Goal: Task Accomplishment & Management: Manage account settings

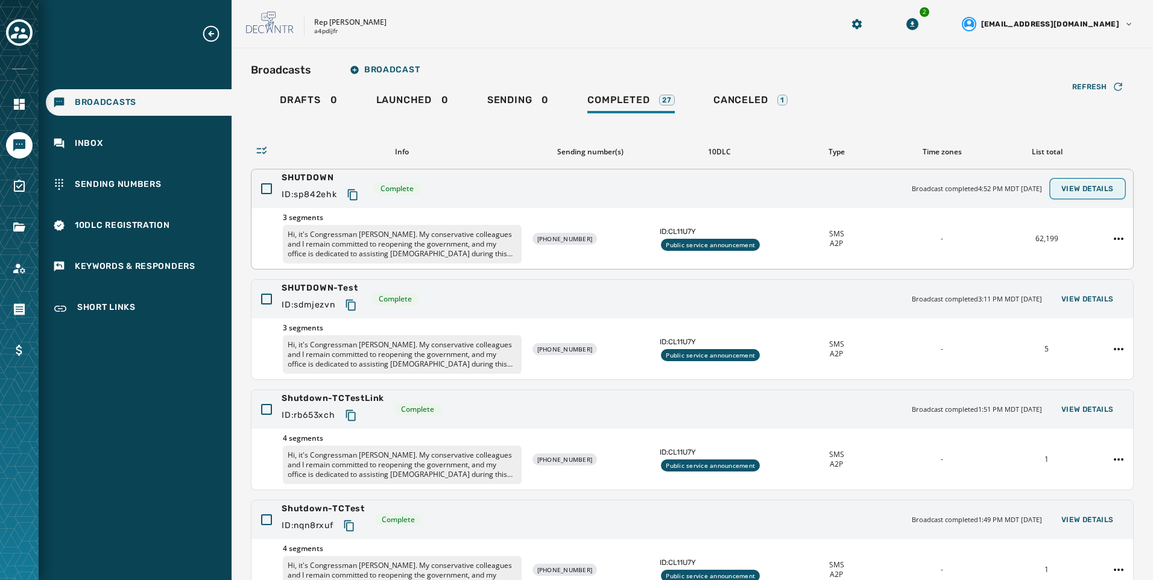
click at [1103, 184] on span "View Details" at bounding box center [1087, 189] width 52 height 10
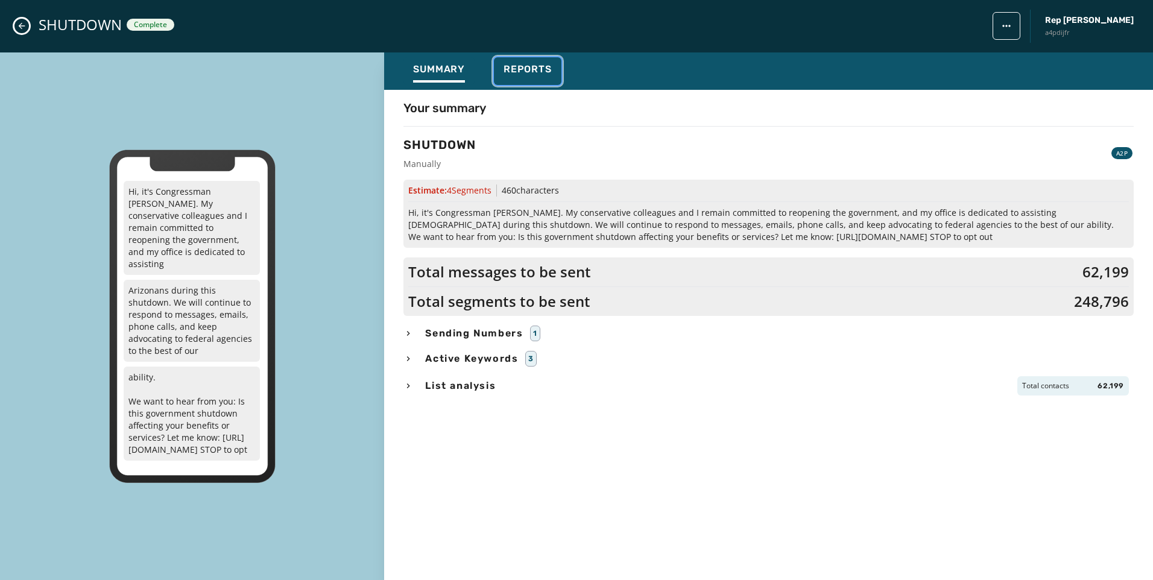
click at [543, 74] on span "Reports" at bounding box center [527, 69] width 48 height 12
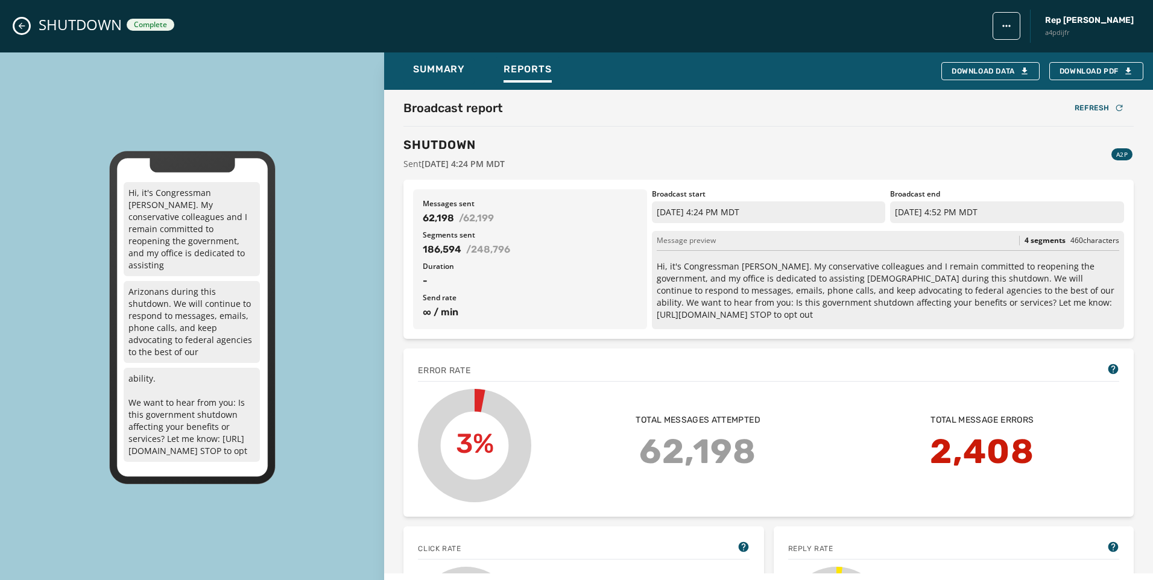
click at [474, 73] on div "Summary Reports Download Data Download PDF" at bounding box center [768, 70] width 769 height 37
click at [441, 71] on span "Summary" at bounding box center [439, 69] width 52 height 12
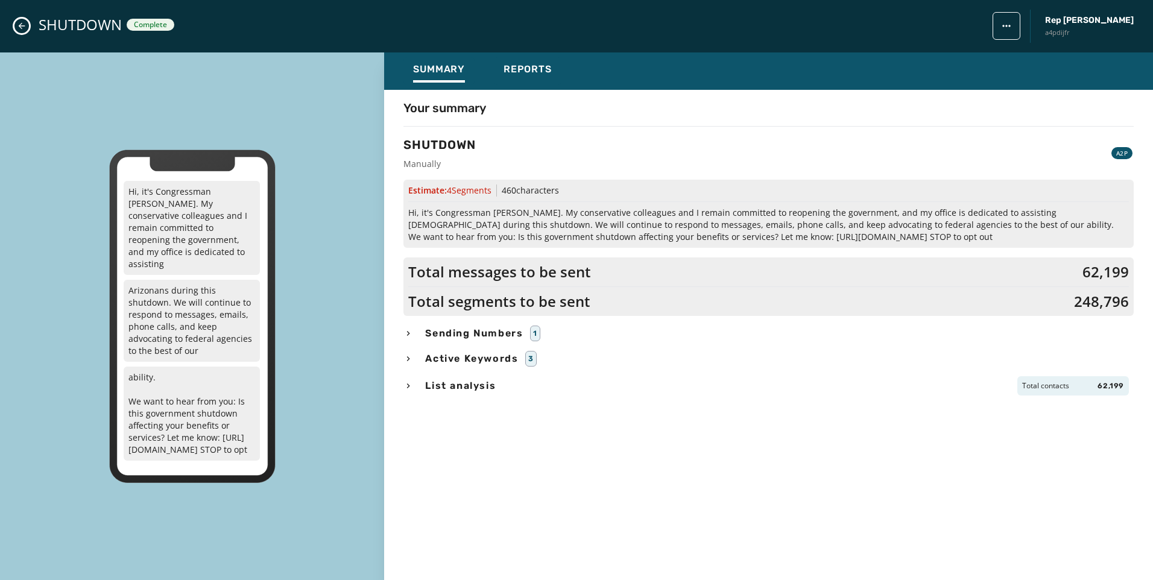
click at [19, 30] on icon "Close admin drawer" at bounding box center [22, 26] width 10 height 10
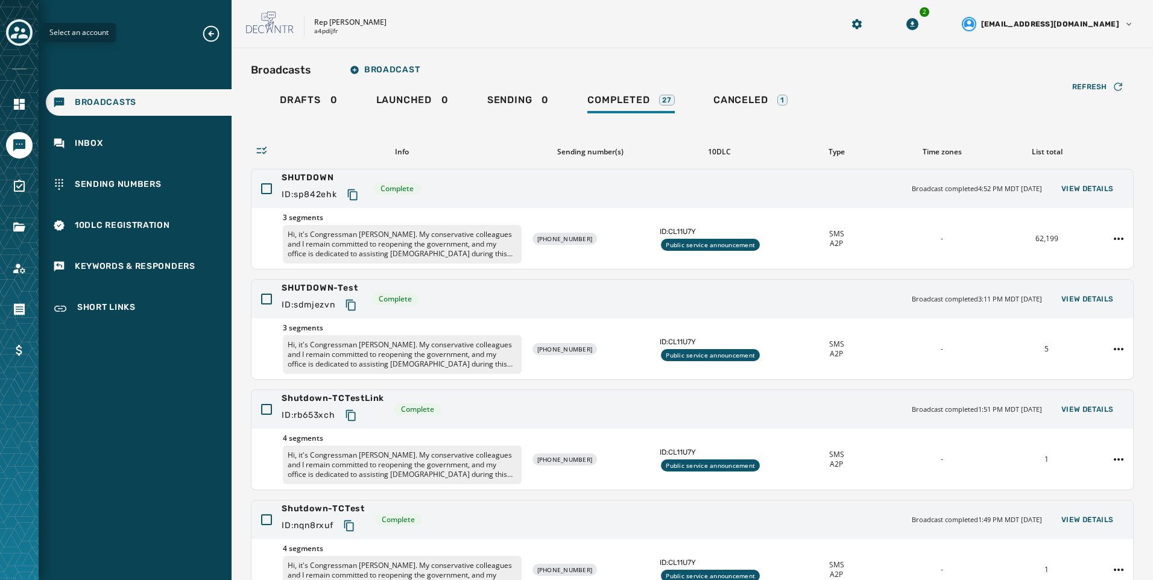
click at [22, 31] on icon "Toggle account select drawer" at bounding box center [19, 33] width 17 height 12
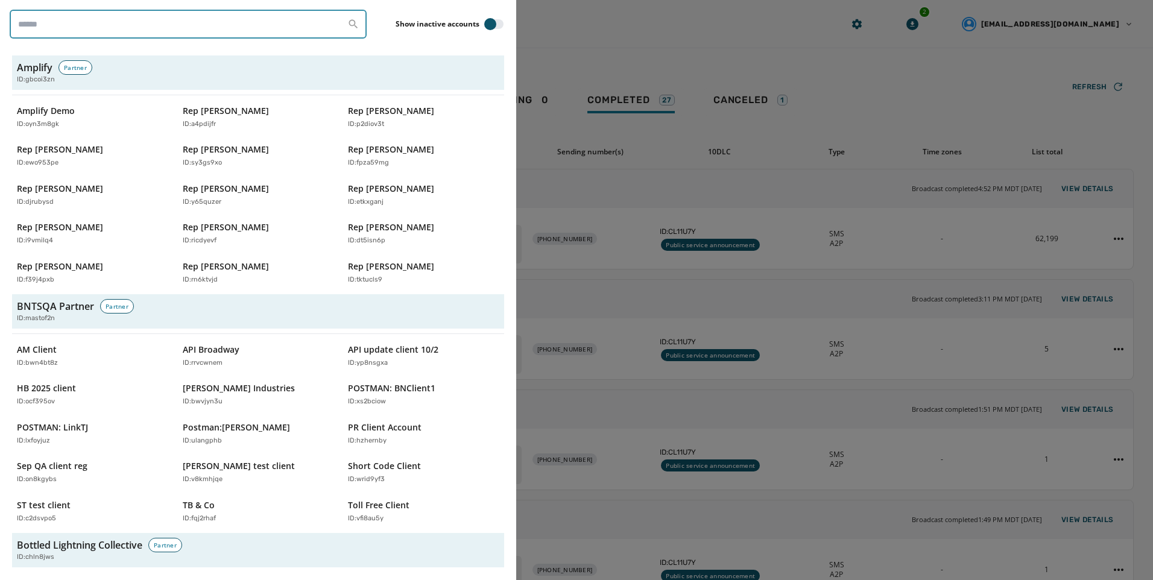
click at [147, 20] on input "search" at bounding box center [188, 24] width 357 height 29
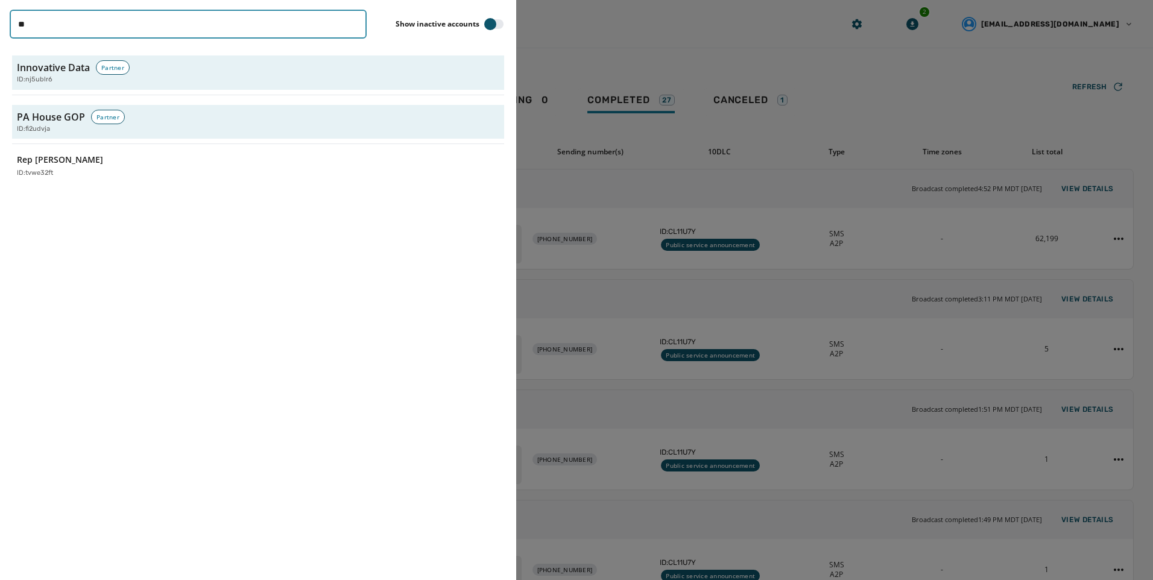
type input "*"
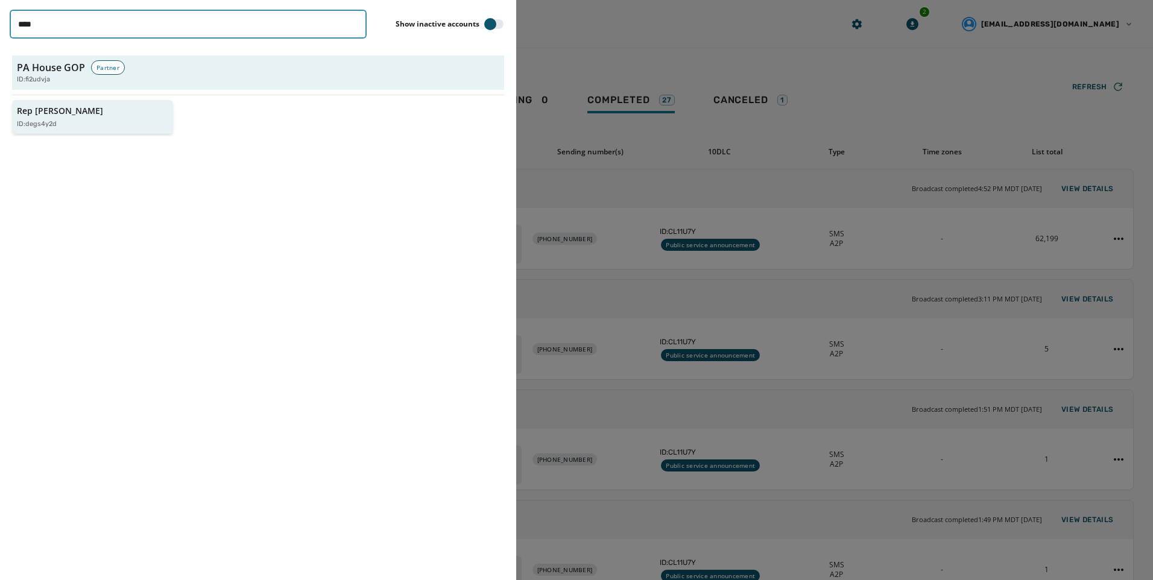
type input "****"
click at [49, 102] on button "Rep [PERSON_NAME] ID: degs4y2d" at bounding box center [92, 117] width 161 height 34
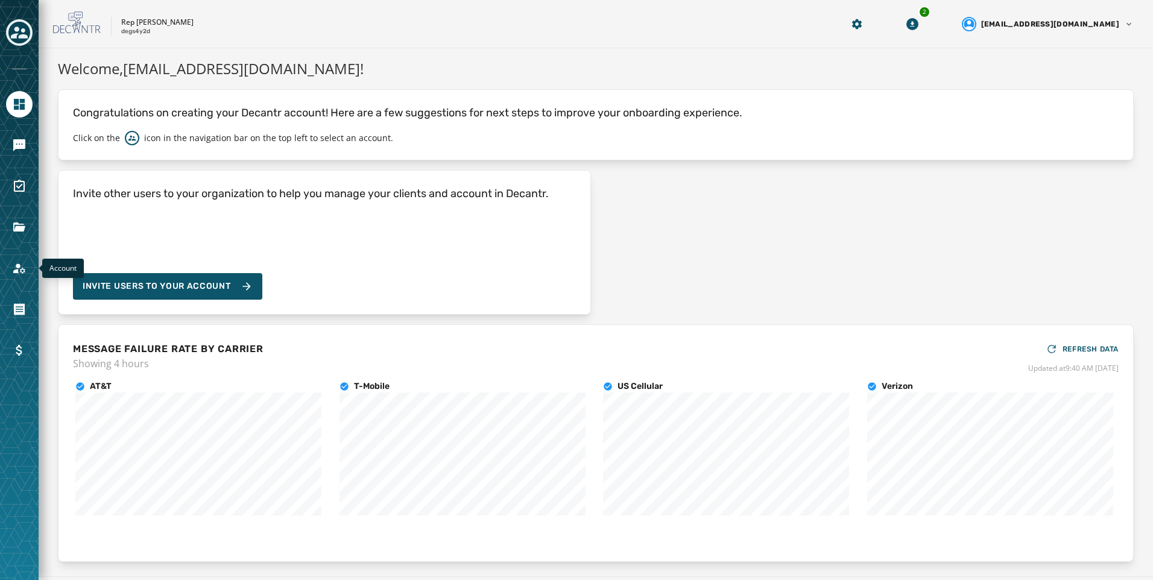
click at [13, 283] on div "Account" at bounding box center [19, 290] width 39 height 580
click at [17, 271] on icon "Navigate to Account" at bounding box center [19, 268] width 12 height 10
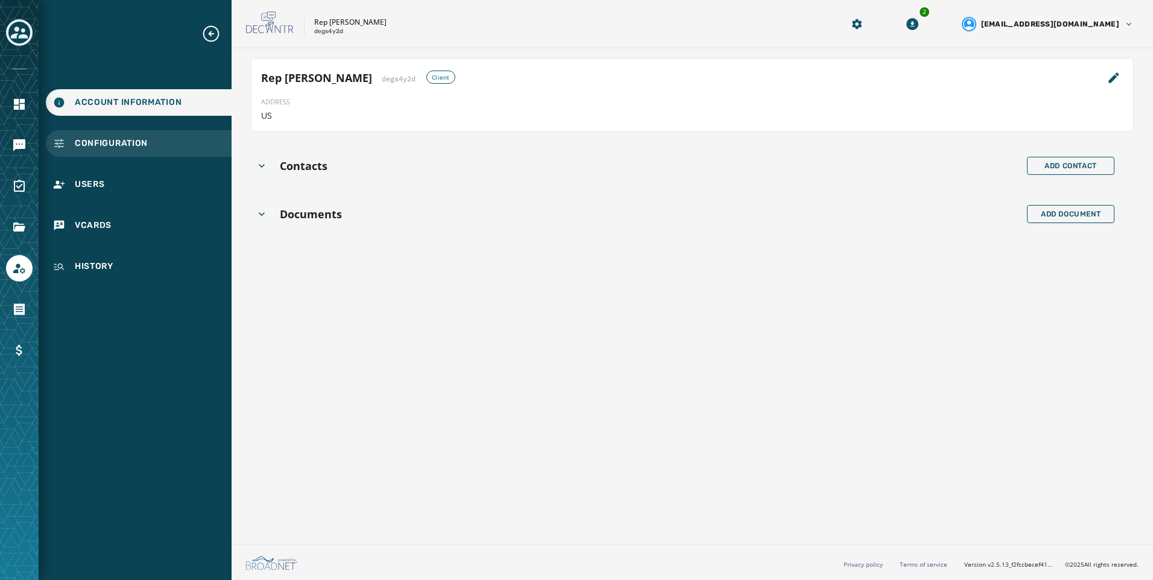
click at [163, 143] on div "Configuration" at bounding box center [139, 143] width 186 height 27
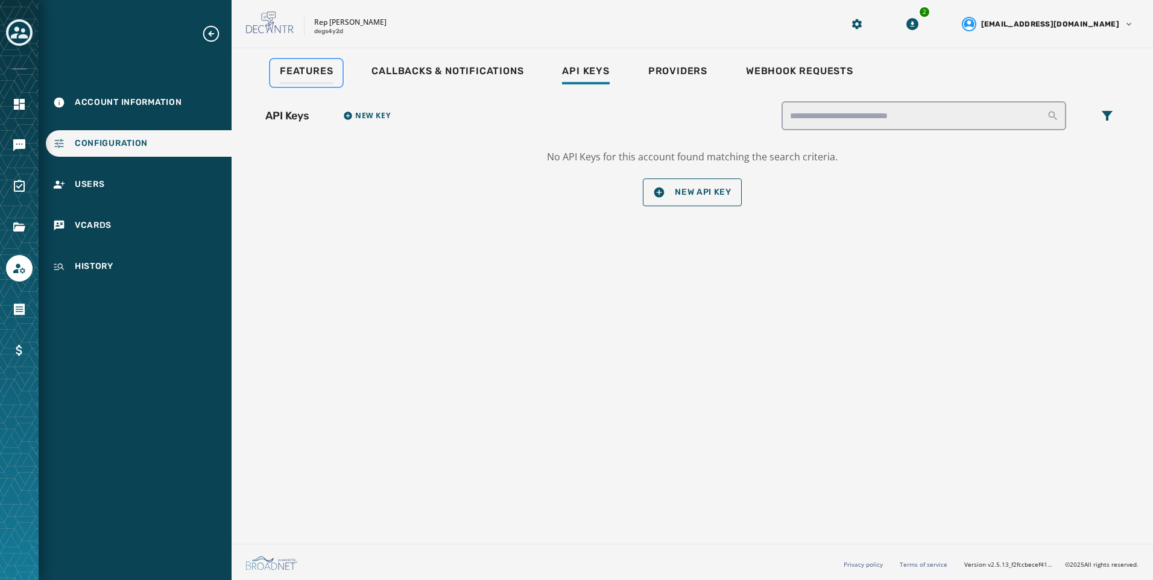
click at [336, 66] on link "Features" at bounding box center [306, 73] width 72 height 28
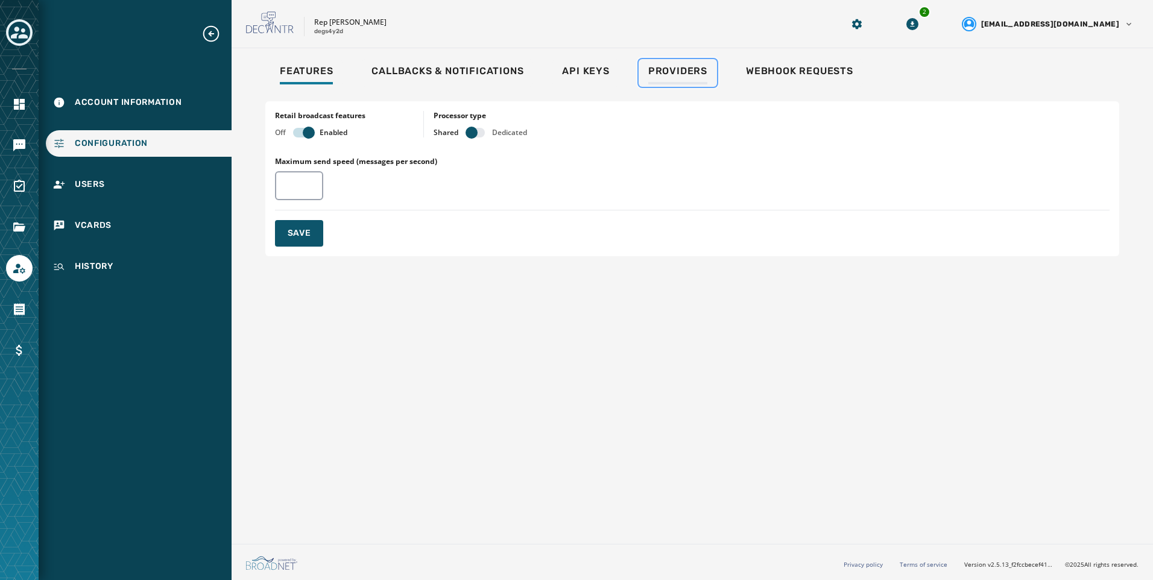
click at [651, 66] on span "Providers" at bounding box center [677, 71] width 59 height 12
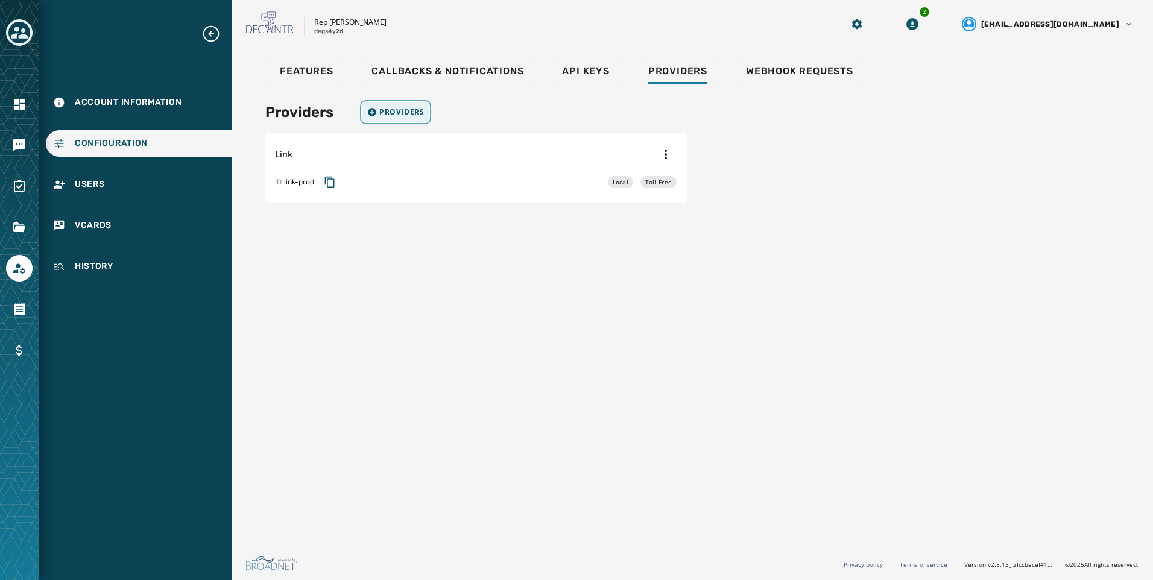
click at [410, 121] on button "Providers" at bounding box center [395, 111] width 66 height 19
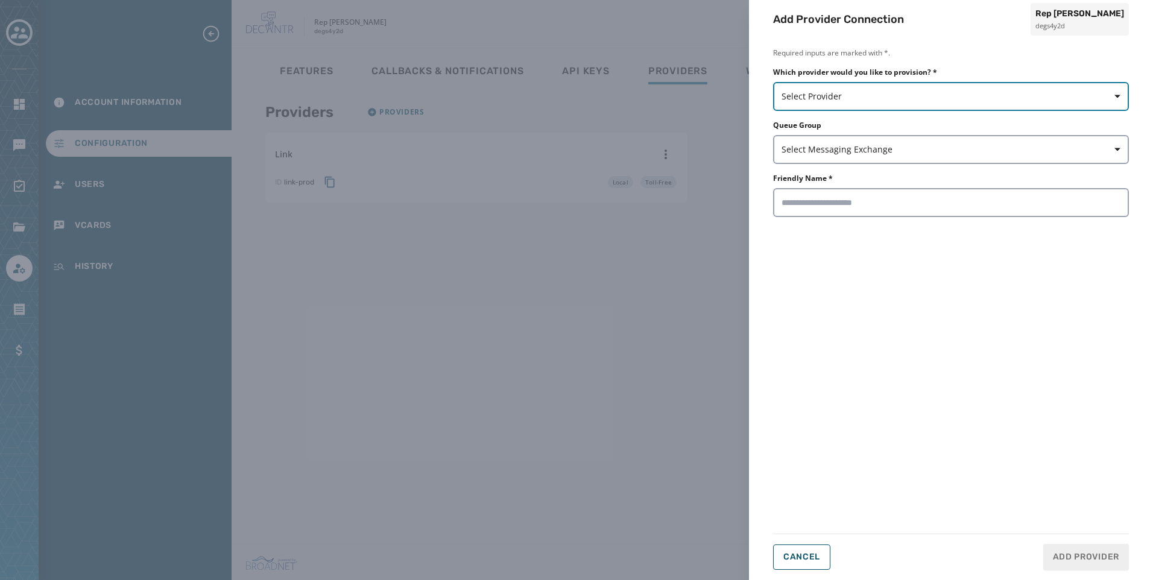
drag, startPoint x: 843, startPoint y: 92, endPoint x: 850, endPoint y: 106, distance: 16.2
click at [843, 93] on span "Select Provider" at bounding box center [950, 96] width 339 height 12
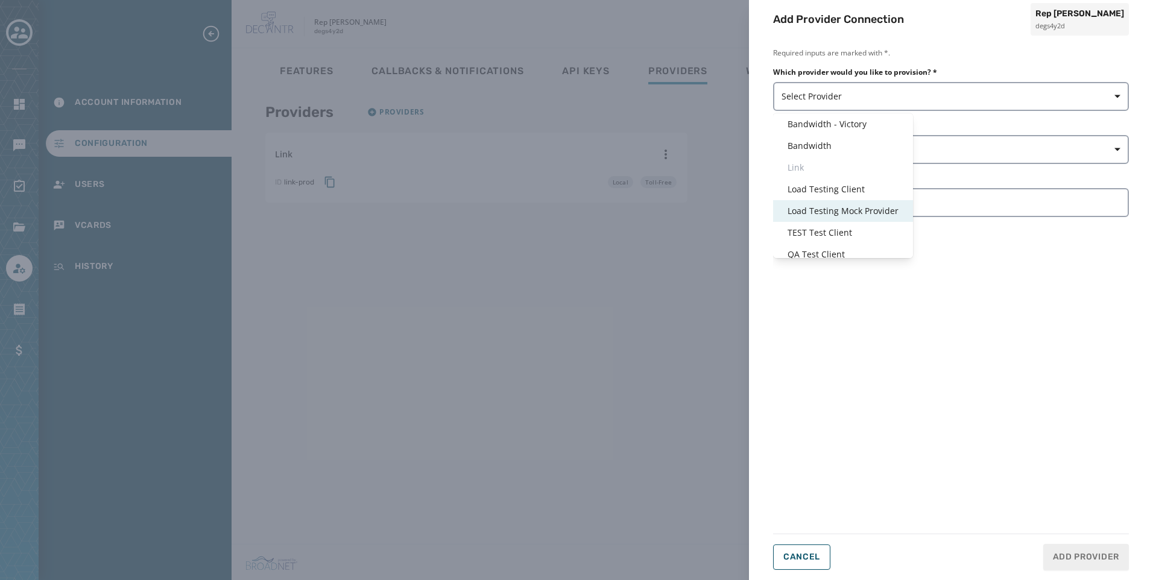
scroll to position [29, 0]
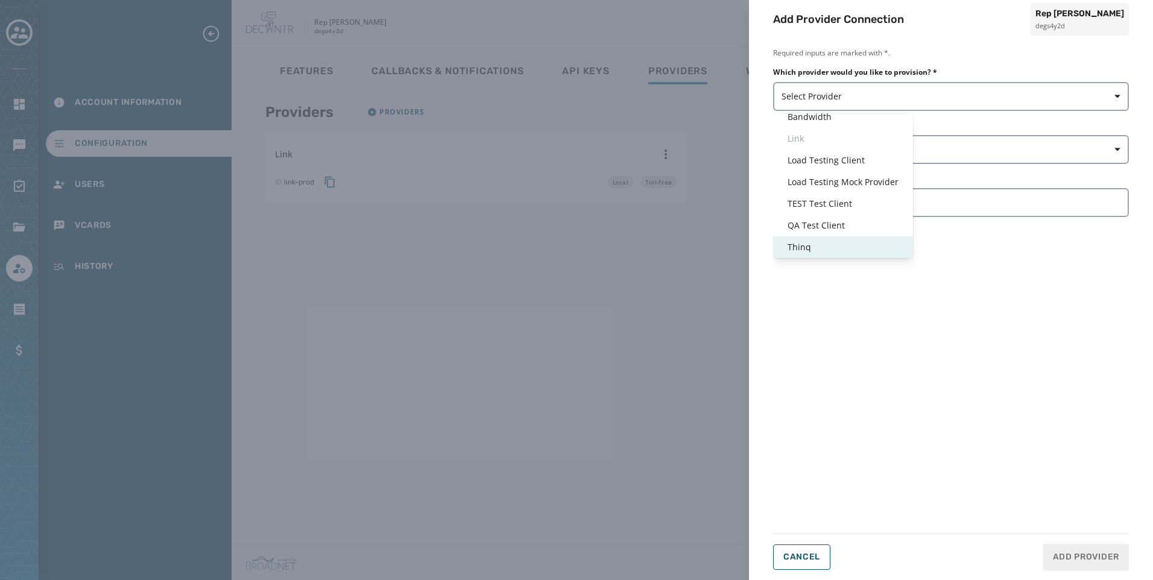
click at [802, 242] on div "Thinq" at bounding box center [843, 247] width 140 height 22
type input "*****"
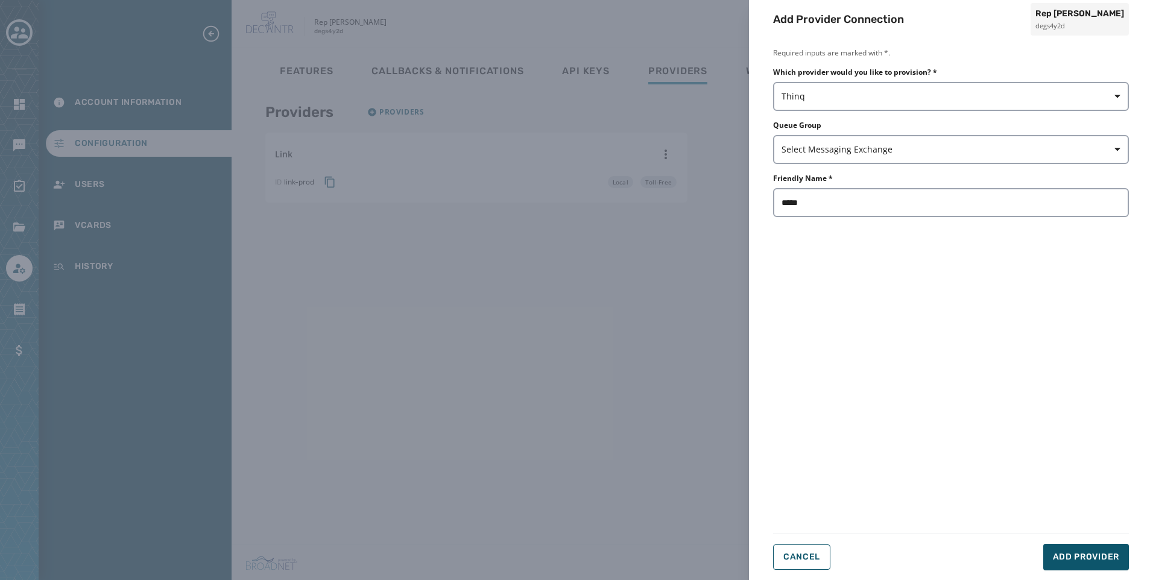
click at [1004, 318] on div "Required inputs are marked with *. Which provider would you like to provision? …" at bounding box center [951, 286] width 356 height 476
click at [1077, 547] on button "Add Provider" at bounding box center [1086, 557] width 86 height 27
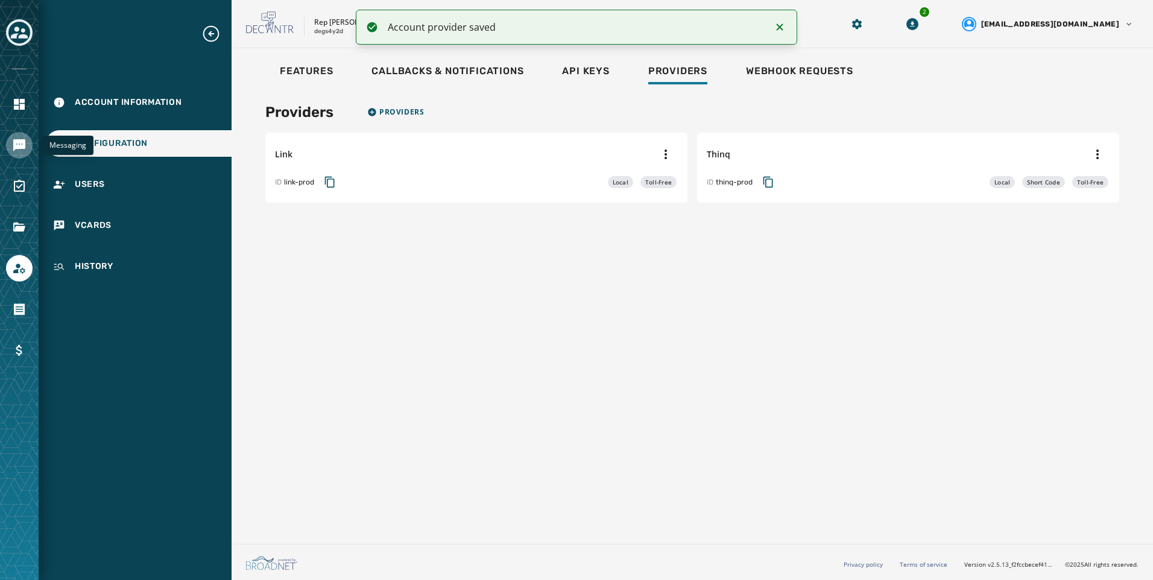
click at [19, 151] on icon "Navigate to Messaging" at bounding box center [19, 145] width 14 height 14
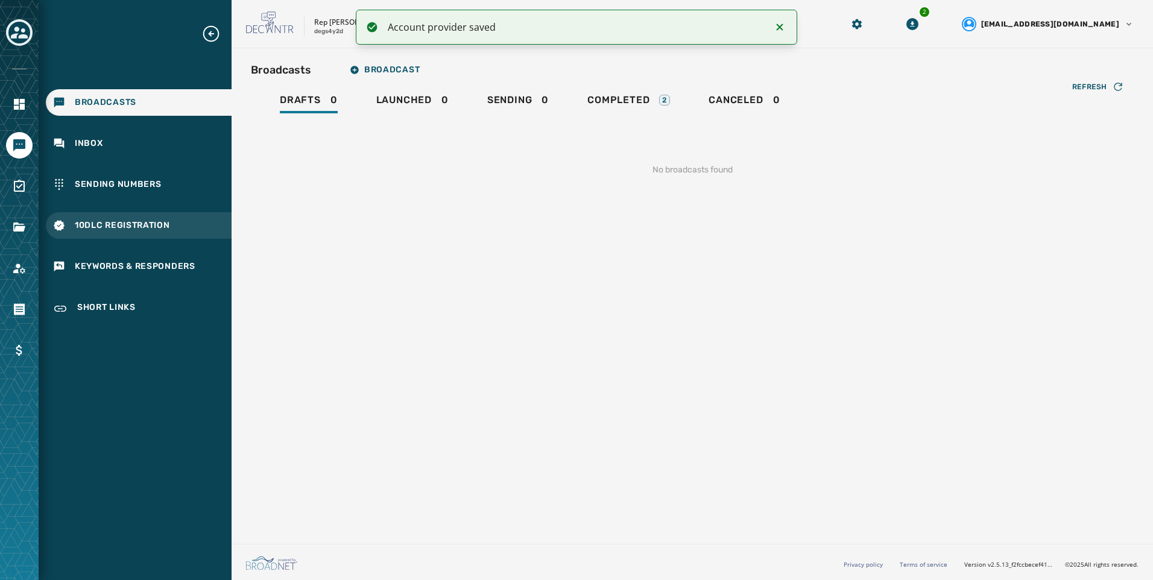
click at [189, 225] on div "10DLC Registration" at bounding box center [139, 225] width 186 height 27
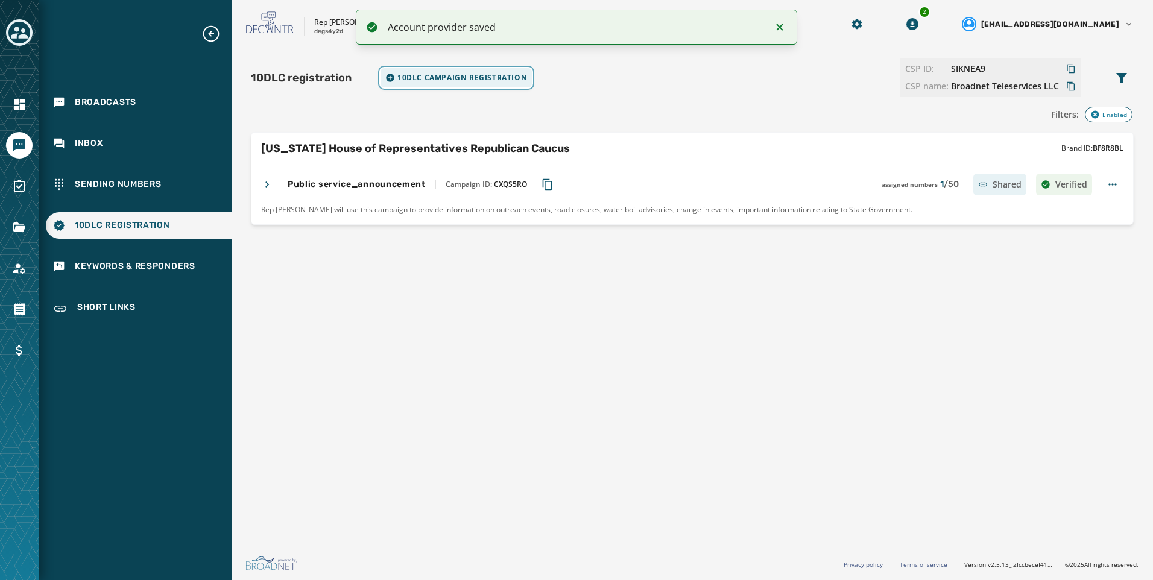
click at [497, 80] on span "10DLC Campaign registration" at bounding box center [462, 78] width 130 height 10
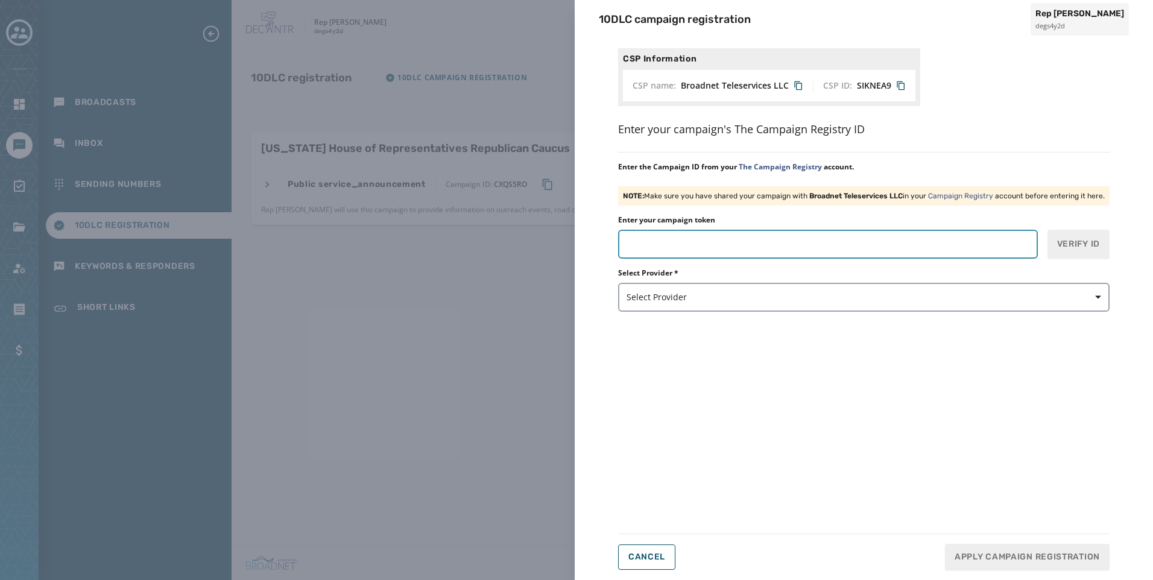
paste input "*******"
type input "*******"
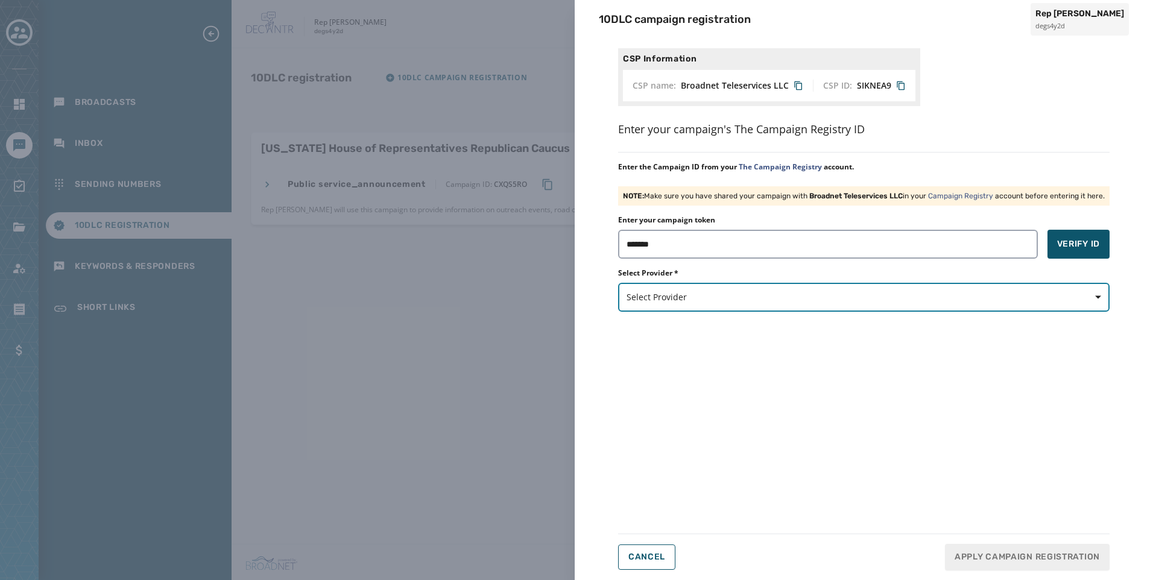
click at [760, 297] on span "Select Provider" at bounding box center [863, 297] width 474 height 12
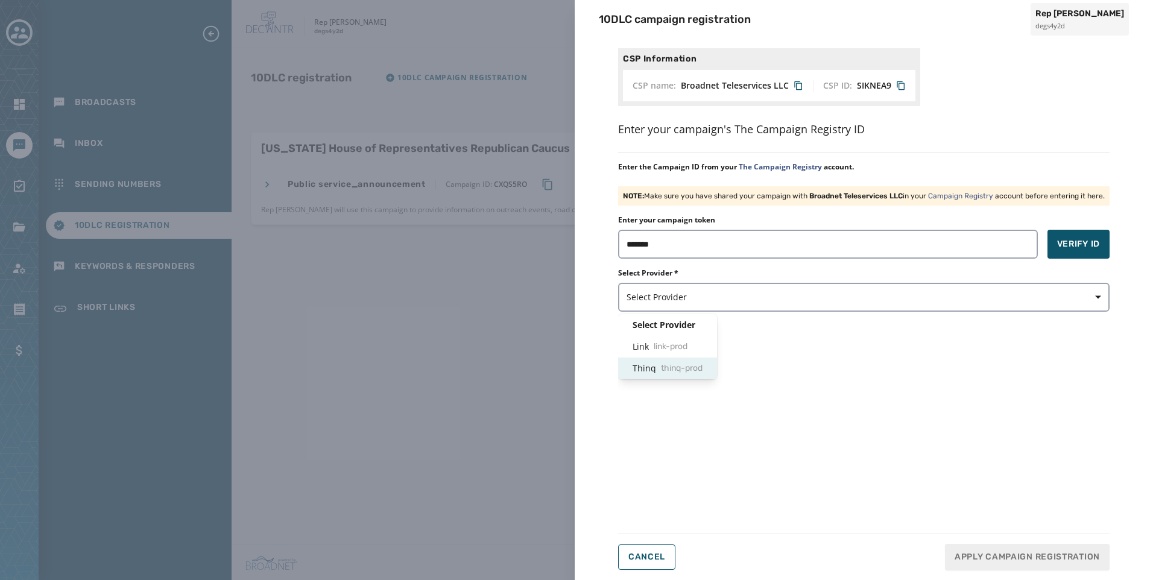
click at [702, 366] on span "thinq-prod" at bounding box center [682, 368] width 42 height 12
click at [1063, 250] on span "Verify ID" at bounding box center [1078, 244] width 43 height 12
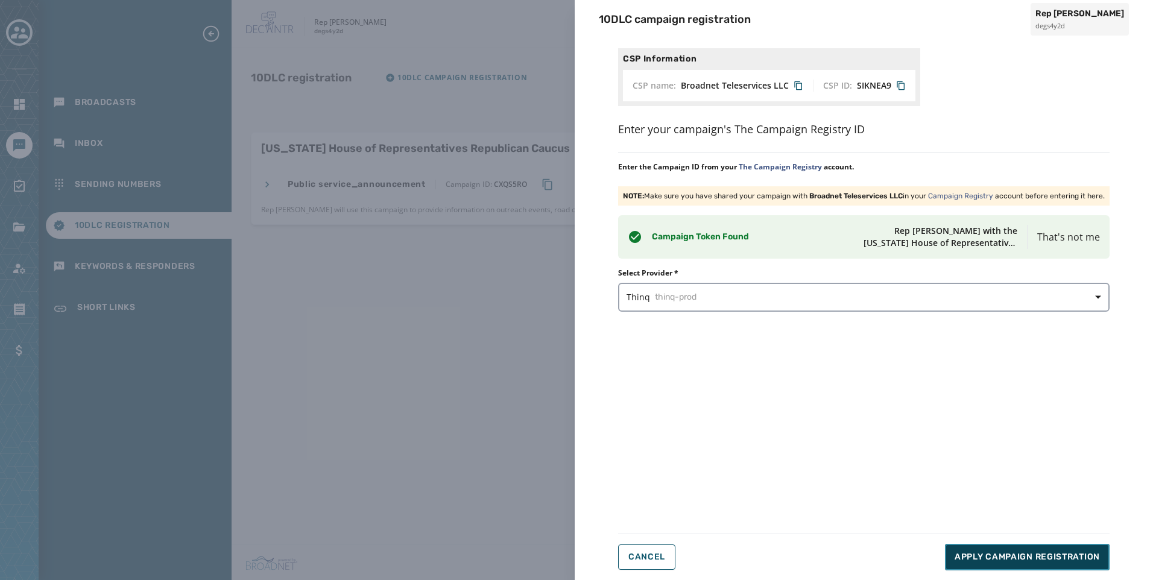
click at [1044, 558] on span "Apply Campaign Registration" at bounding box center [1026, 557] width 145 height 12
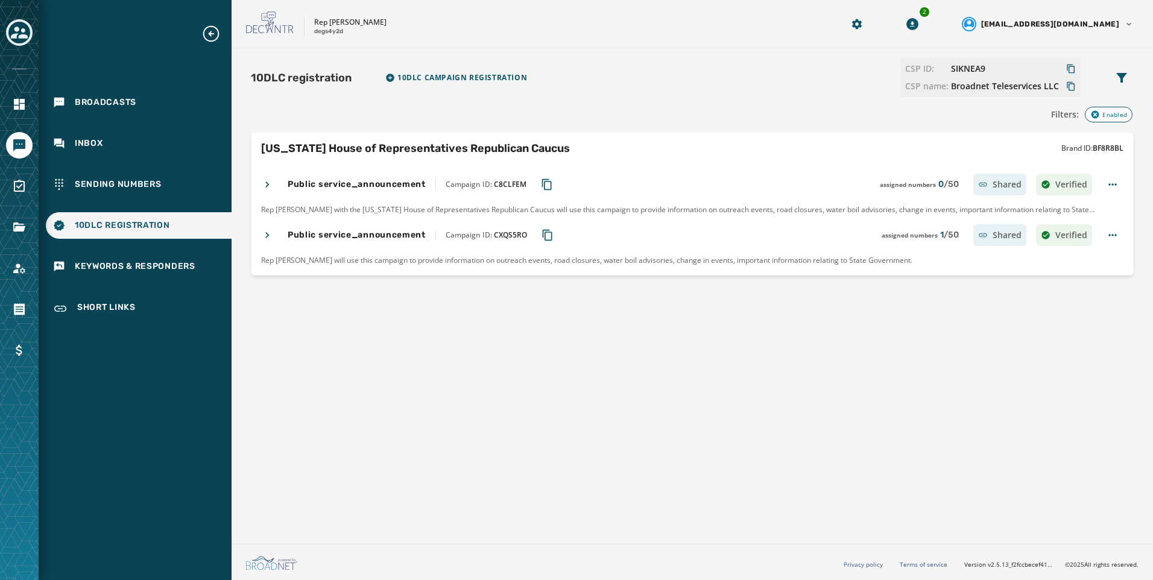
click at [268, 233] on icon at bounding box center [267, 235] width 12 height 12
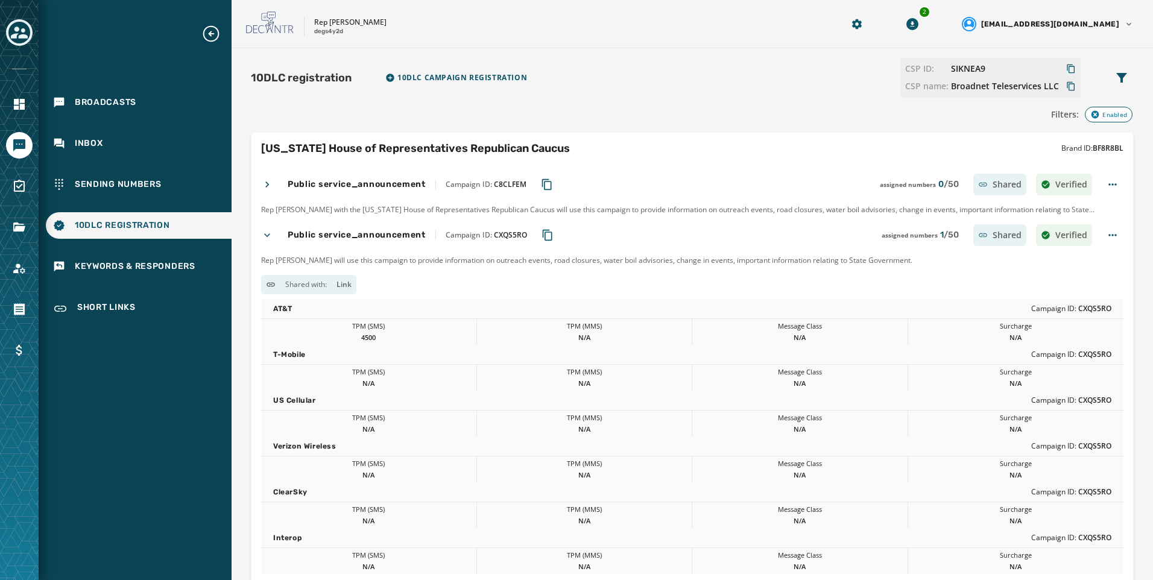
click at [550, 234] on icon "Copy Campaign ID to clipboard" at bounding box center [547, 235] width 12 height 12
click at [1107, 227] on html "Broadcasts Inbox Sending Numbers 10DLC Registration Keywords & Responders Short…" at bounding box center [576, 290] width 1153 height 580
click at [1095, 330] on div "Disable" at bounding box center [1100, 332] width 106 height 19
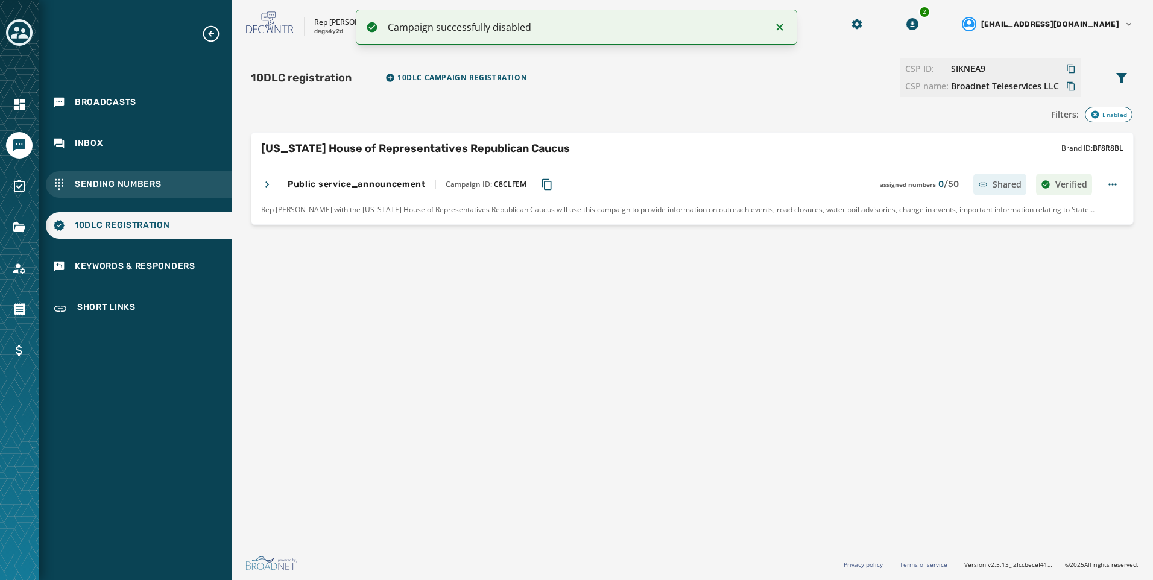
click at [153, 177] on div "Sending Numbers" at bounding box center [139, 184] width 186 height 27
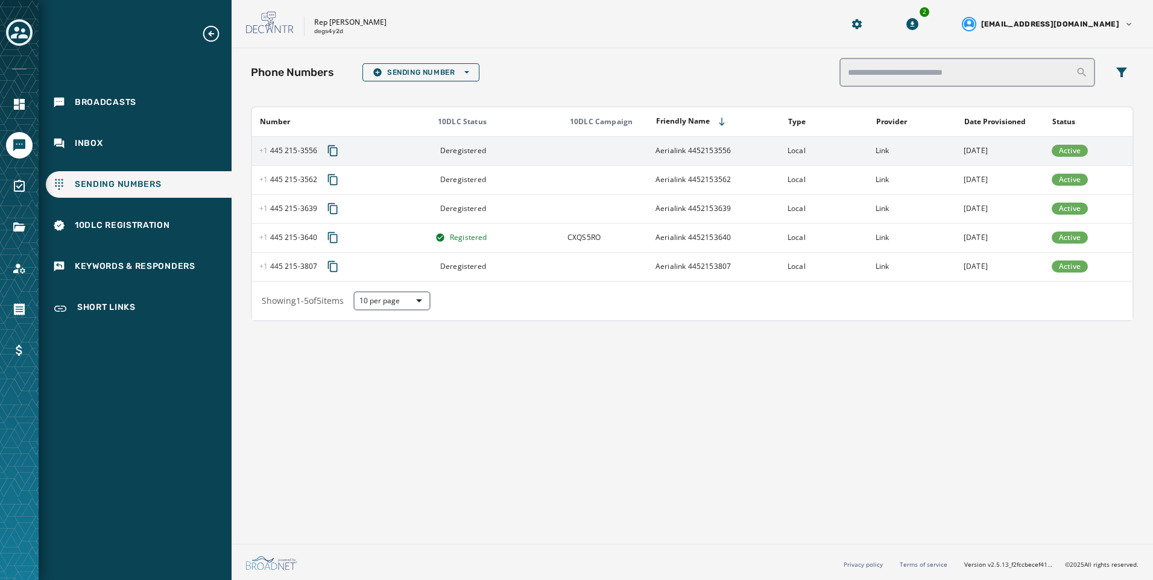
click at [926, 150] on td "Link" at bounding box center [912, 150] width 88 height 29
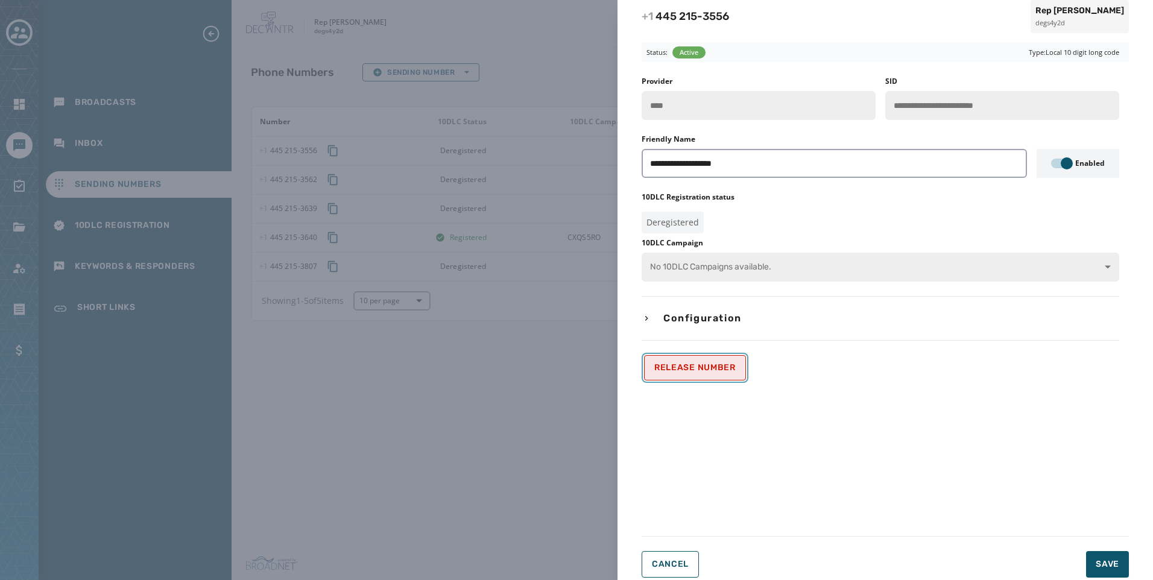
click at [696, 372] on span "Release Number" at bounding box center [694, 368] width 81 height 10
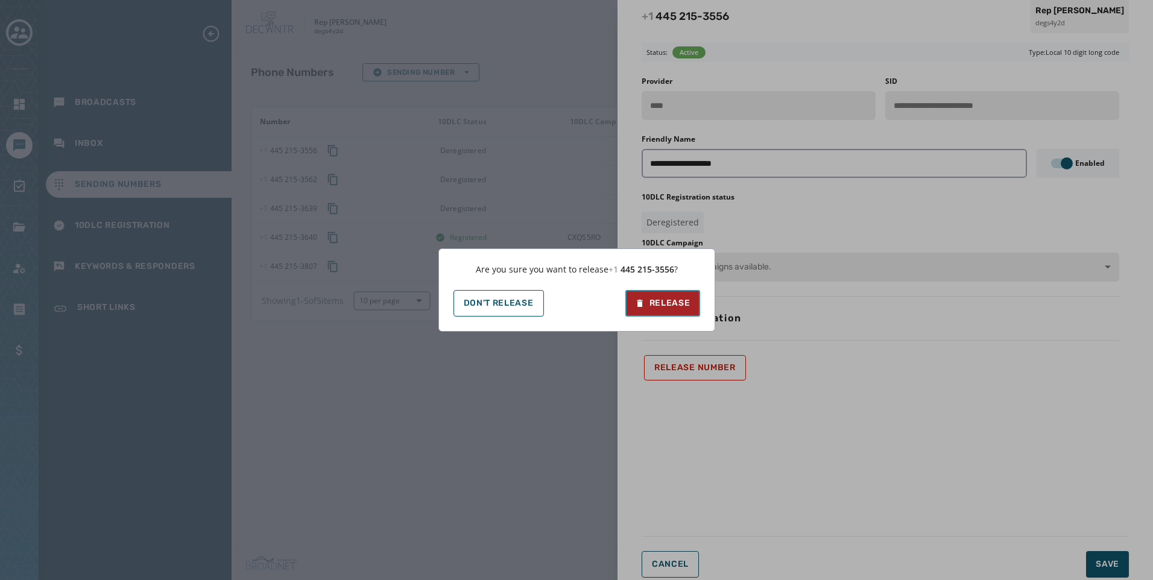
click at [684, 307] on div "Release" at bounding box center [662, 303] width 55 height 12
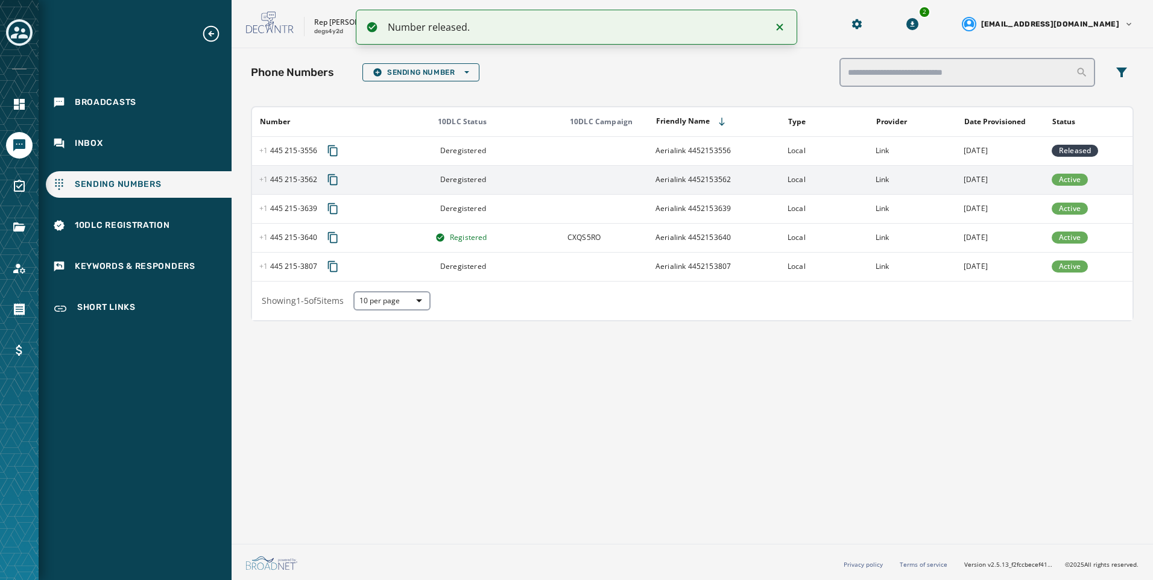
click at [629, 185] on td at bounding box center [604, 179] width 88 height 29
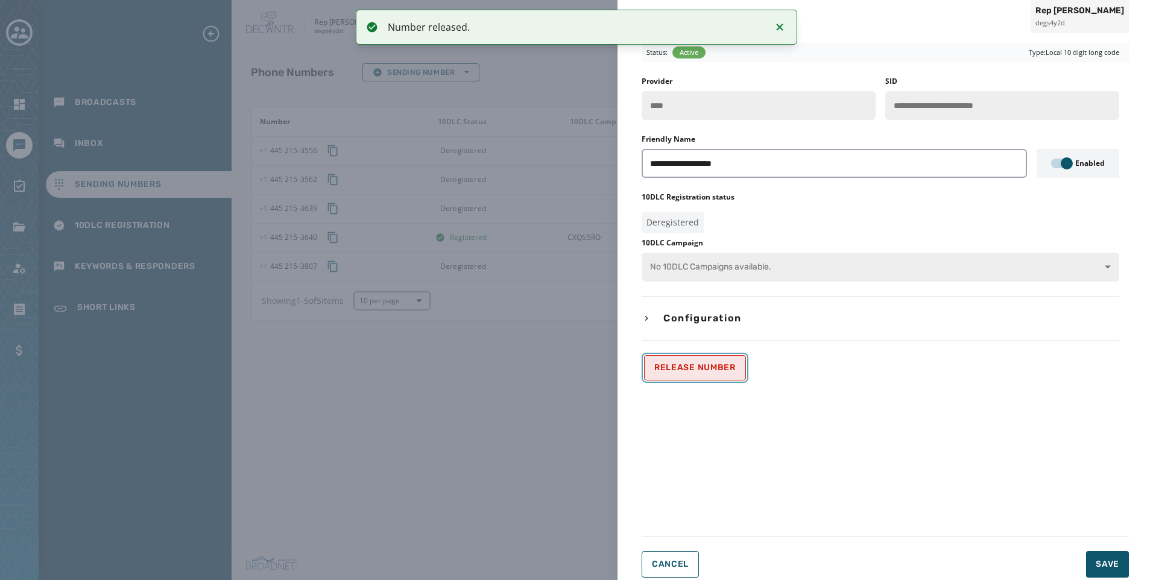
click at [716, 361] on button "Release Number" at bounding box center [695, 367] width 102 height 25
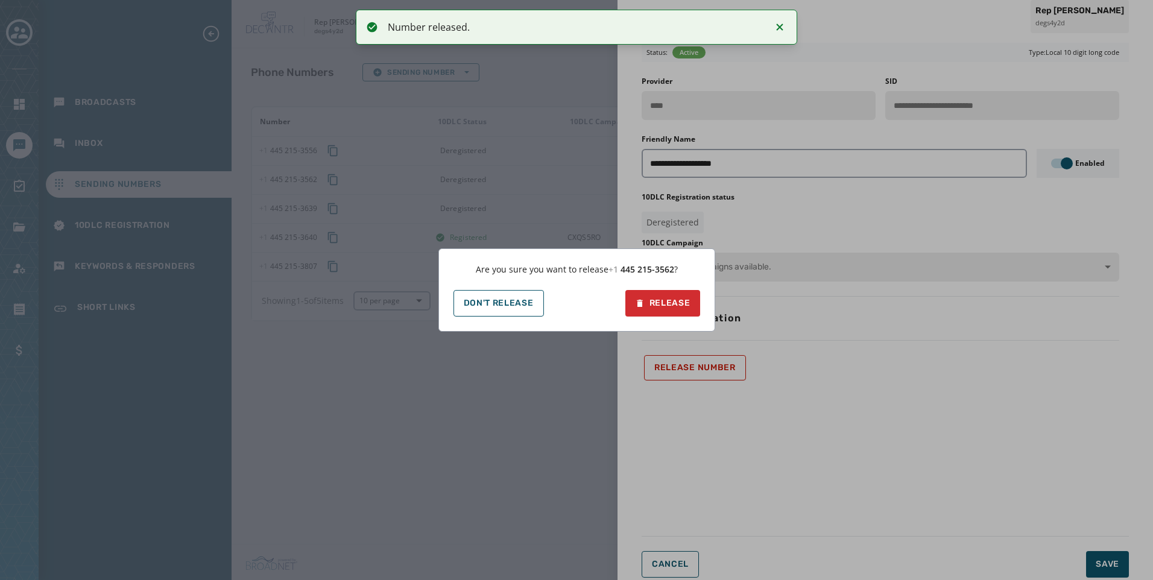
click at [700, 311] on div "Are you sure you want to release +1 445 215 - 3562 ? Don't Release Release" at bounding box center [576, 289] width 277 height 83
click at [690, 303] on div "Release" at bounding box center [662, 303] width 55 height 12
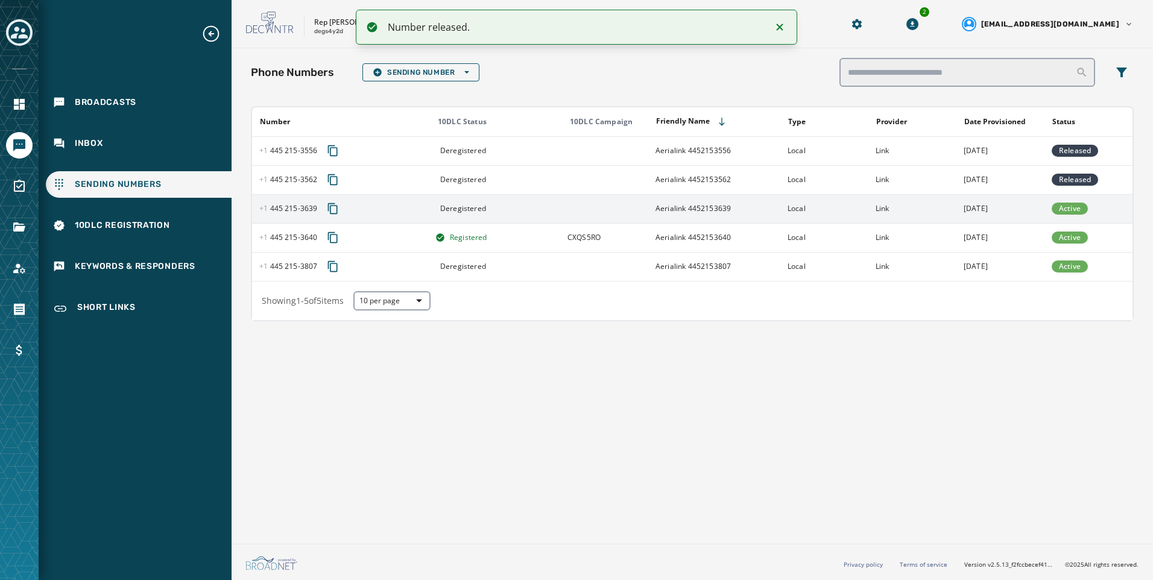
click at [509, 216] on td "Deregistered" at bounding box center [494, 208] width 132 height 29
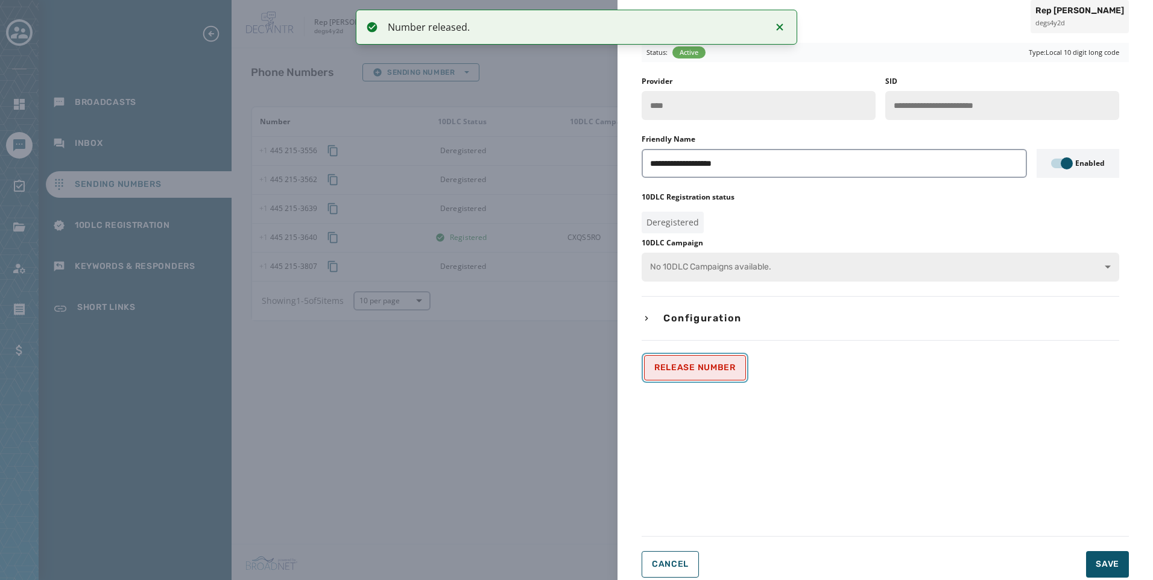
click at [653, 364] on button "Release Number" at bounding box center [695, 367] width 102 height 25
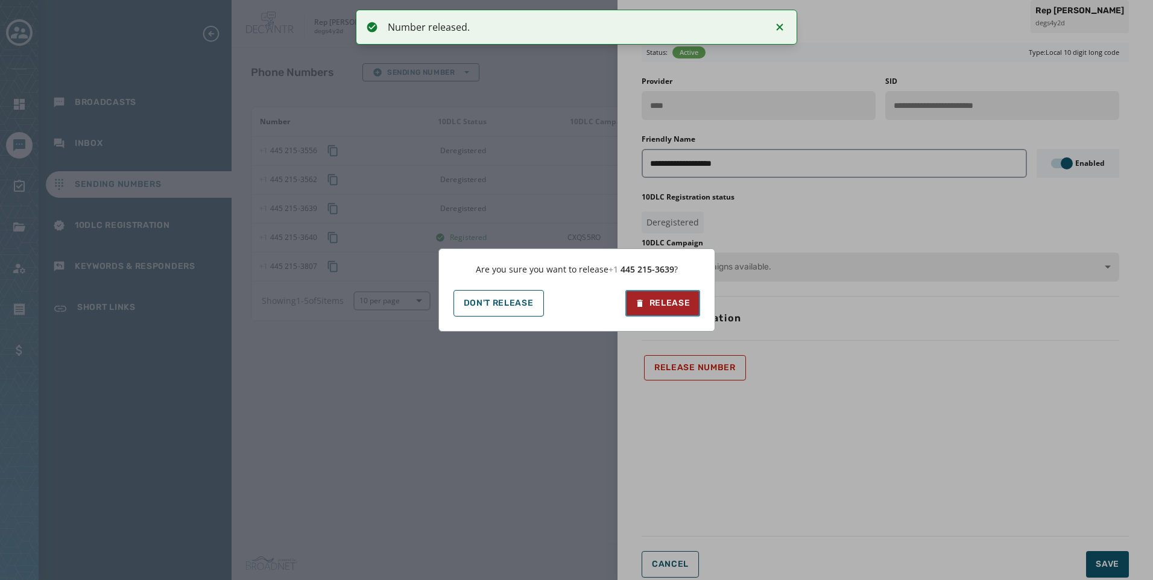
click at [648, 315] on button "Release" at bounding box center [662, 303] width 75 height 27
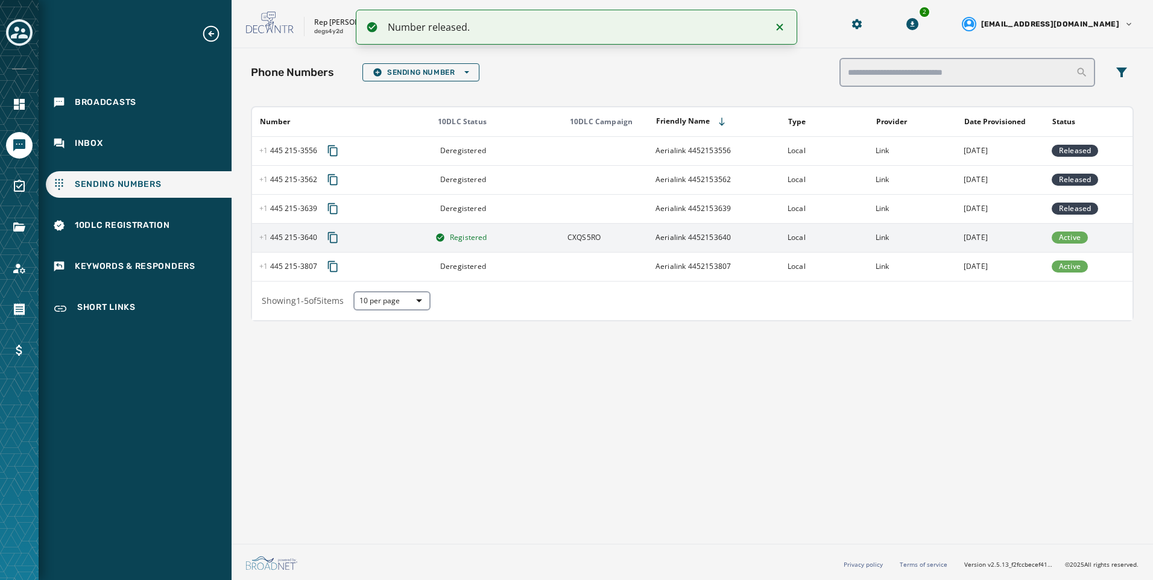
click at [652, 241] on td "Aerialink 4452153640" at bounding box center [714, 237] width 132 height 29
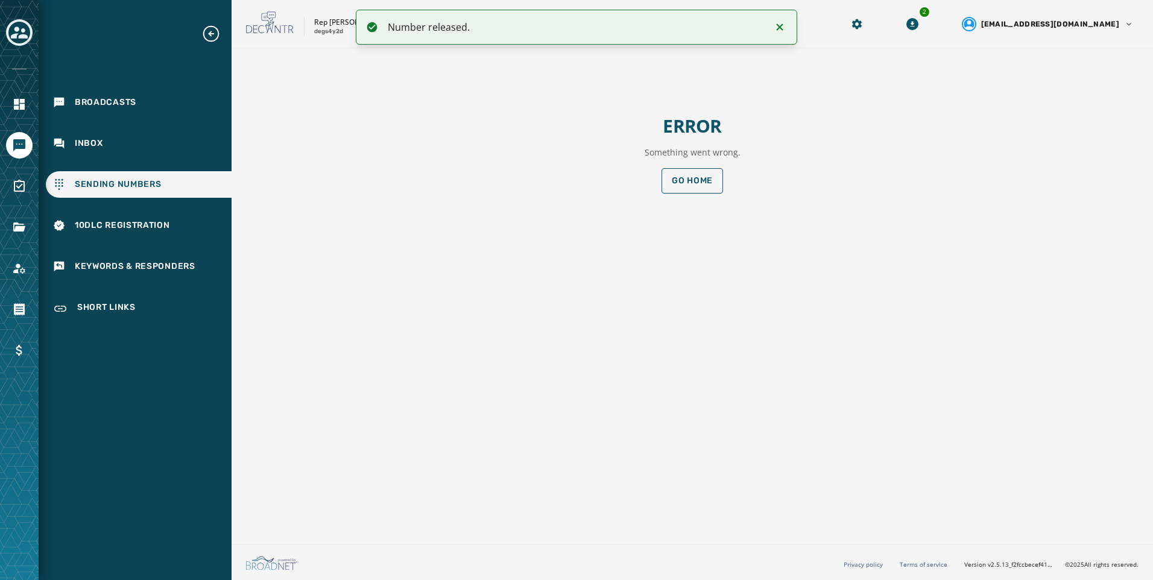
click at [688, 197] on main "ERROR Something went wrong. Go home" at bounding box center [691, 154] width 441 height 193
click at [688, 187] on button "Go home" at bounding box center [691, 180] width 61 height 25
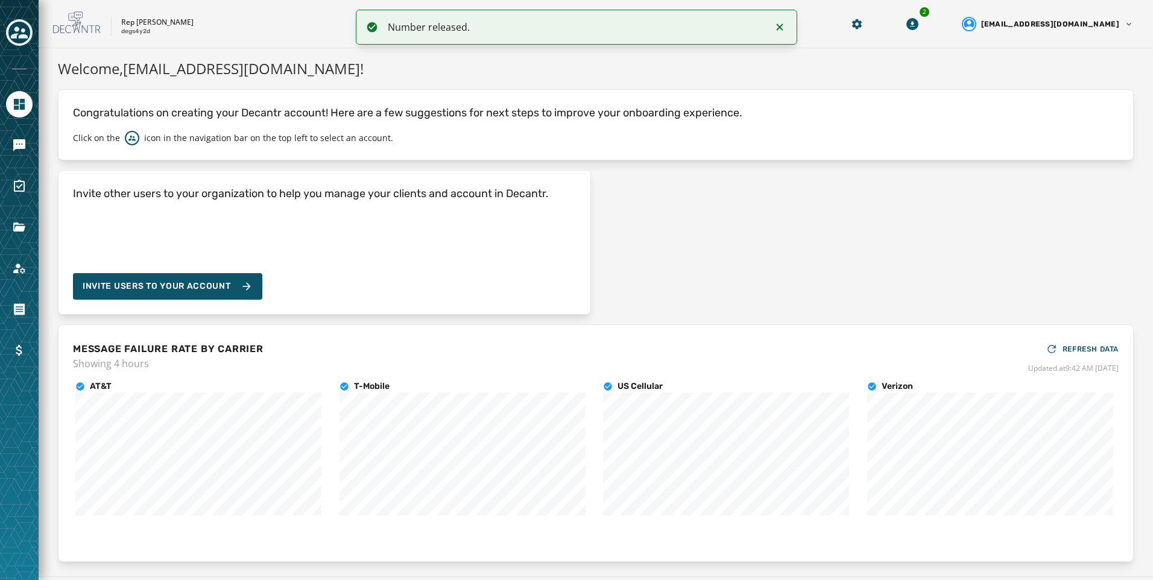
click at [33, 45] on div at bounding box center [19, 290] width 39 height 580
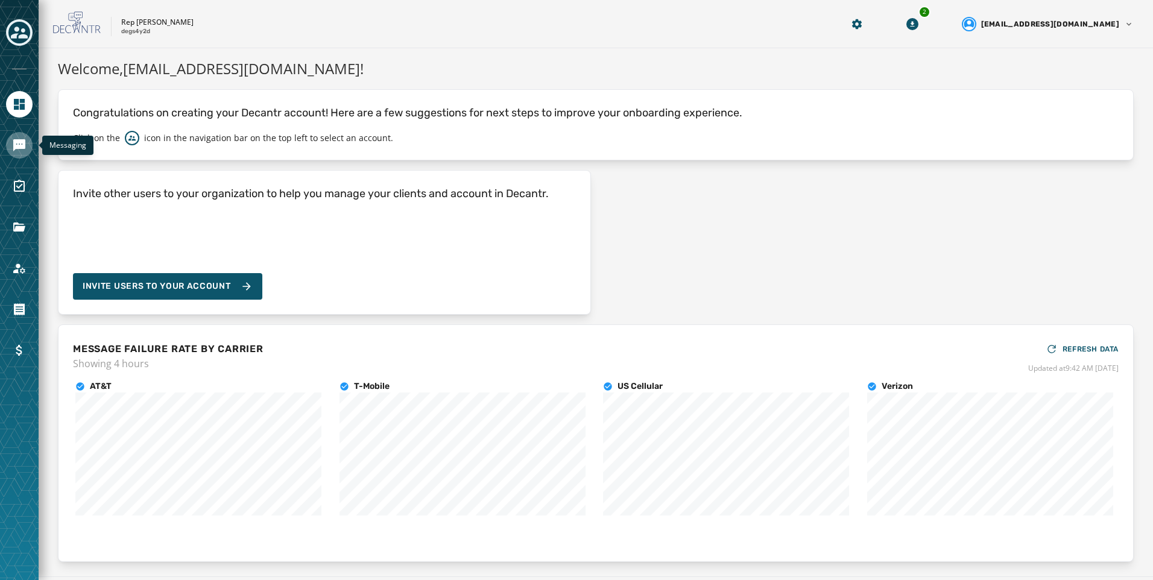
click at [28, 138] on link "Navigate to Messaging" at bounding box center [19, 145] width 27 height 27
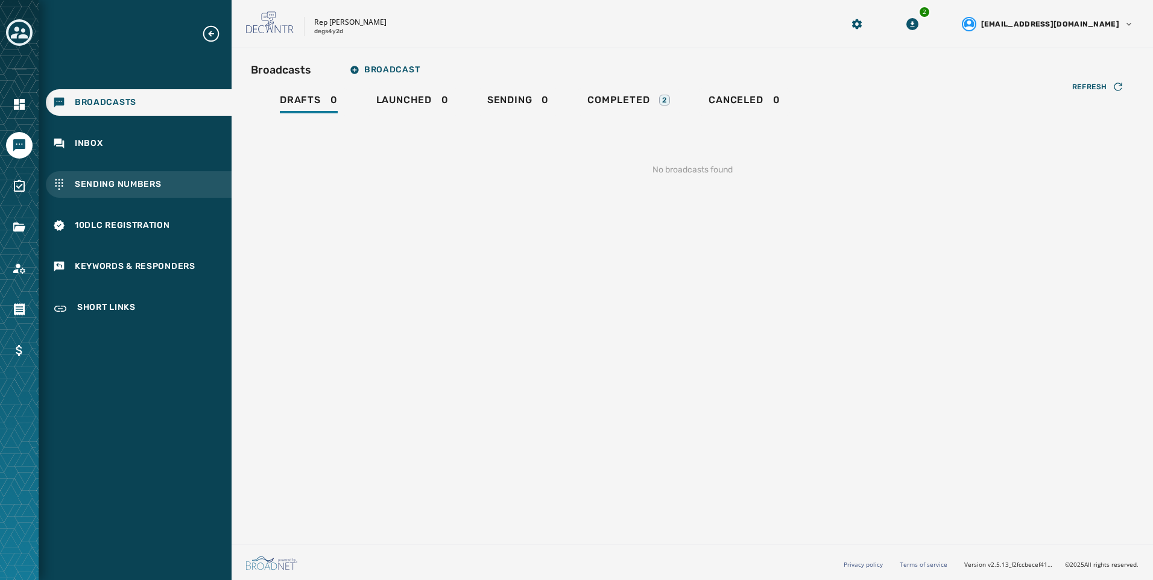
click at [186, 182] on div "Sending Numbers" at bounding box center [139, 184] width 186 height 27
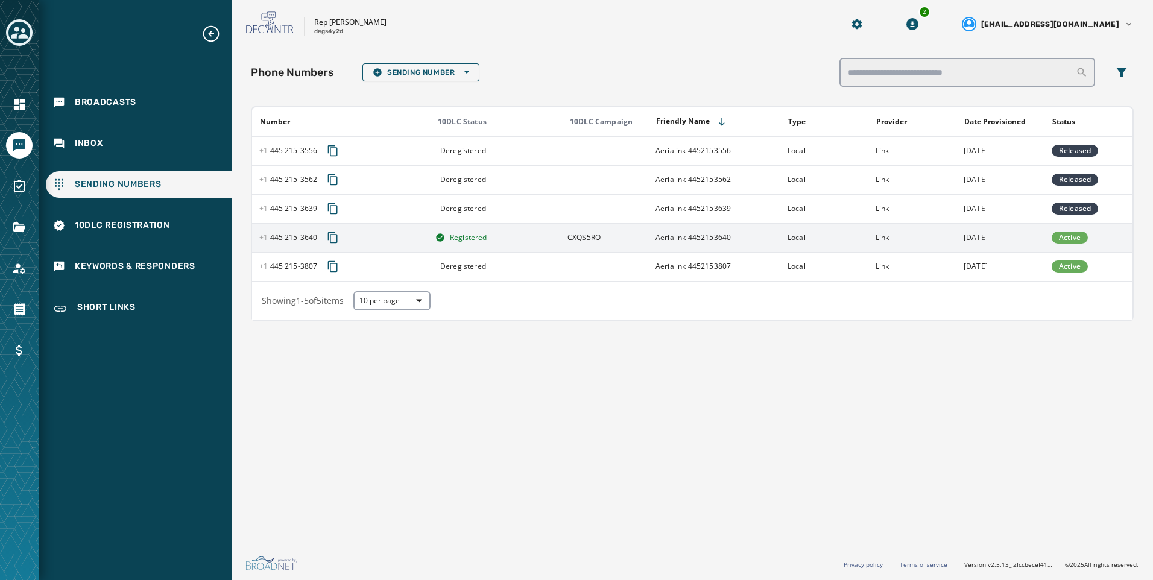
click at [778, 242] on td "Aerialink 4452153640" at bounding box center [714, 237] width 132 height 29
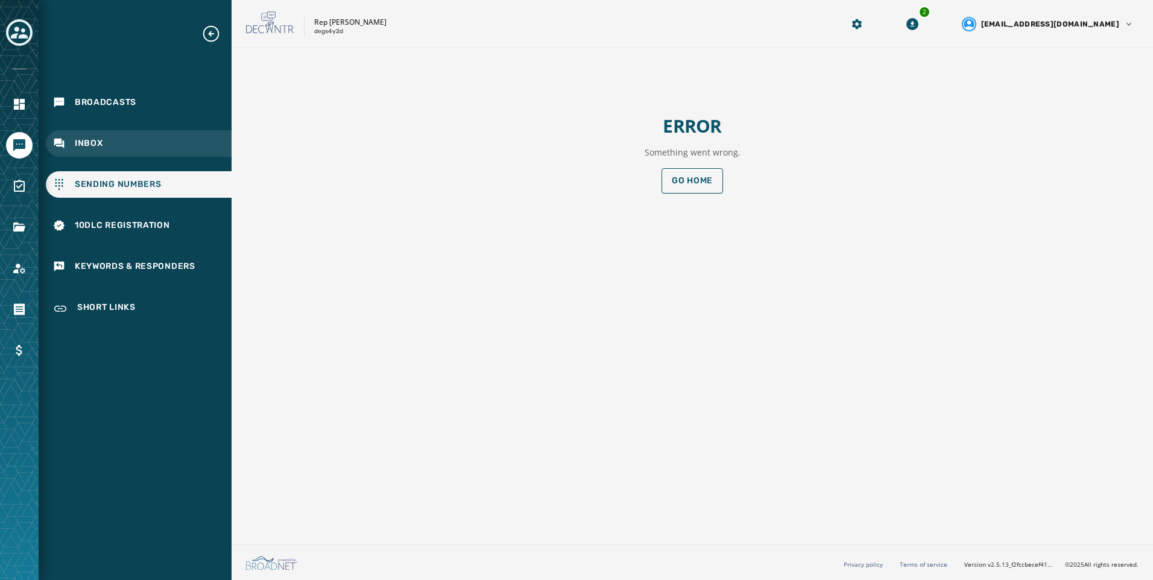
click at [124, 149] on div "Inbox" at bounding box center [139, 143] width 186 height 27
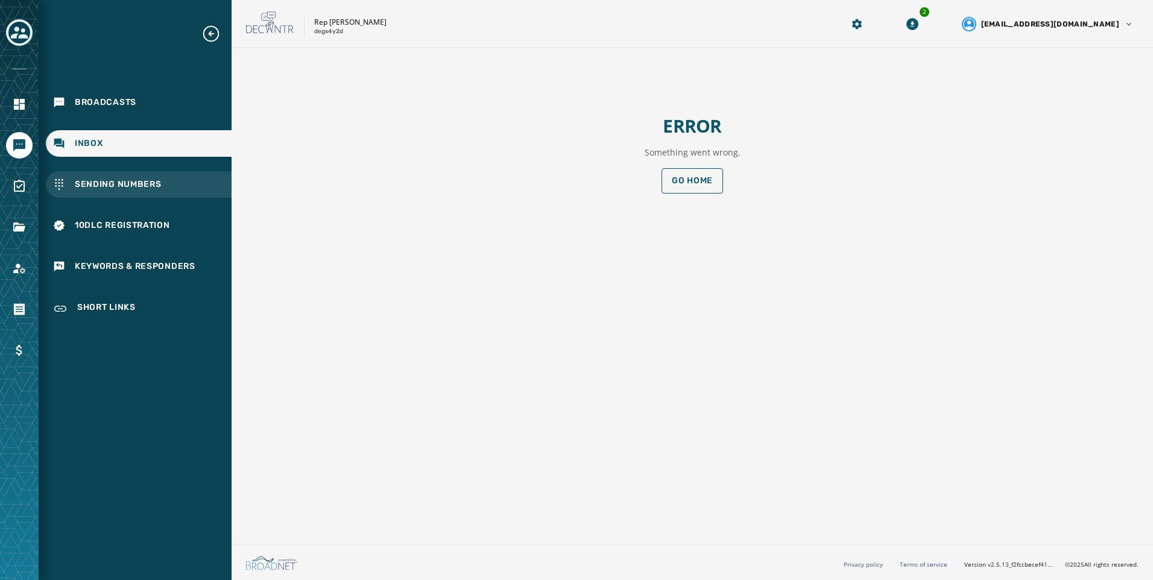
click at [140, 185] on span "Sending Numbers" at bounding box center [118, 184] width 87 height 12
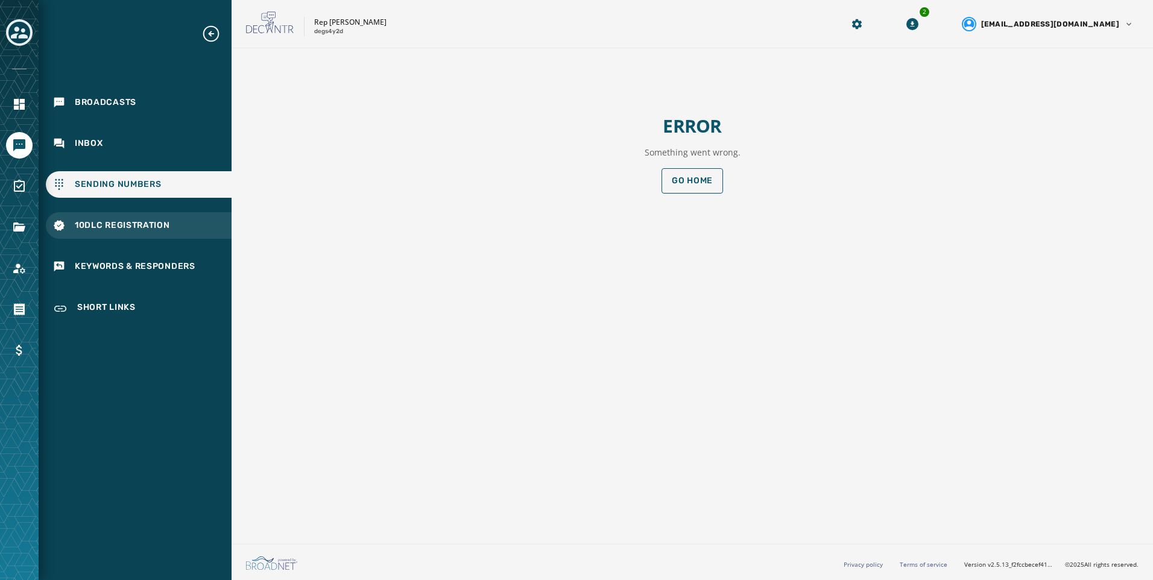
click at [143, 221] on span "10DLC Registration" at bounding box center [122, 225] width 95 height 12
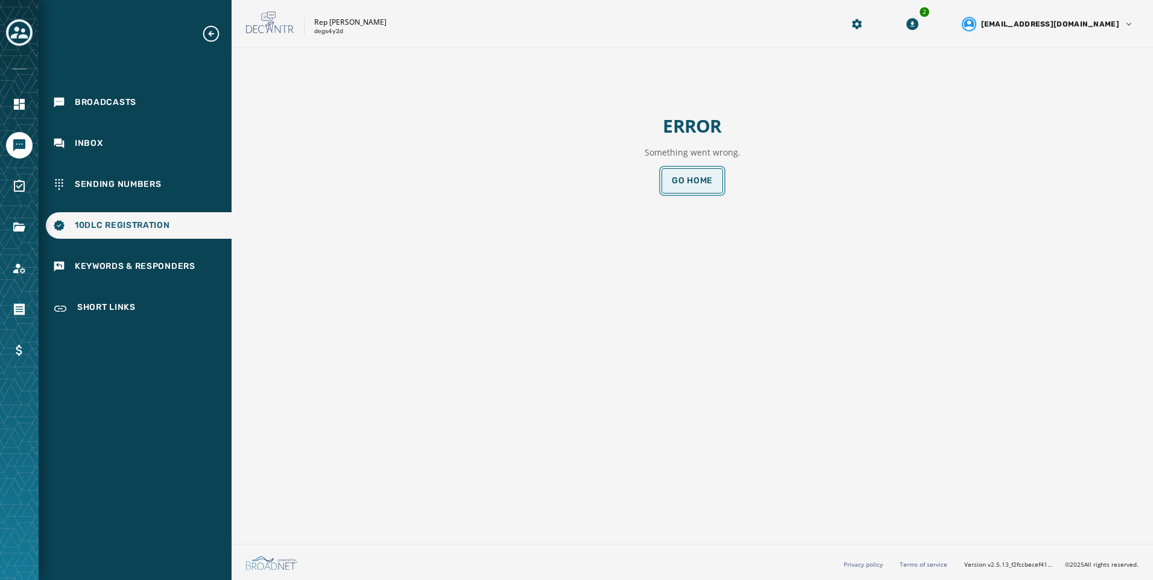
click at [711, 190] on button "Go home" at bounding box center [691, 180] width 61 height 25
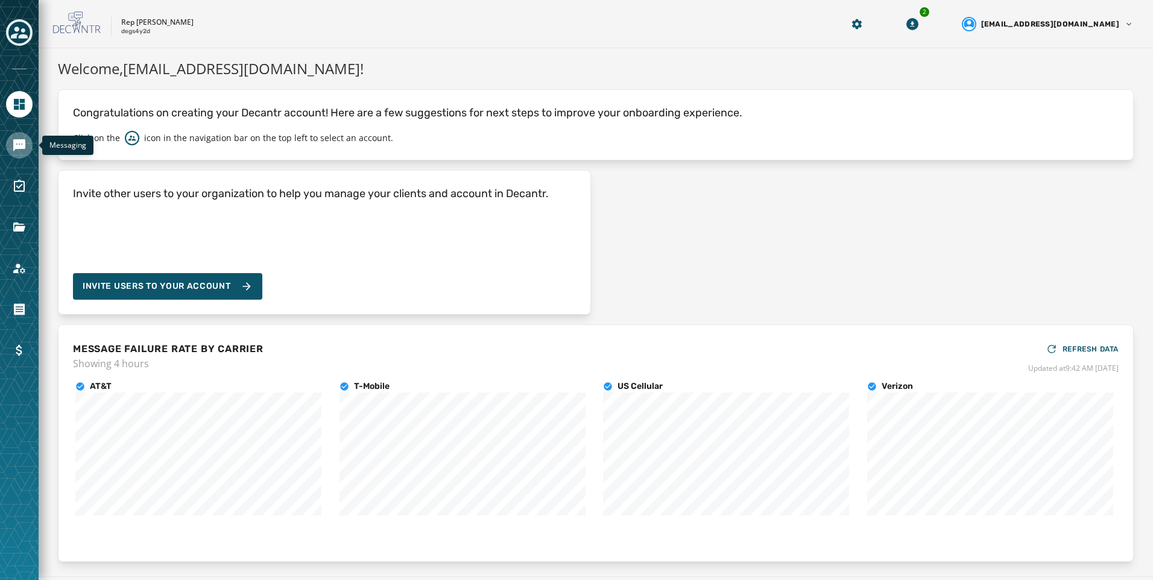
click at [14, 156] on link "Navigate to Messaging" at bounding box center [19, 145] width 27 height 27
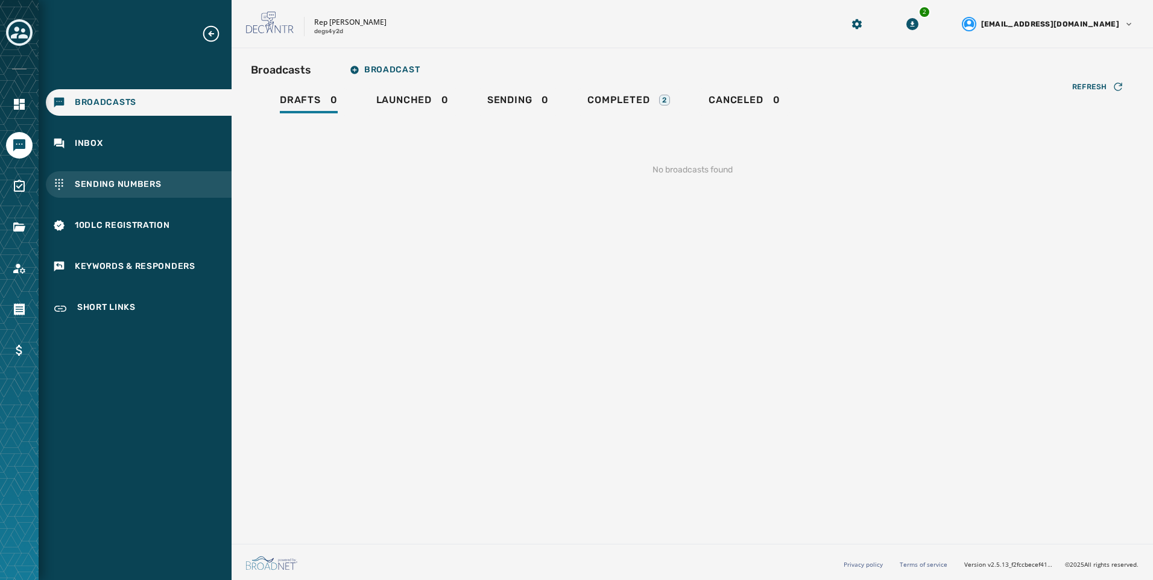
click at [191, 181] on div "Sending Numbers" at bounding box center [139, 184] width 186 height 27
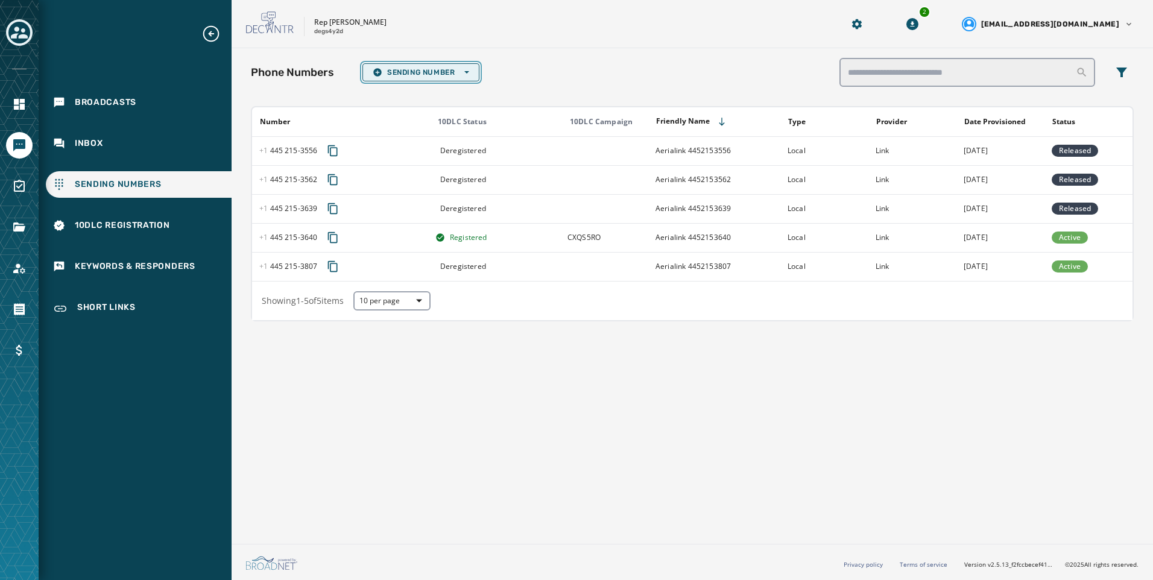
click at [450, 69] on span "Sending Number Open options" at bounding box center [421, 73] width 96 height 10
click at [442, 88] on span "Local Long Code" at bounding box center [421, 91] width 96 height 10
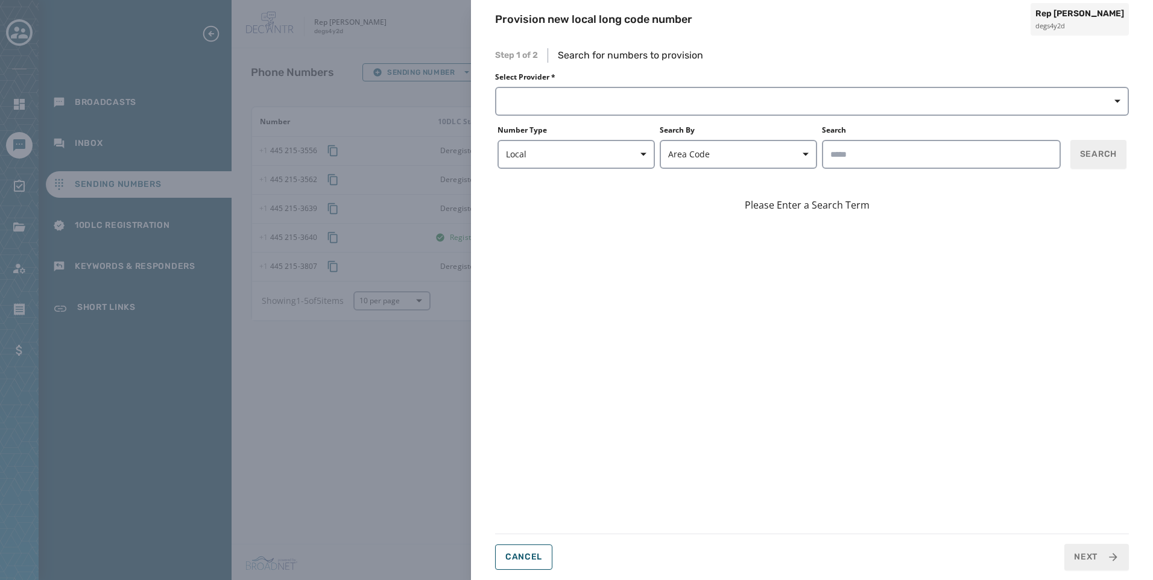
click at [535, 128] on label "Number Type" at bounding box center [575, 130] width 157 height 10
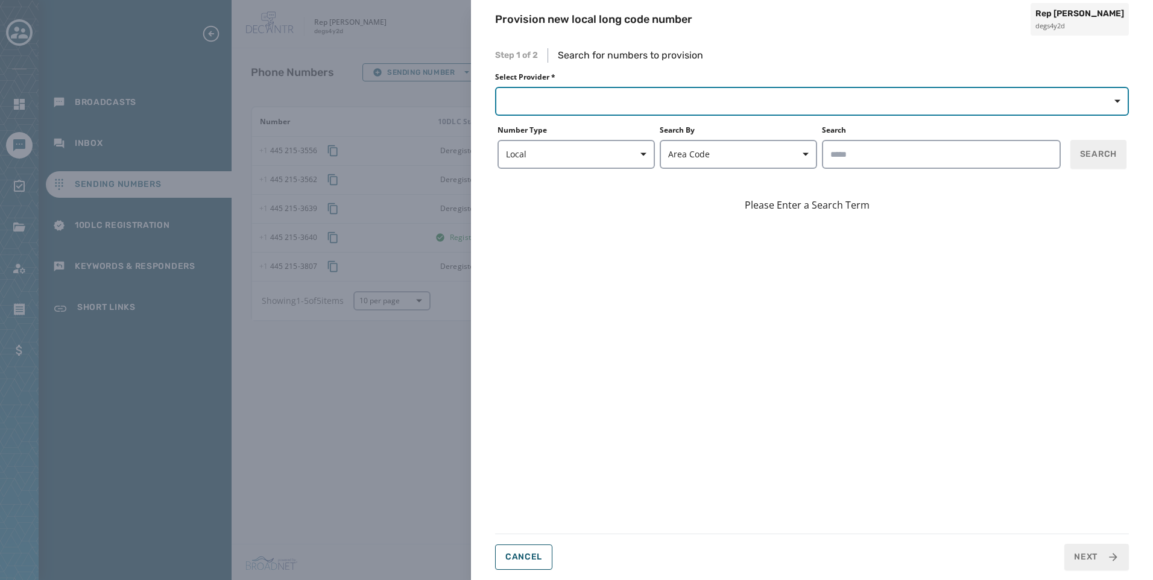
click at [536, 104] on button "button" at bounding box center [812, 101] width 634 height 29
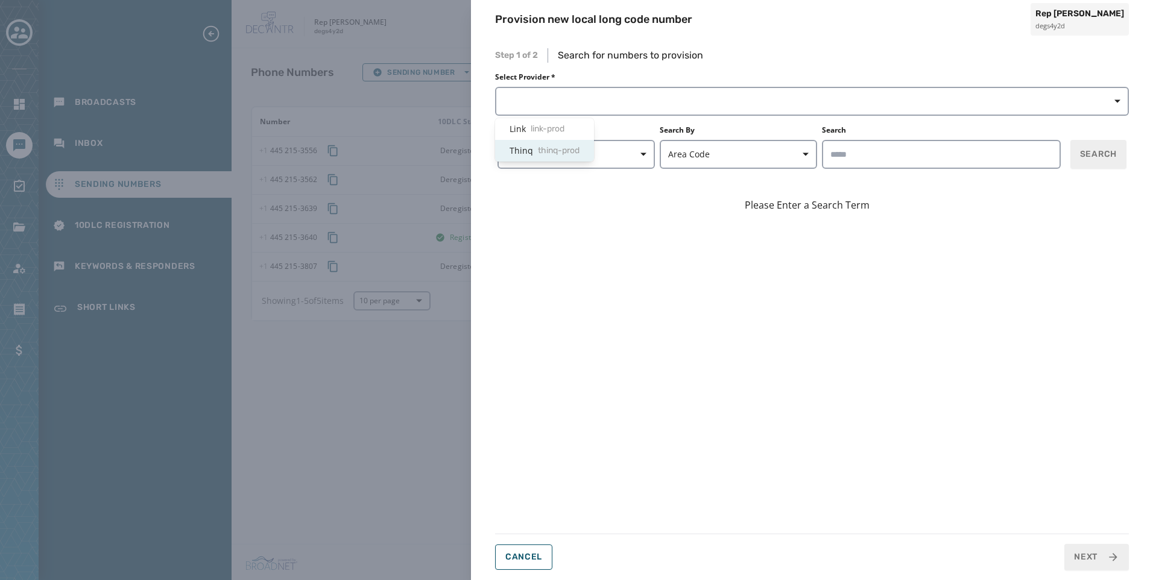
click at [538, 150] on span "thinq-prod" at bounding box center [559, 151] width 42 height 12
click at [986, 163] on input "Search" at bounding box center [941, 154] width 239 height 29
click at [1059, 150] on input "*****" at bounding box center [941, 154] width 239 height 29
type input "*****"
click at [1070, 153] on button "Search" at bounding box center [1098, 154] width 56 height 29
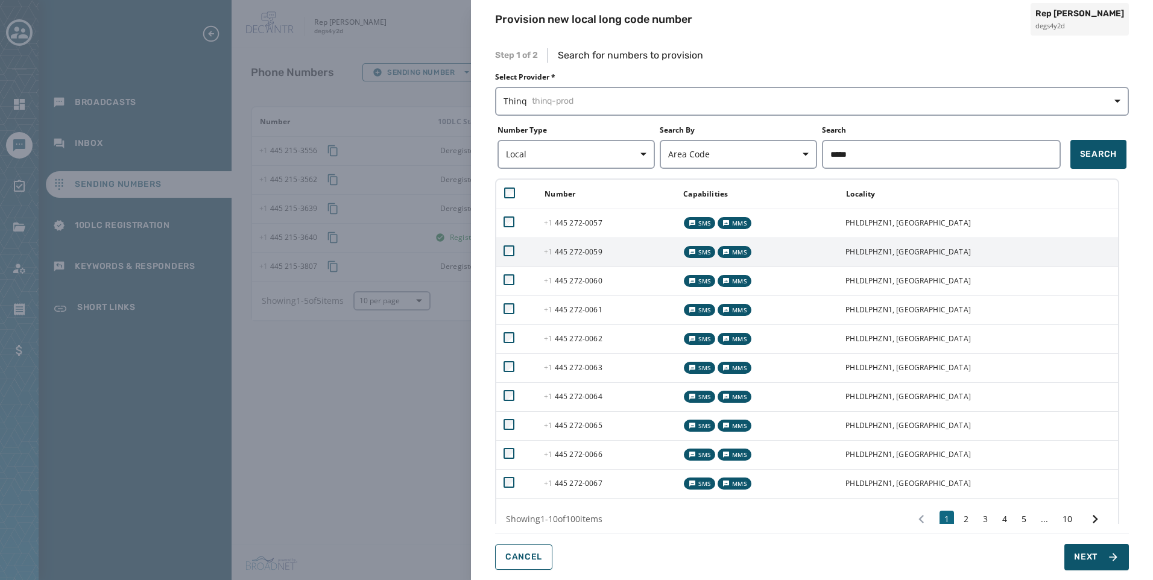
click at [509, 240] on td at bounding box center [516, 252] width 40 height 29
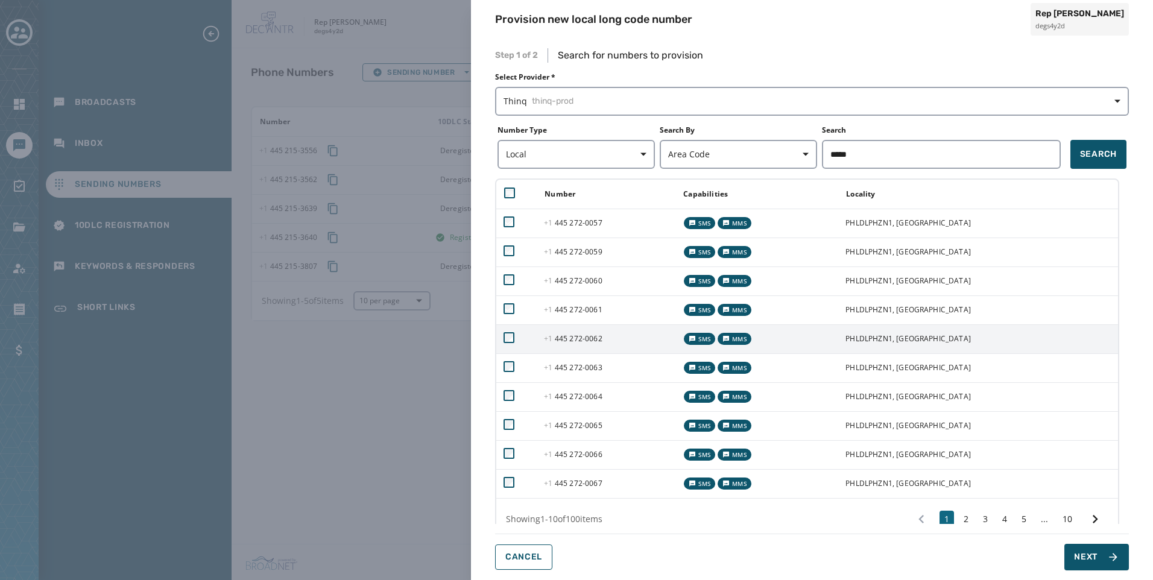
click at [508, 326] on td at bounding box center [516, 338] width 40 height 29
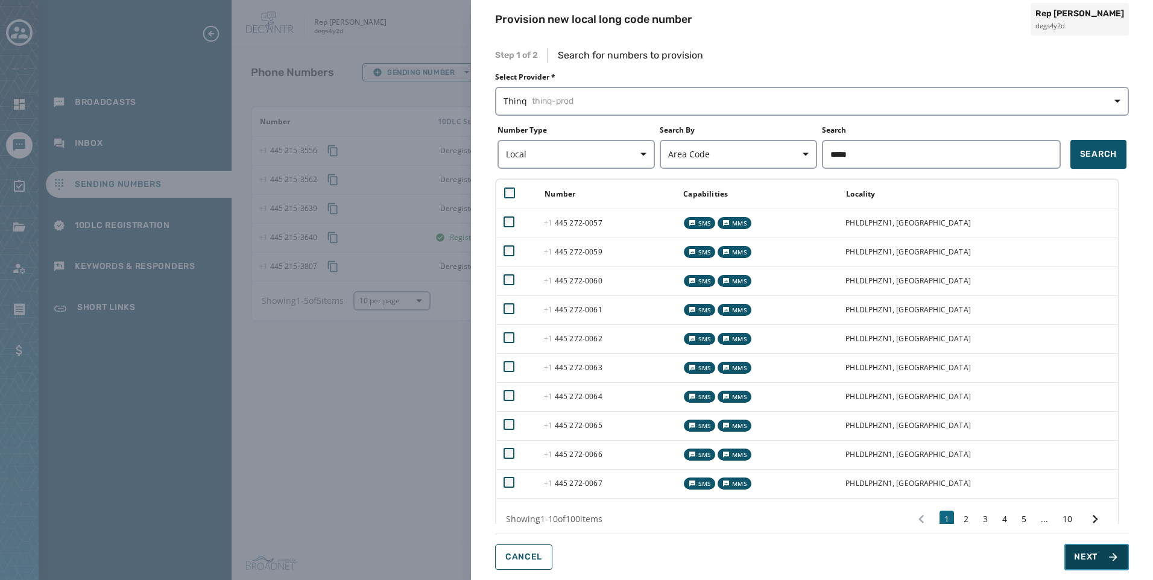
click at [1089, 559] on span "Next" at bounding box center [1086, 557] width 24 height 12
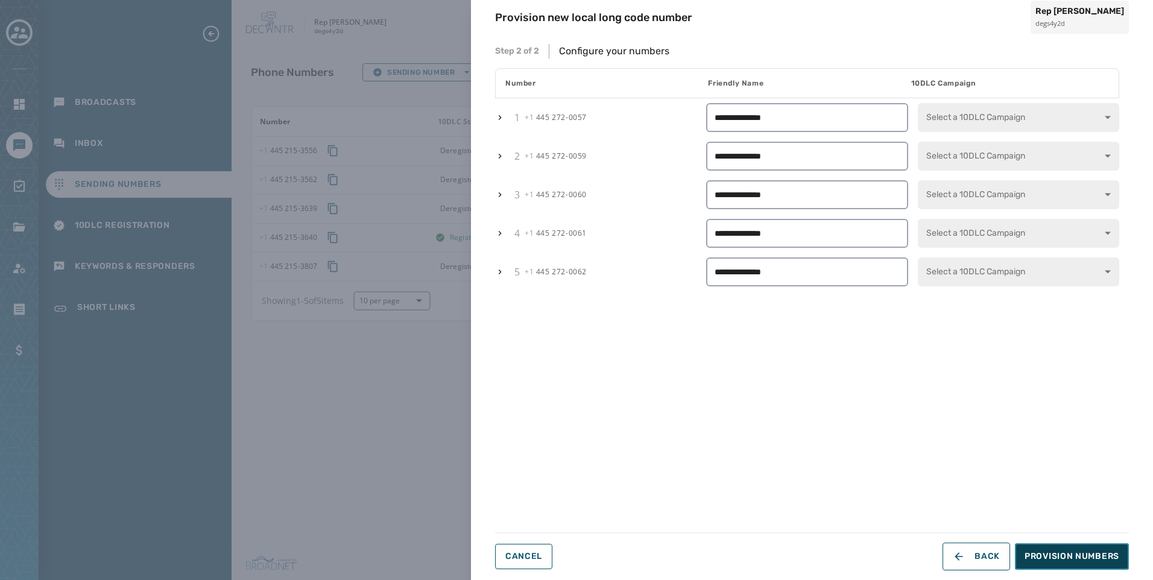
click at [1090, 559] on span "Provision Numbers" at bounding box center [1071, 556] width 95 height 12
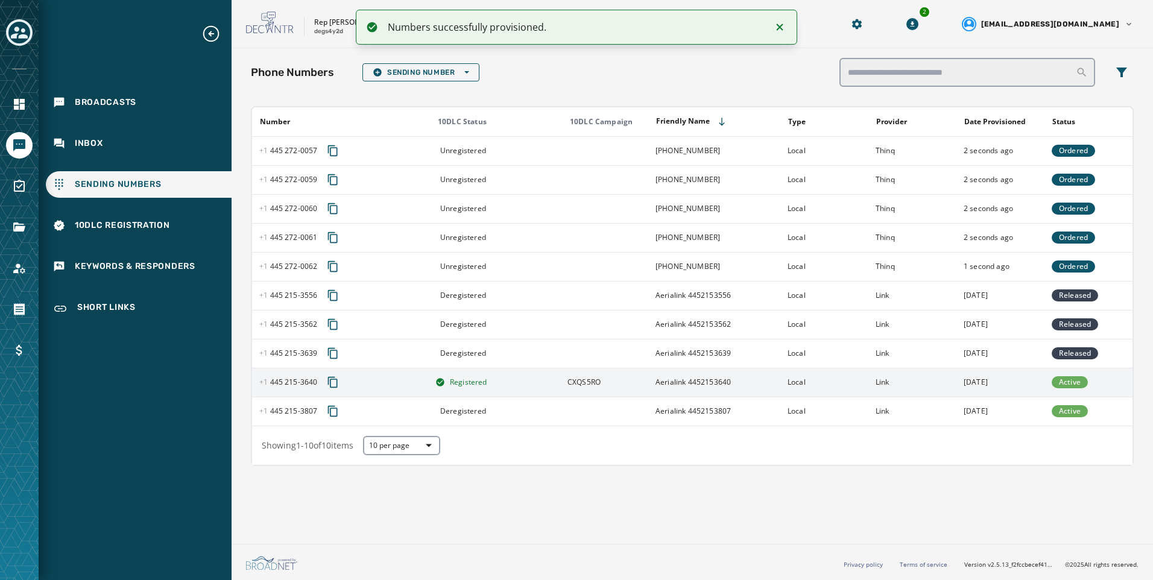
click at [1059, 386] on span "Active" at bounding box center [1070, 382] width 22 height 10
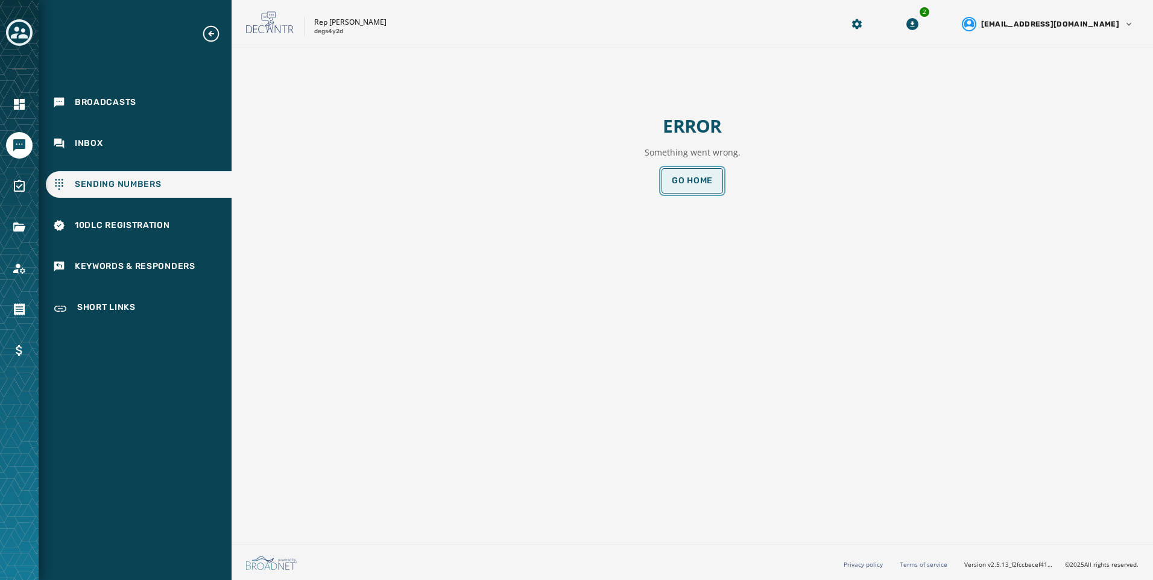
click at [691, 179] on span "Go home" at bounding box center [692, 181] width 41 height 10
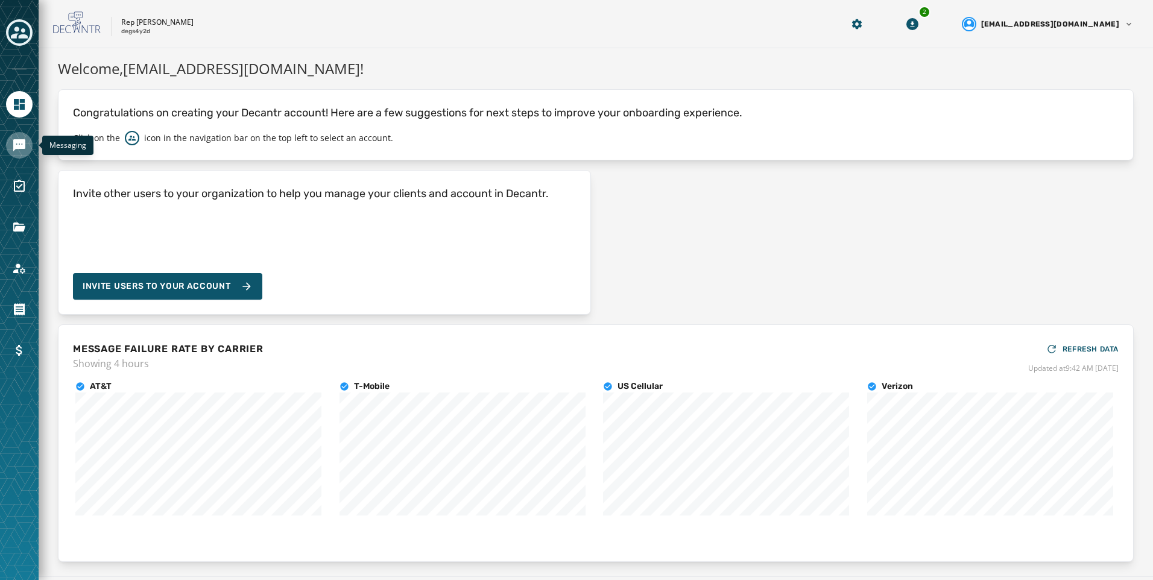
click at [13, 149] on icon "Navigate to Messaging" at bounding box center [19, 145] width 12 height 12
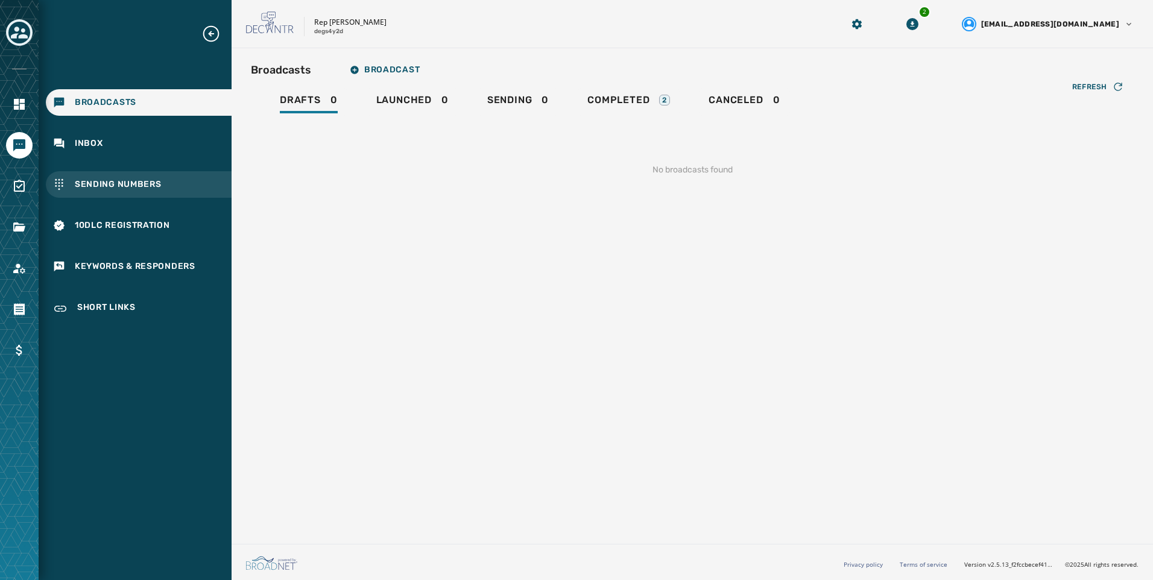
click at [112, 175] on div "Sending Numbers" at bounding box center [139, 184] width 186 height 27
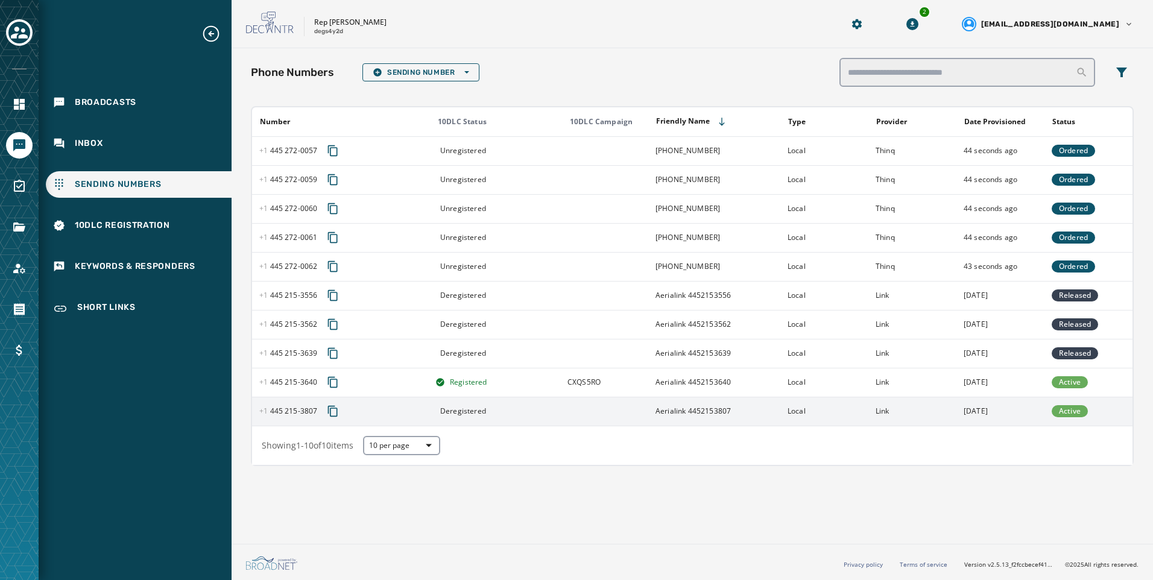
click at [1098, 412] on td "Active" at bounding box center [1088, 411] width 88 height 29
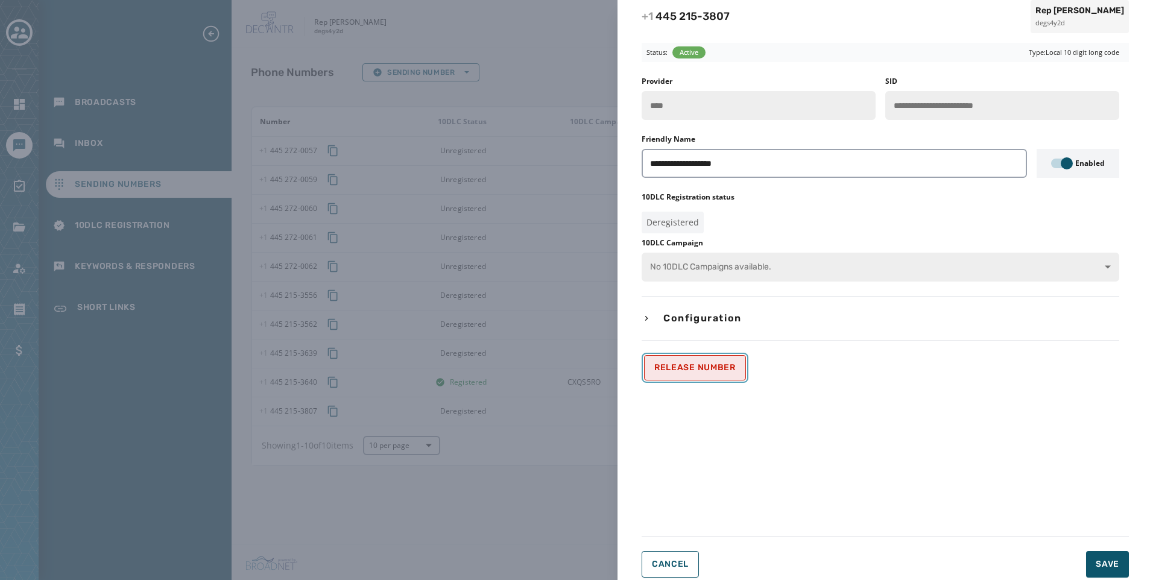
click at [690, 365] on span "Release Number" at bounding box center [694, 368] width 81 height 10
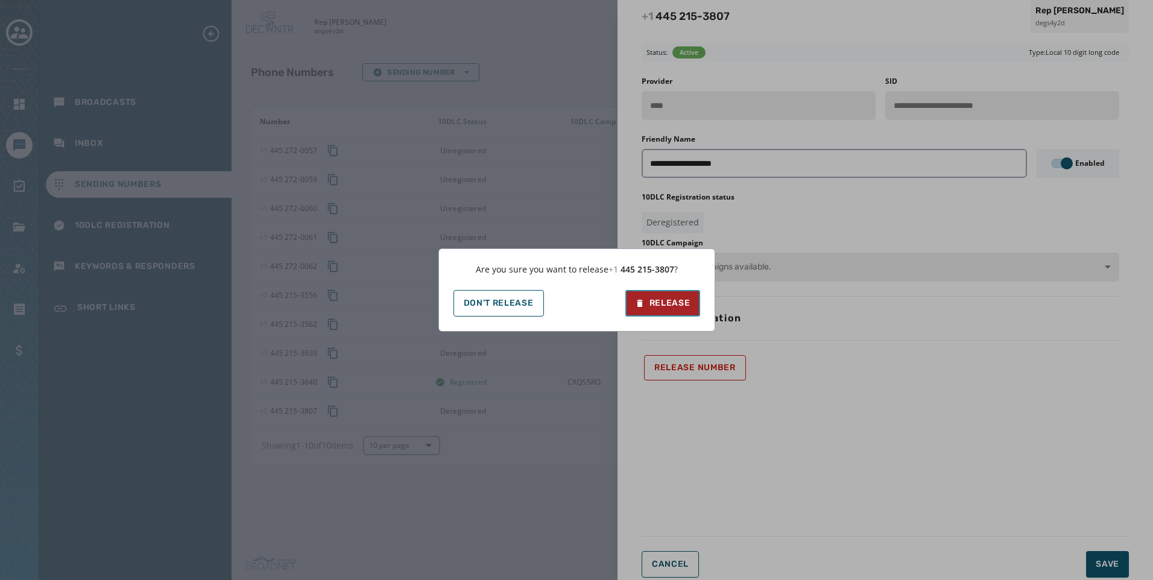
click at [660, 304] on div "Release" at bounding box center [662, 303] width 55 height 12
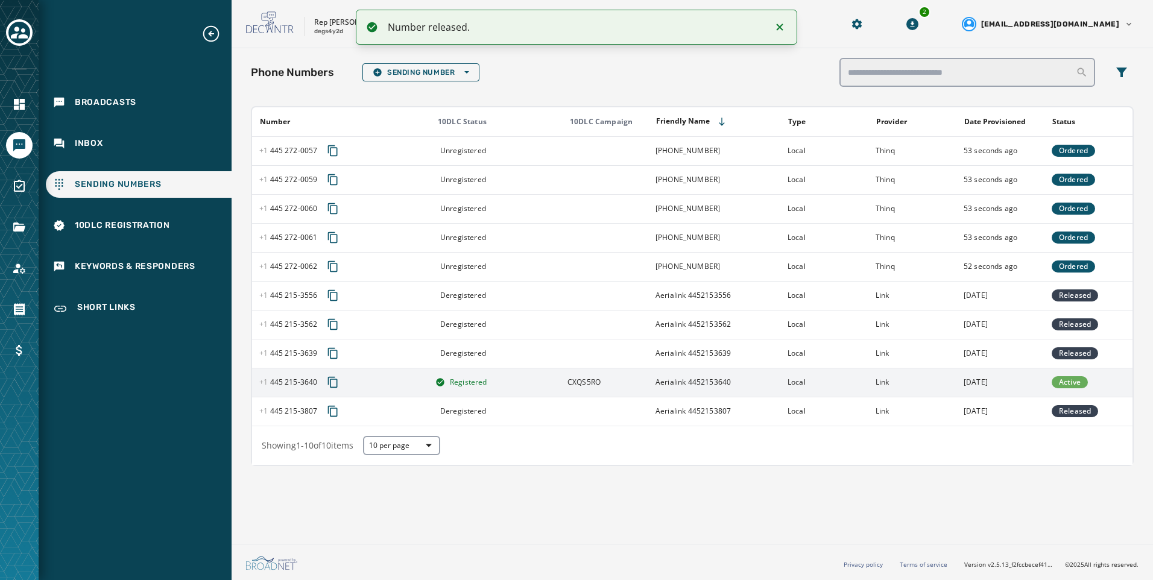
click at [700, 391] on td "Aerialink 4452153640" at bounding box center [714, 382] width 132 height 29
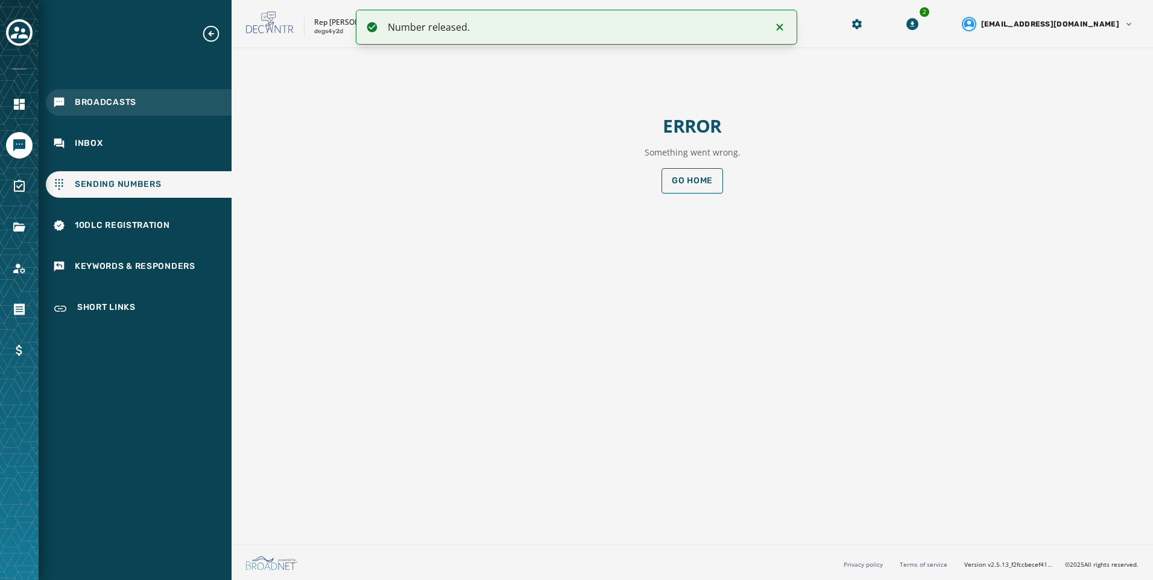
click at [107, 93] on div "Broadcasts" at bounding box center [139, 102] width 186 height 27
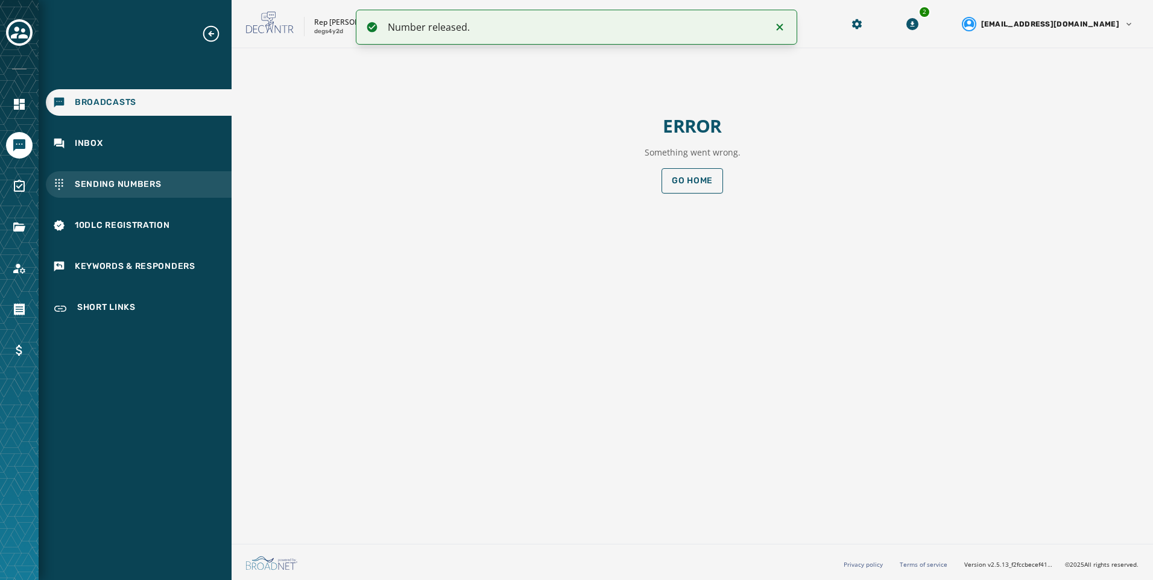
click at [95, 187] on span "Sending Numbers" at bounding box center [118, 184] width 87 height 12
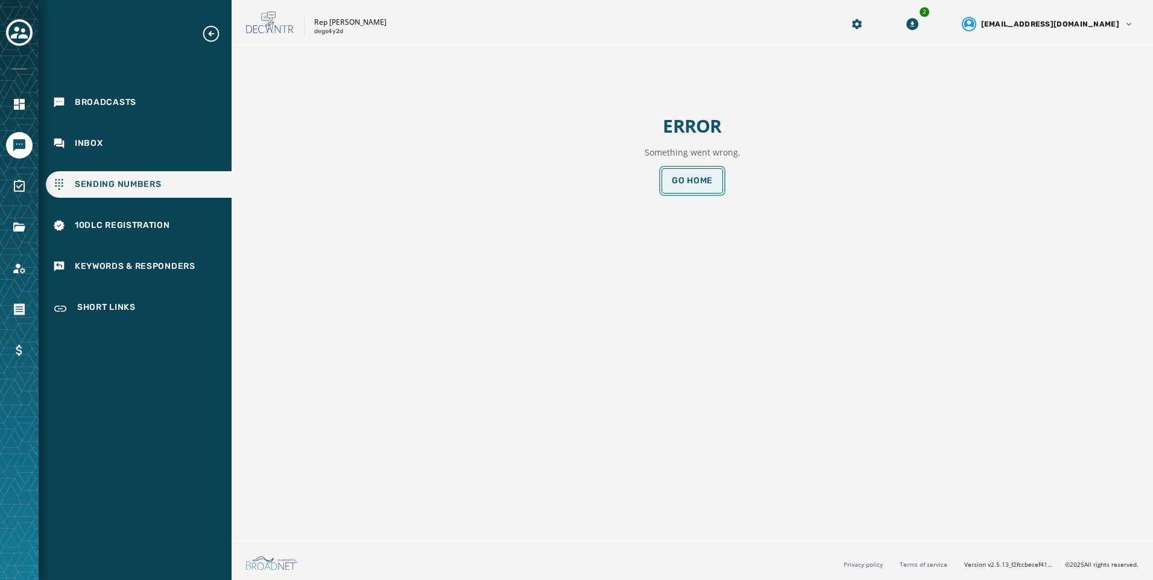
click at [702, 171] on button "Go home" at bounding box center [691, 180] width 61 height 25
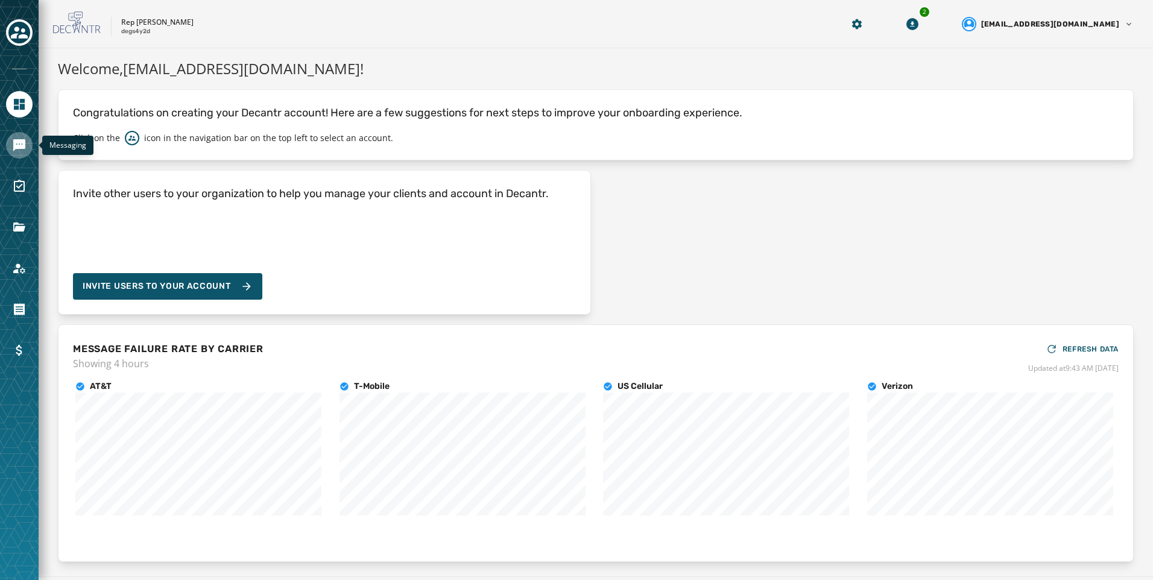
click at [24, 151] on icon "Navigate to Messaging" at bounding box center [19, 145] width 14 height 14
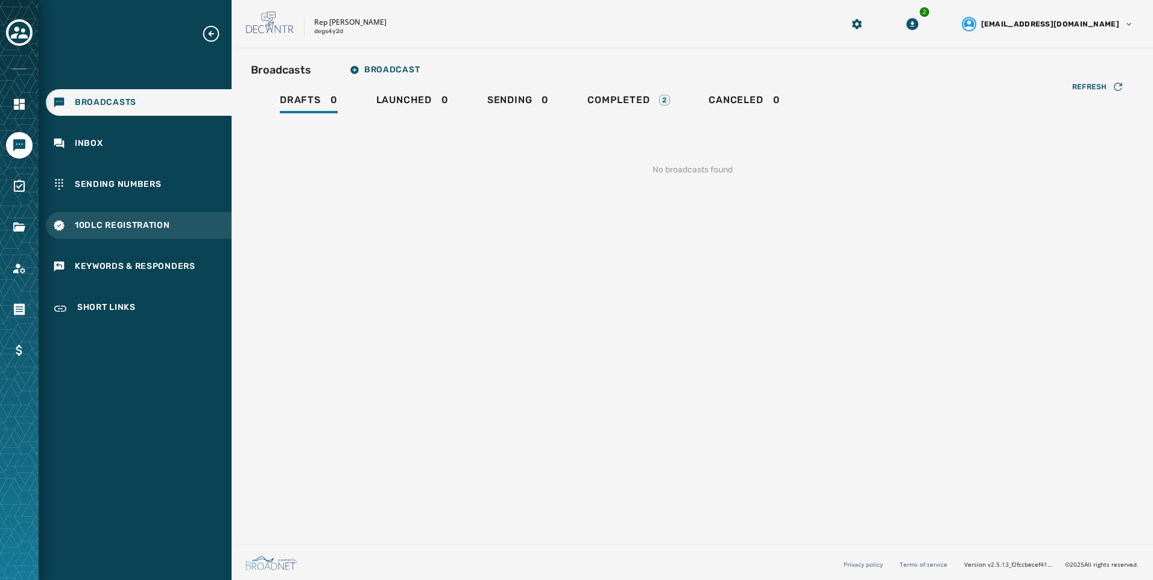
click at [125, 215] on div "10DLC Registration" at bounding box center [139, 225] width 186 height 27
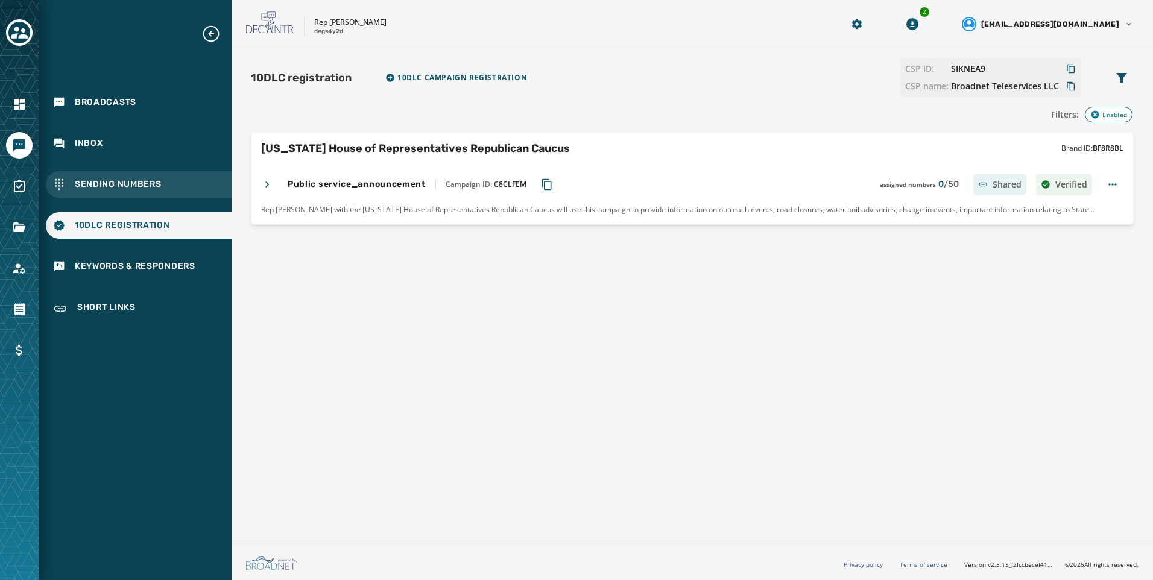
click at [147, 194] on div "Sending Numbers" at bounding box center [139, 184] width 186 height 27
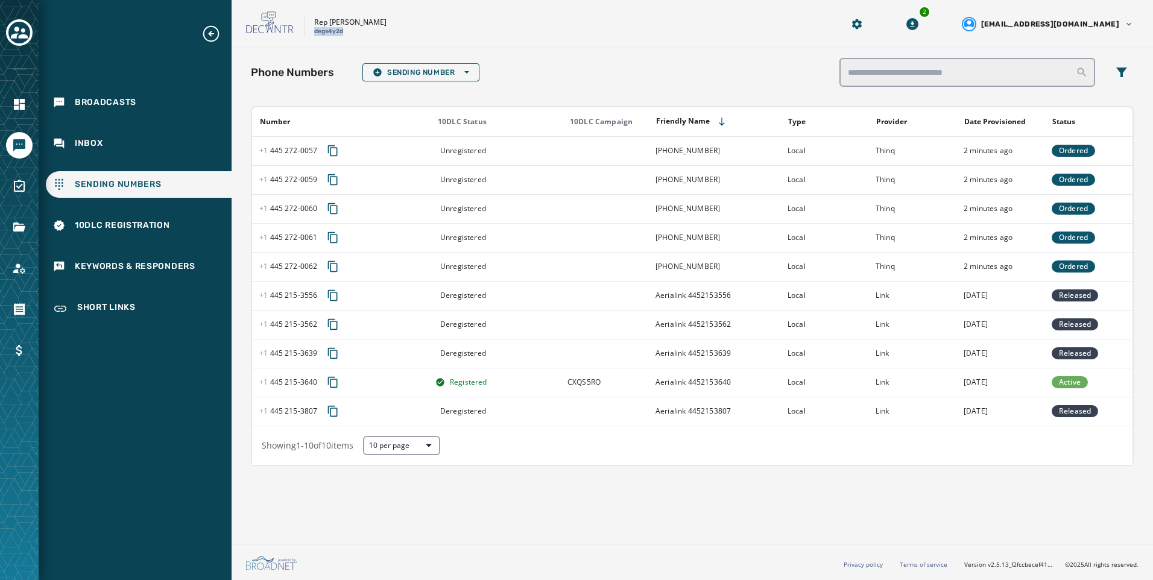
drag, startPoint x: 347, startPoint y: 33, endPoint x: 315, endPoint y: 34, distance: 32.0
click at [315, 34] on div "Rep [PERSON_NAME] degs4y2d" at bounding box center [350, 26] width 72 height 19
copy p "degs4y2d"
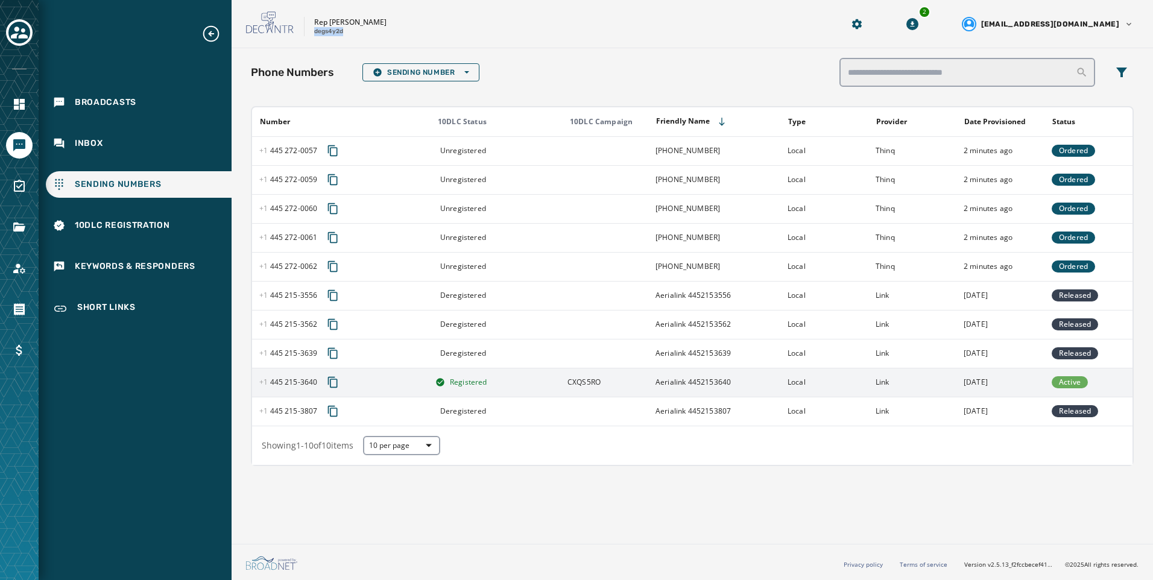
click at [337, 381] on icon "Copy phone number to clipboard" at bounding box center [333, 382] width 12 height 12
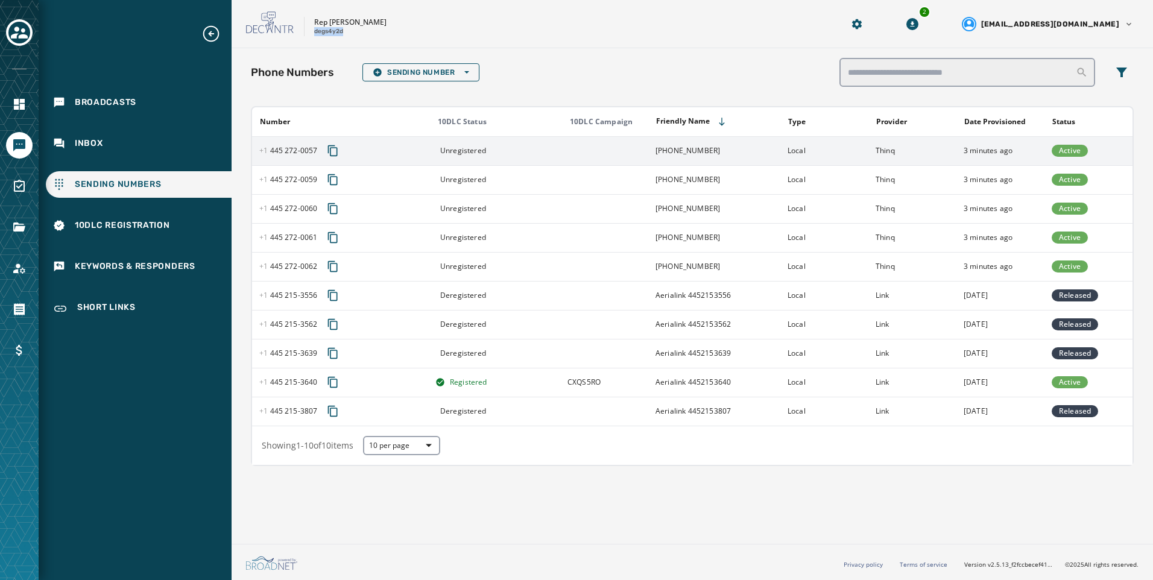
click at [915, 142] on td "Thinq" at bounding box center [912, 150] width 88 height 29
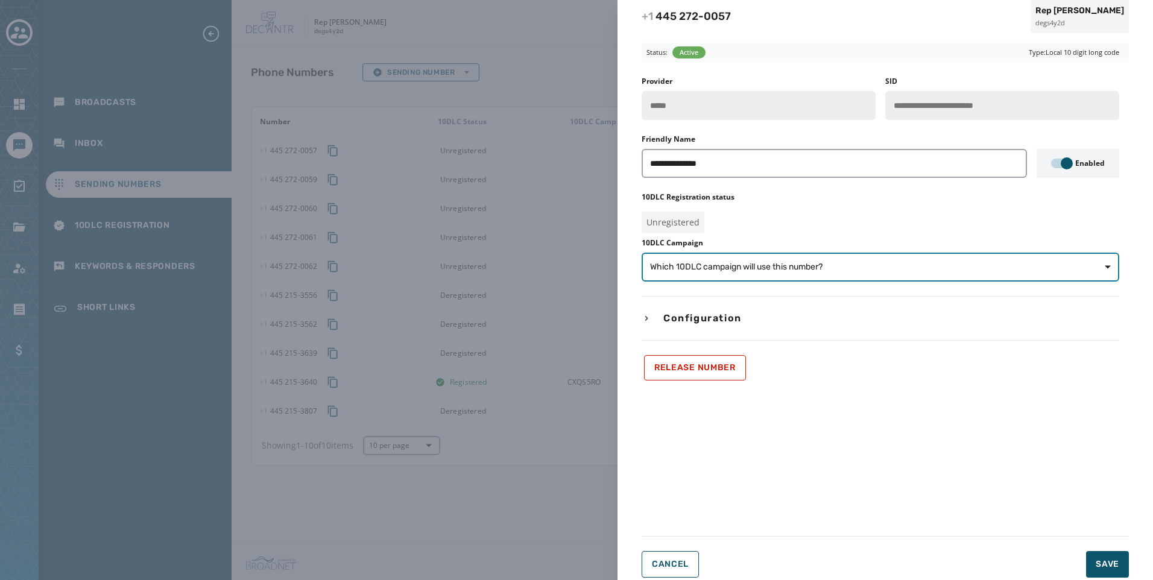
click at [755, 261] on span "Which 10DLC campaign will use this number?" at bounding box center [736, 267] width 172 height 12
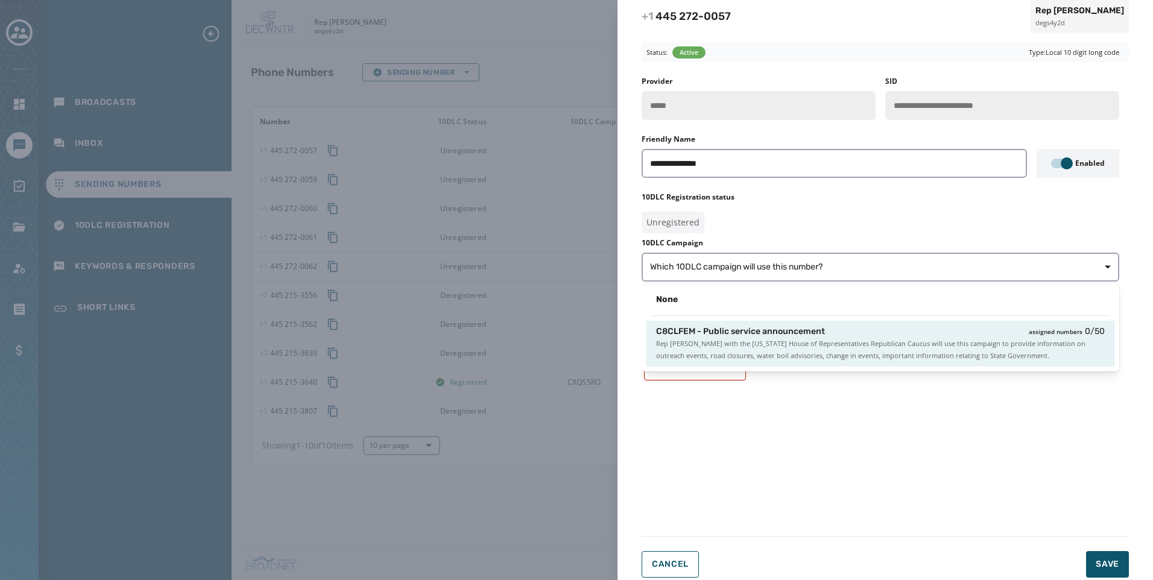
click at [755, 348] on span "Rep [PERSON_NAME] with the [US_STATE] House of Representatives Republican Caucu…" at bounding box center [880, 350] width 449 height 24
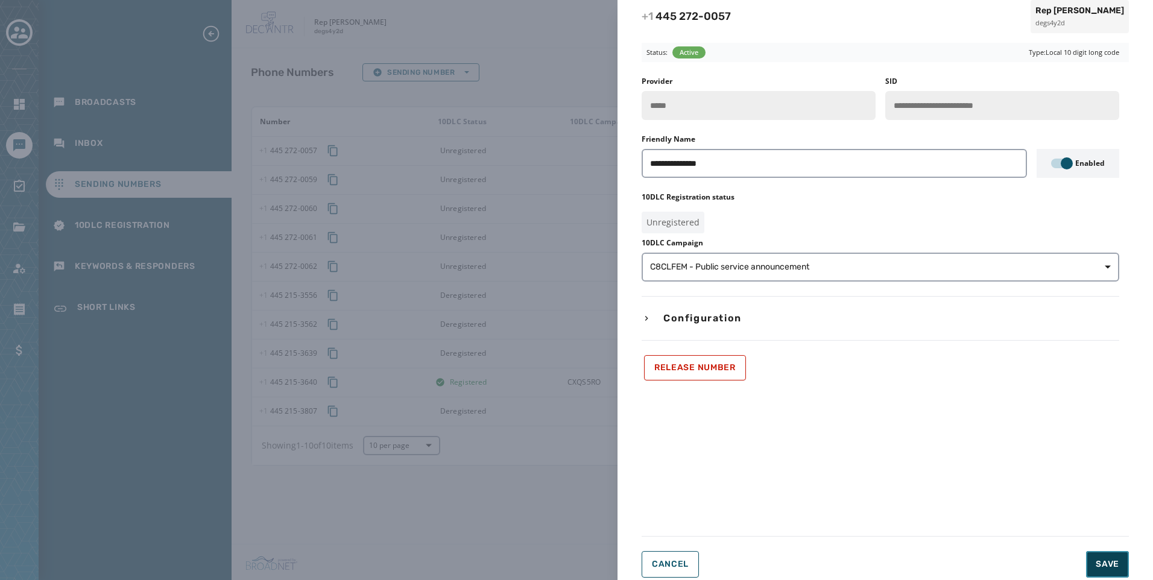
click at [1104, 564] on span "Save" at bounding box center [1107, 564] width 24 height 12
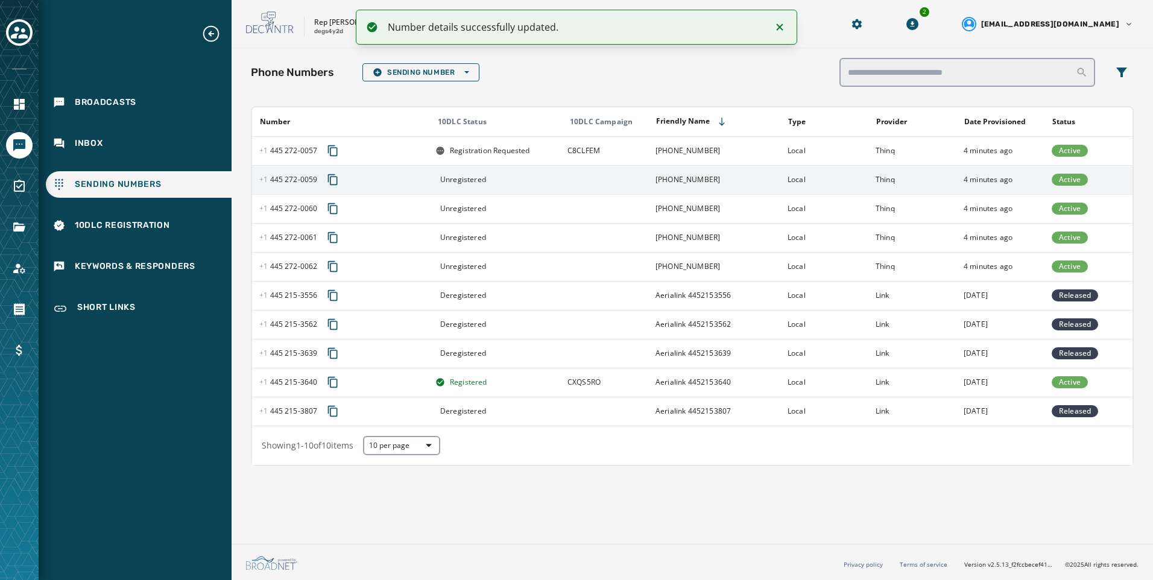
click at [731, 180] on td "[PHONE_NUMBER]" at bounding box center [714, 179] width 132 height 29
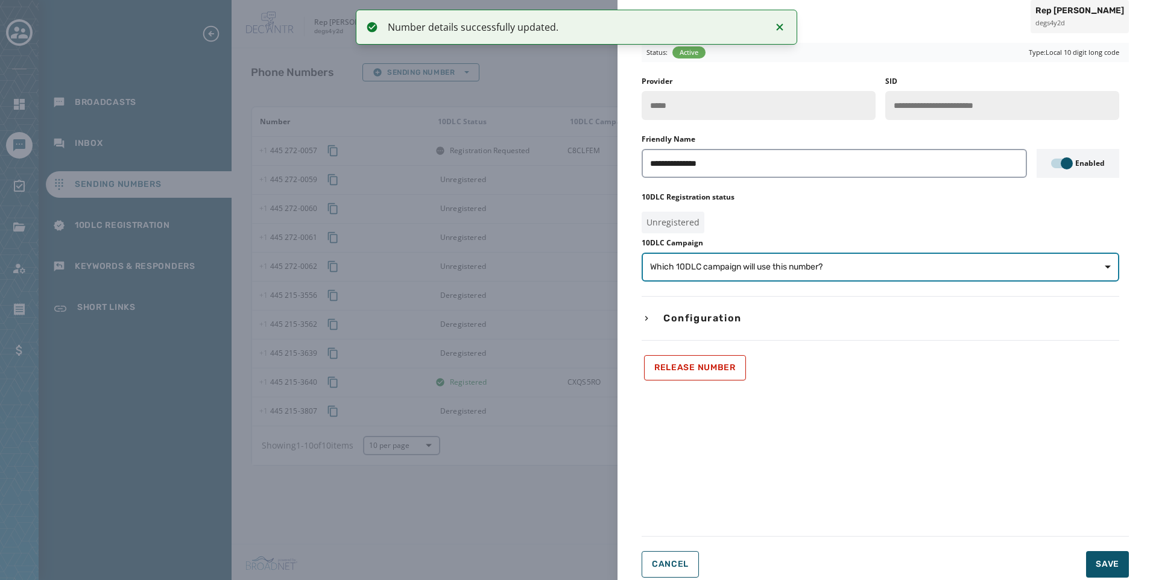
click at [859, 264] on span "Which 10DLC campaign will use this number?" at bounding box center [880, 267] width 461 height 12
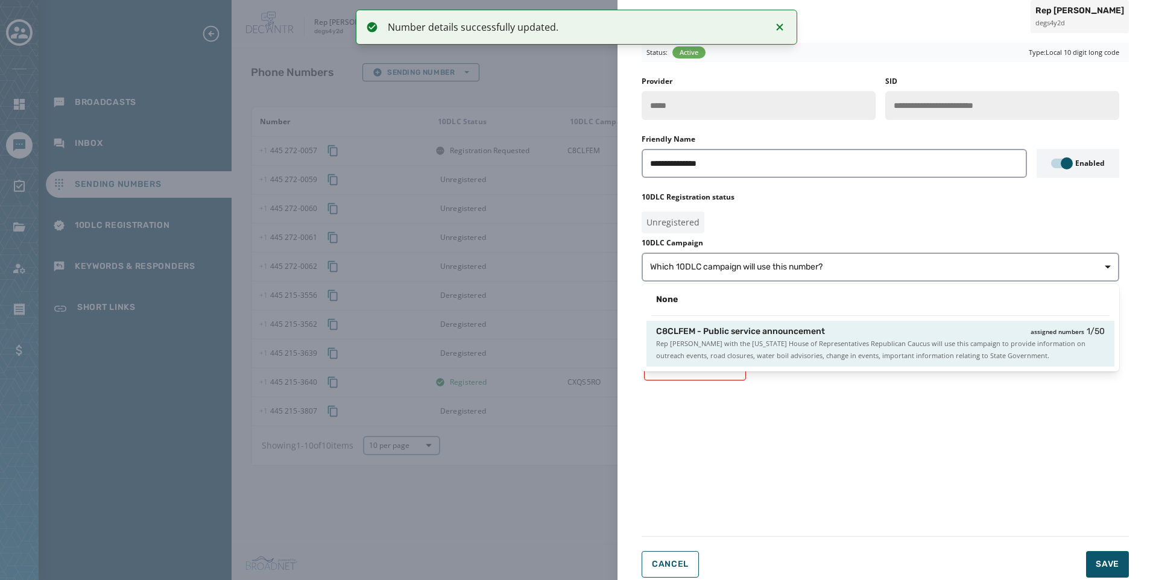
click at [848, 336] on div "C8CLFEM - Public service announcement assigned numbers 1 / 50" at bounding box center [880, 332] width 449 height 12
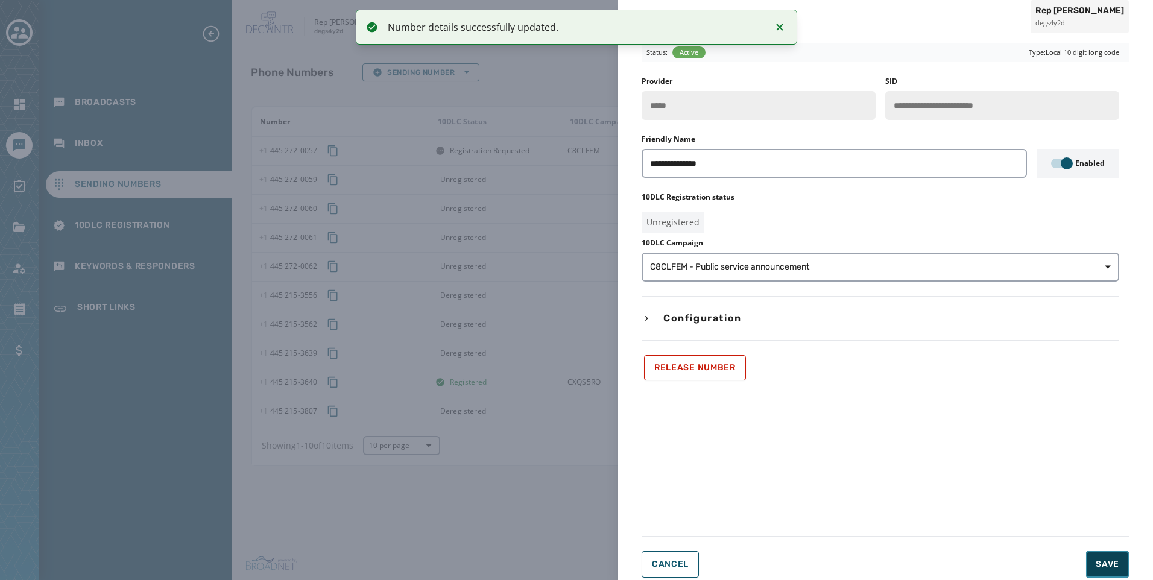
click at [1103, 557] on button "Save" at bounding box center [1107, 564] width 43 height 27
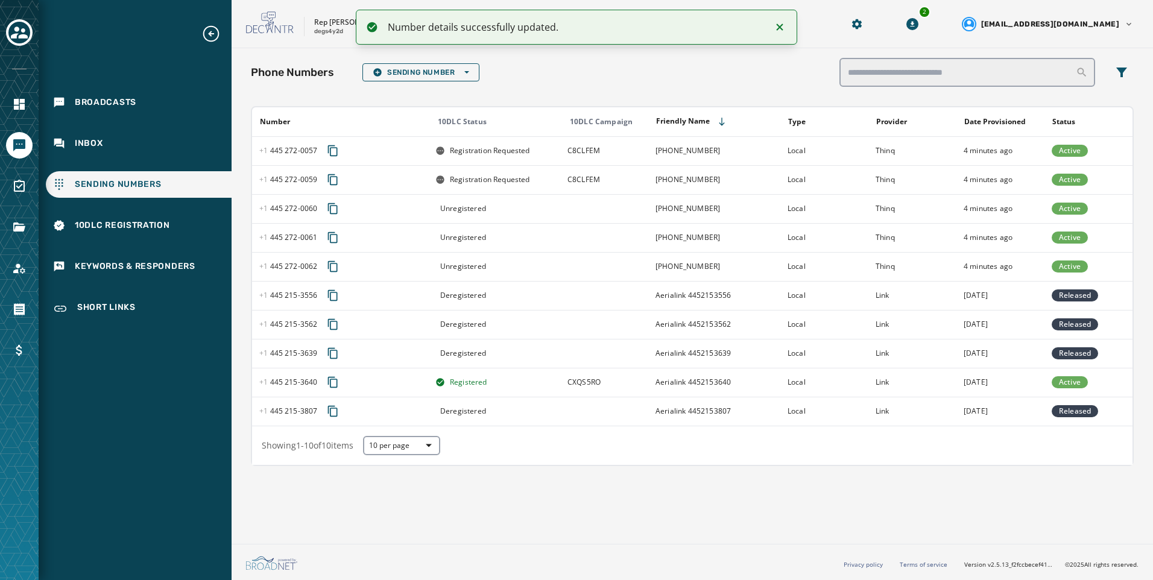
click at [688, 213] on td "[PHONE_NUMBER]" at bounding box center [714, 208] width 132 height 29
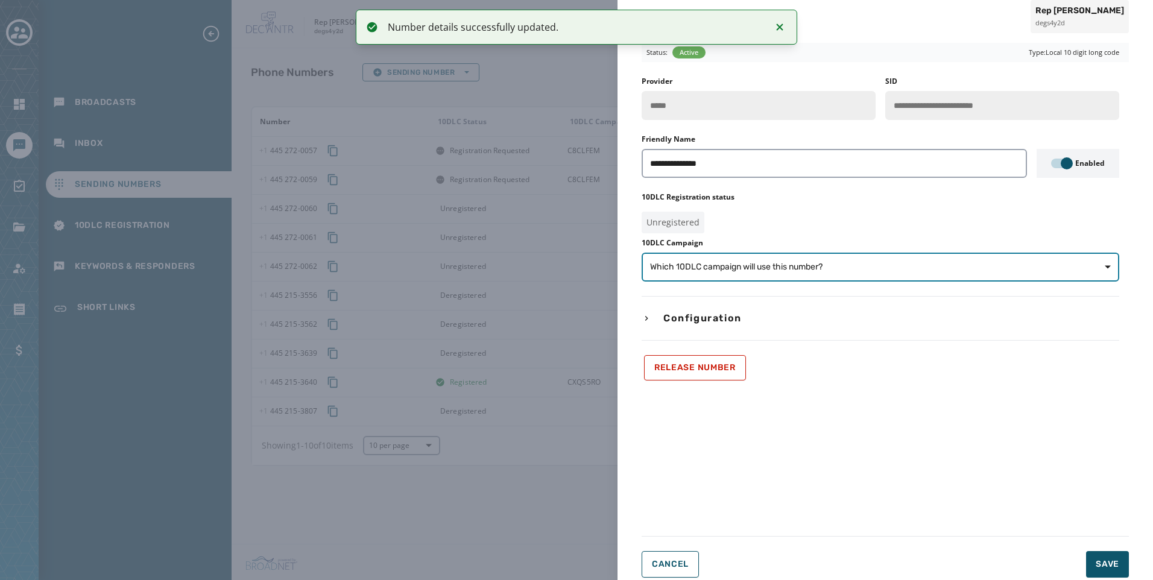
click at [866, 278] on button "Which 10DLC campaign will use this number?" at bounding box center [879, 267] width 477 height 29
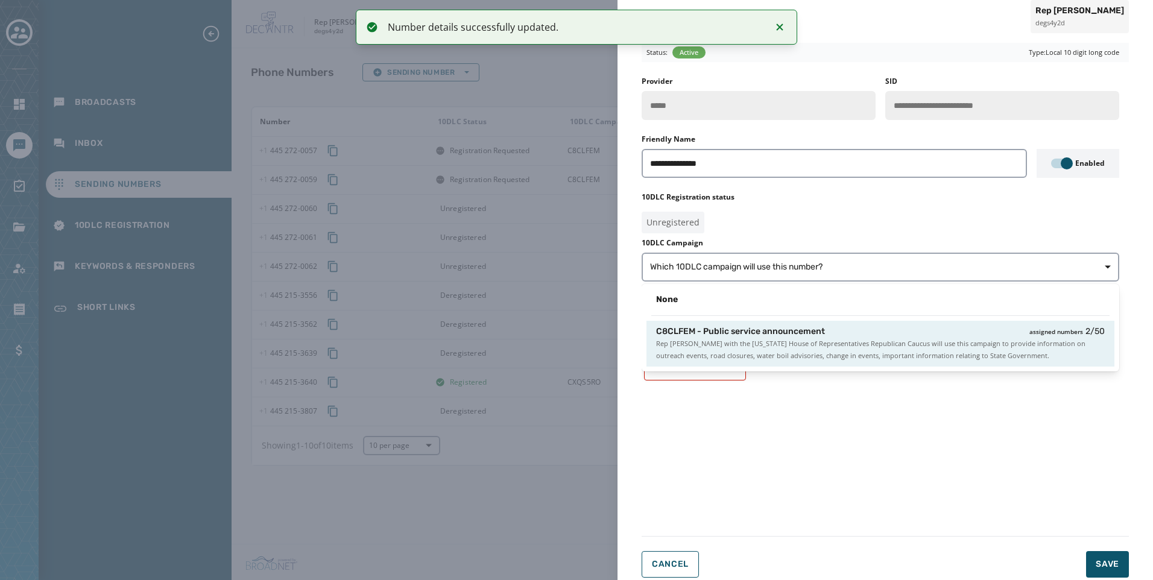
click at [862, 328] on div "C8CLFEM - Public service announcement assigned numbers 2 / 50" at bounding box center [880, 332] width 449 height 12
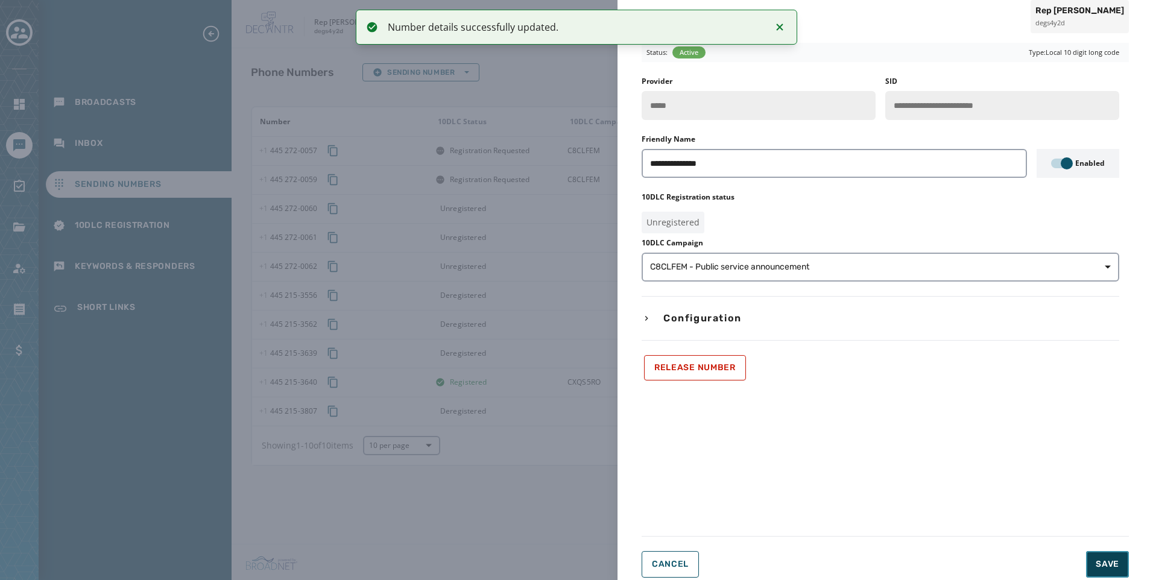
click at [1089, 564] on button "Save" at bounding box center [1107, 564] width 43 height 27
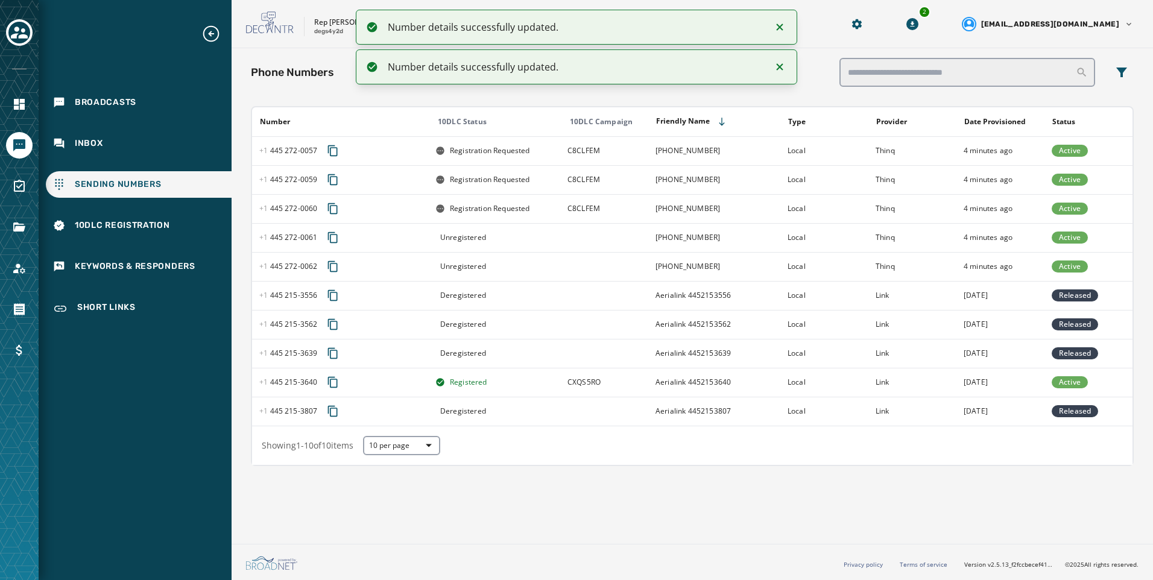
click at [644, 243] on td at bounding box center [604, 237] width 88 height 29
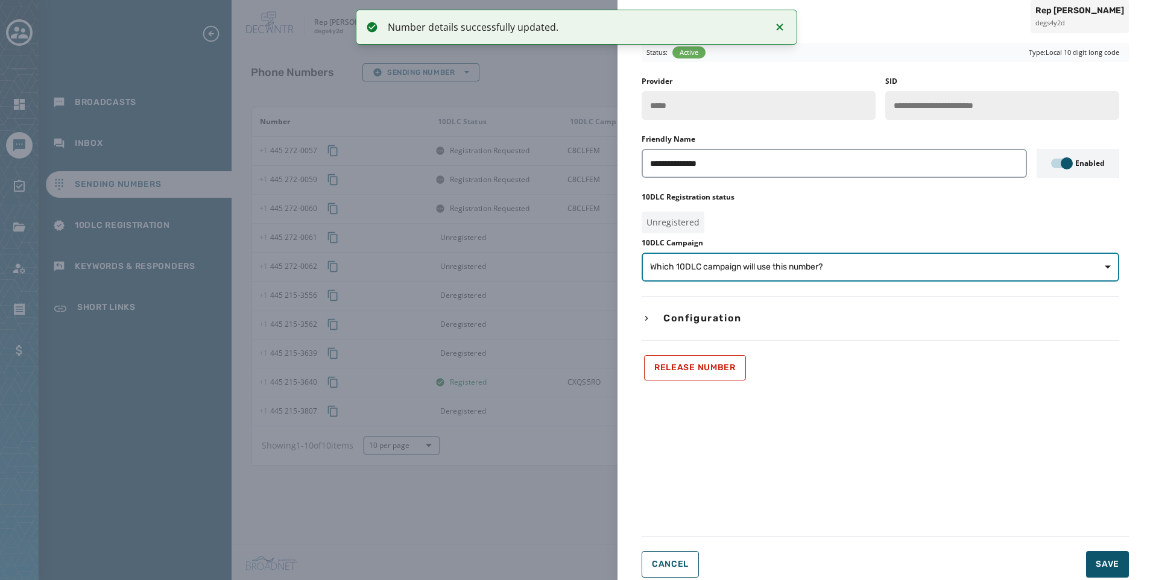
click at [705, 268] on span "Which 10DLC campaign will use this number?" at bounding box center [736, 267] width 172 height 12
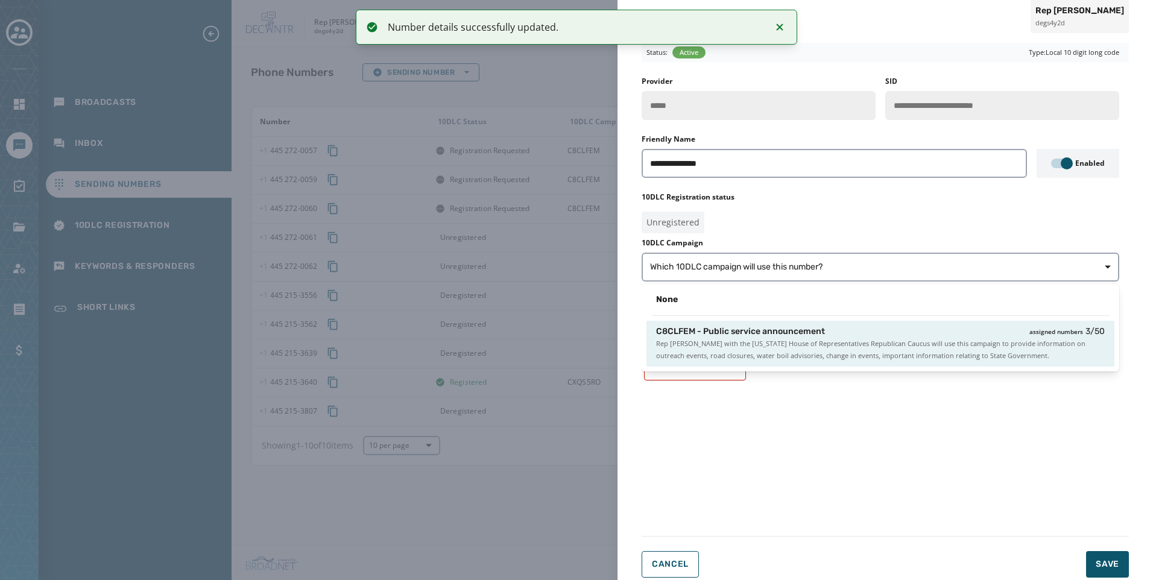
click at [744, 360] on span "Rep [PERSON_NAME] with the [US_STATE] House of Representatives Republican Caucu…" at bounding box center [880, 350] width 449 height 24
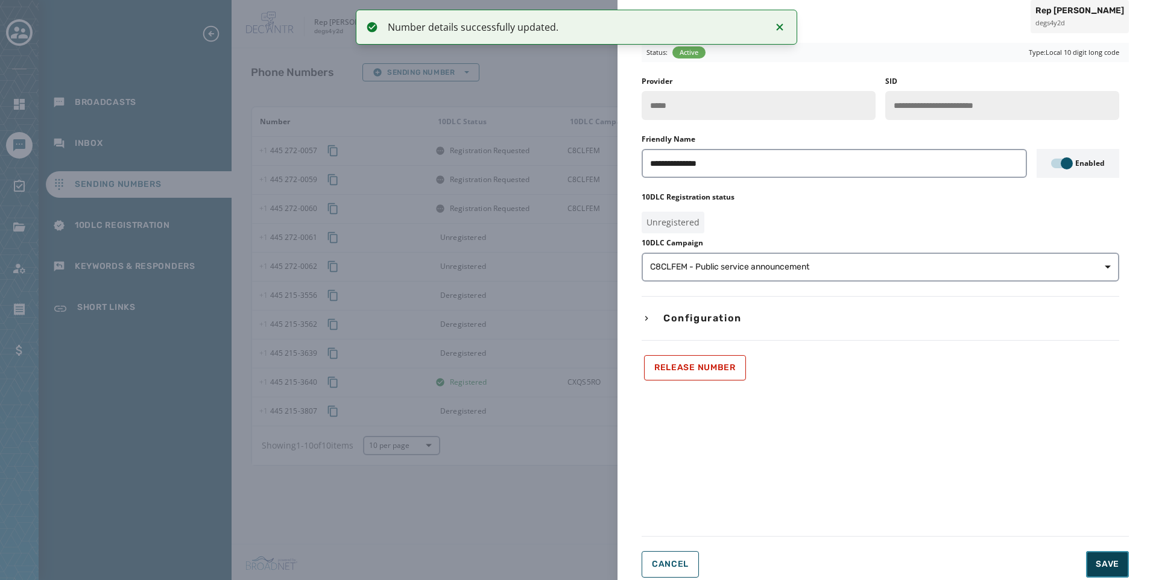
click at [1110, 555] on button "Save" at bounding box center [1107, 564] width 43 height 27
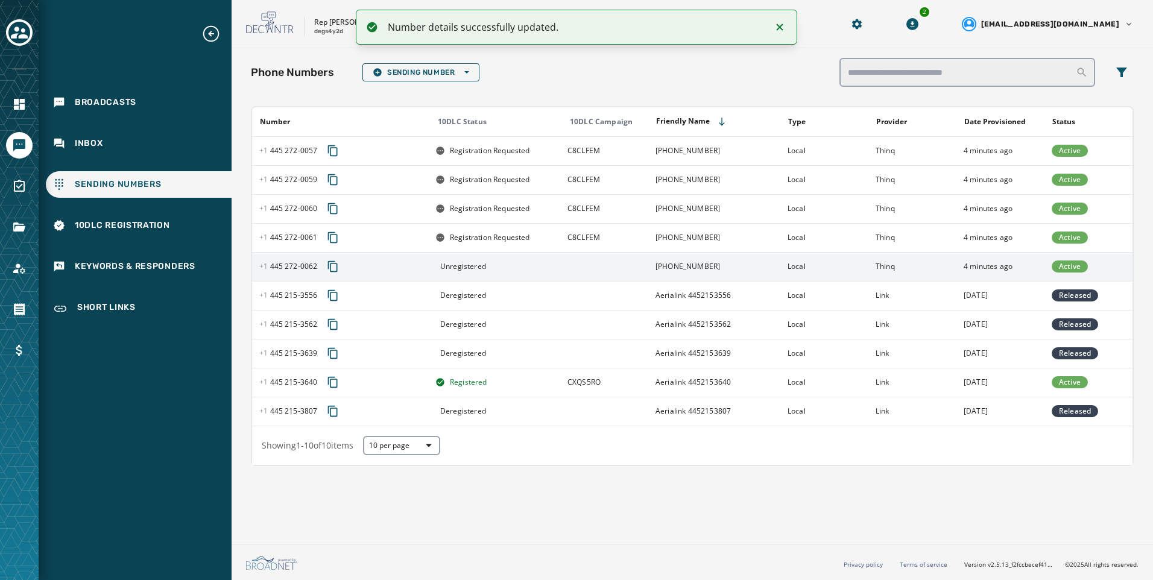
click at [899, 275] on td "Thinq" at bounding box center [912, 266] width 88 height 29
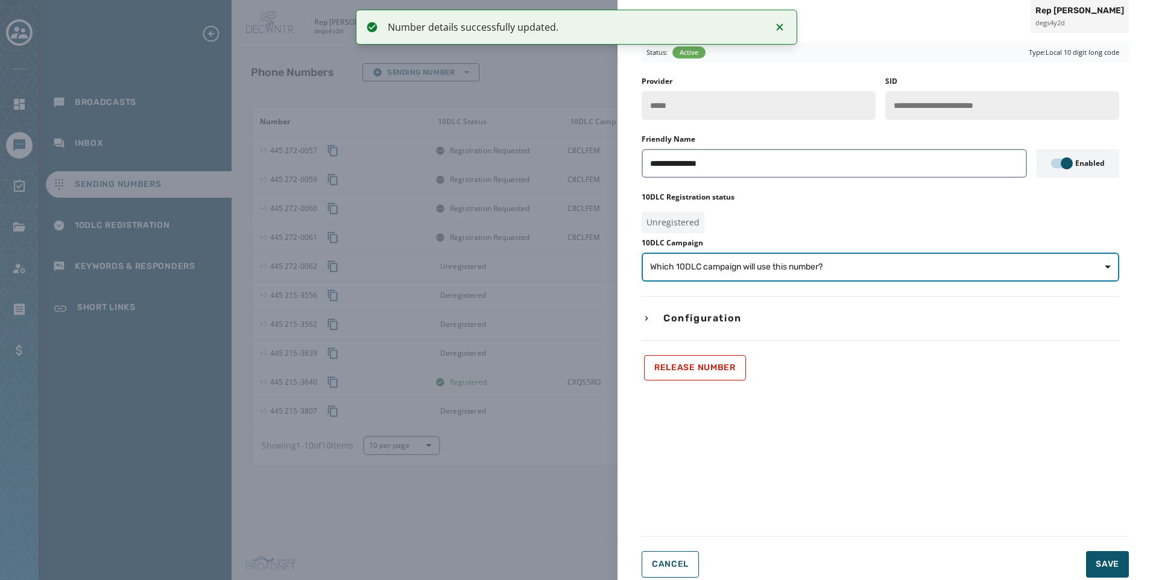
click at [901, 275] on button "Which 10DLC campaign will use this number?" at bounding box center [879, 267] width 477 height 29
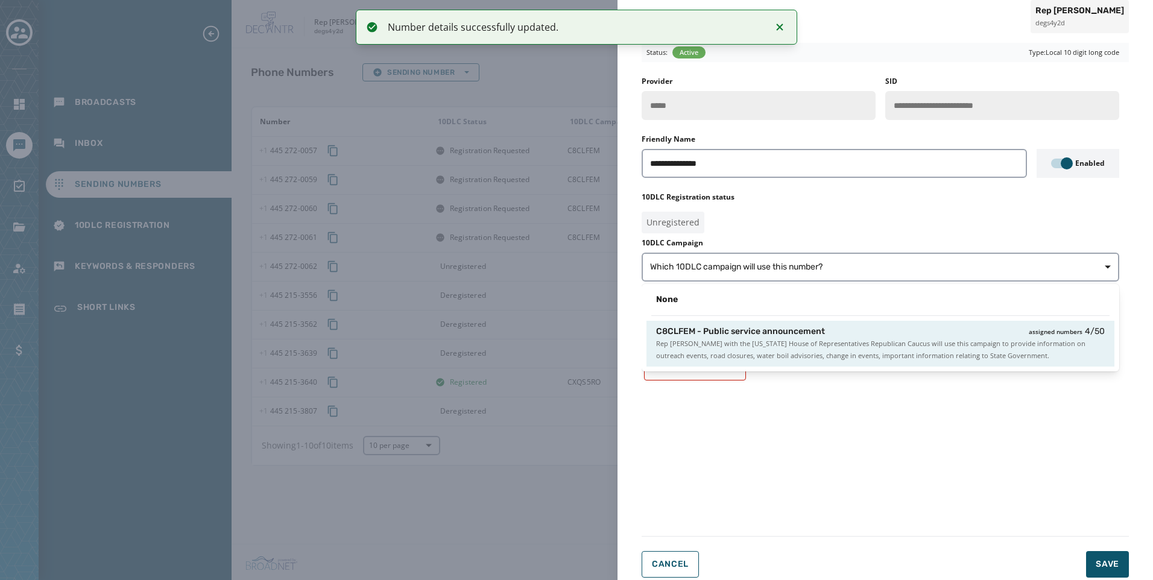
click at [902, 327] on div "C8CLFEM - Public service announcement assigned numbers 4 / 50" at bounding box center [880, 332] width 449 height 12
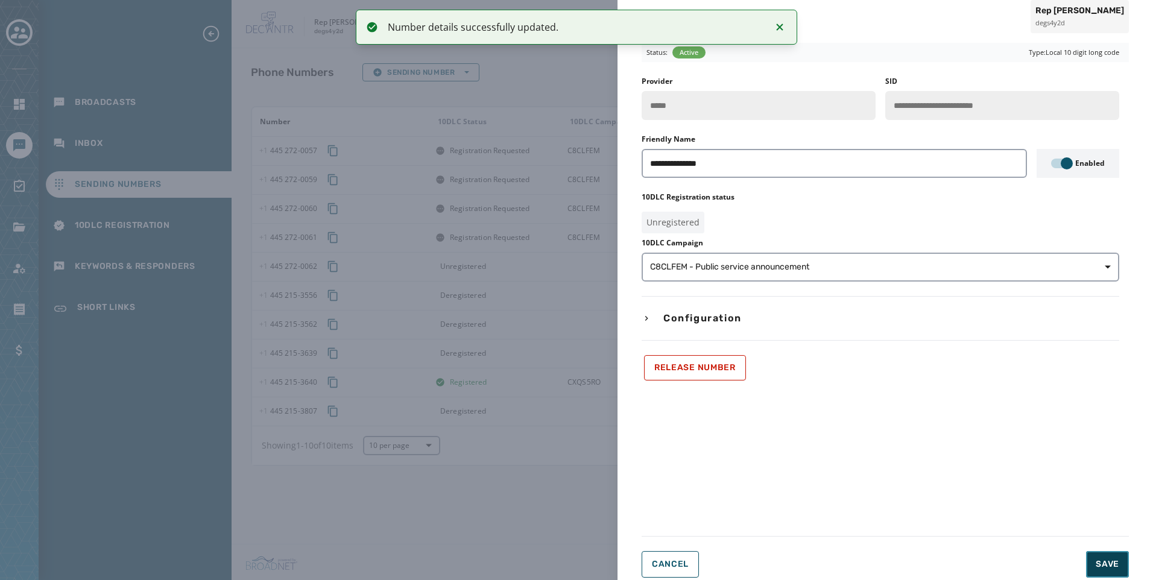
click at [1115, 565] on span "Save" at bounding box center [1107, 564] width 24 height 12
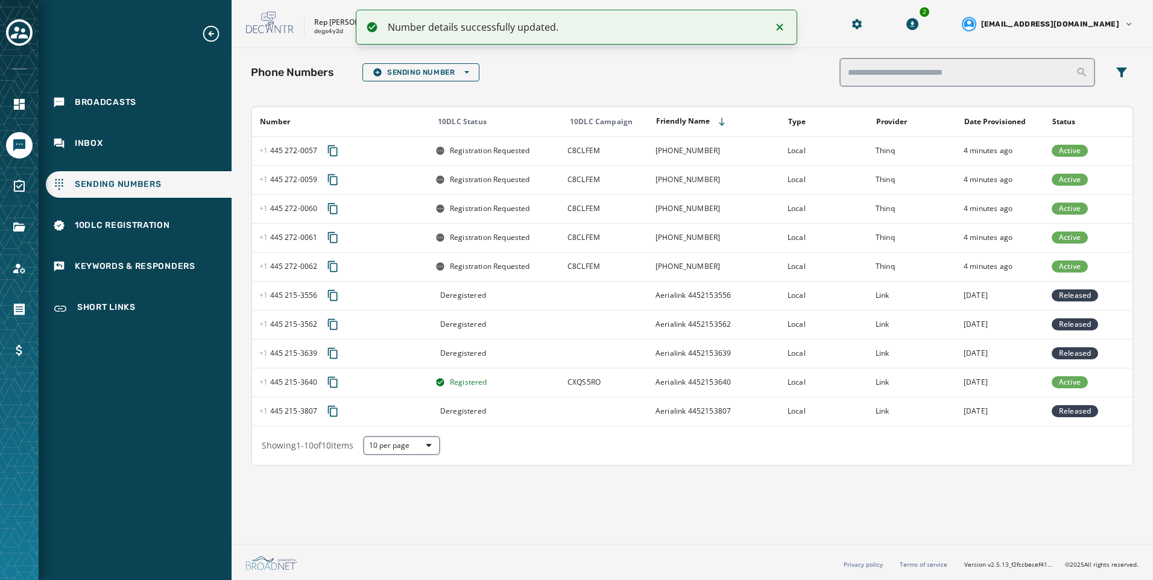
click at [1041, 384] on td "[DATE]" at bounding box center [1000, 382] width 88 height 29
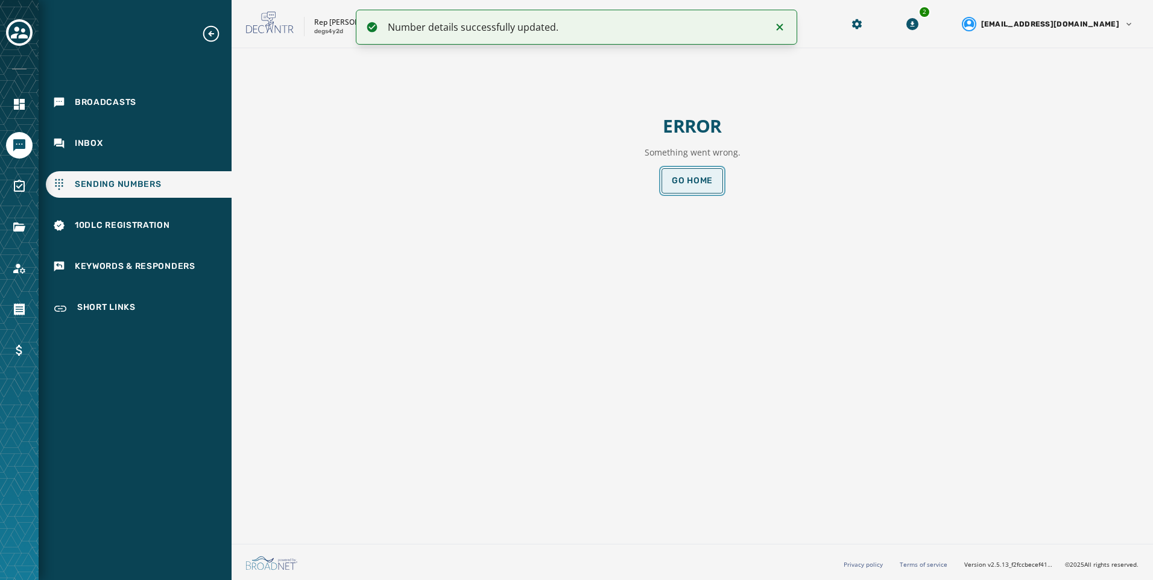
click at [675, 184] on span "Go home" at bounding box center [692, 181] width 41 height 10
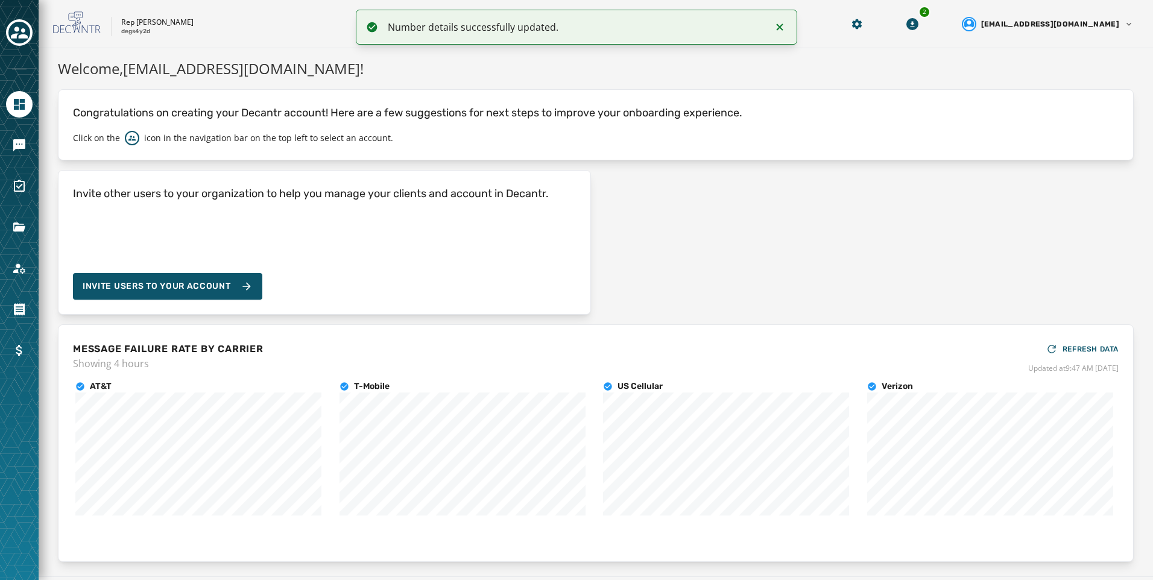
click at [5, 151] on div at bounding box center [19, 290] width 39 height 580
click at [10, 151] on link "Navigate to Messaging" at bounding box center [19, 145] width 27 height 27
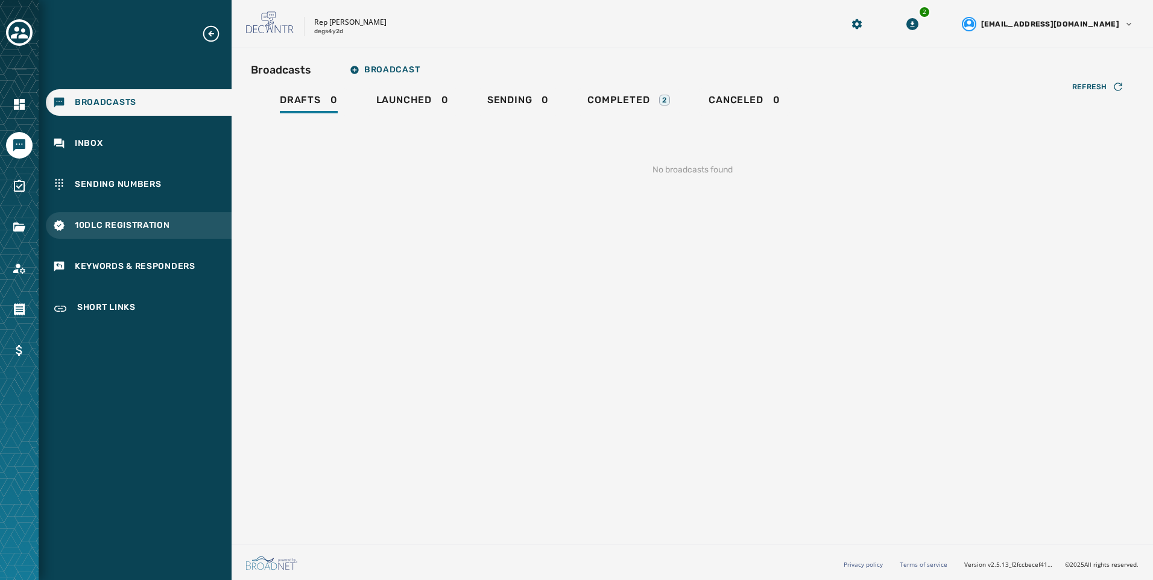
click at [127, 230] on span "10DLC Registration" at bounding box center [122, 225] width 95 height 12
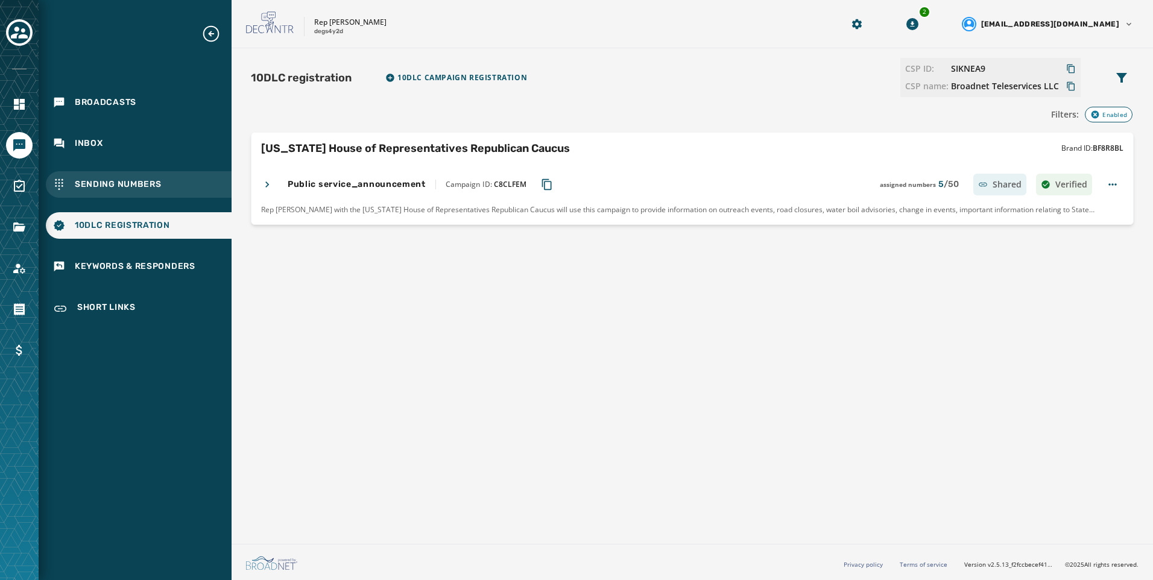
click at [186, 181] on div "Sending Numbers" at bounding box center [139, 184] width 186 height 27
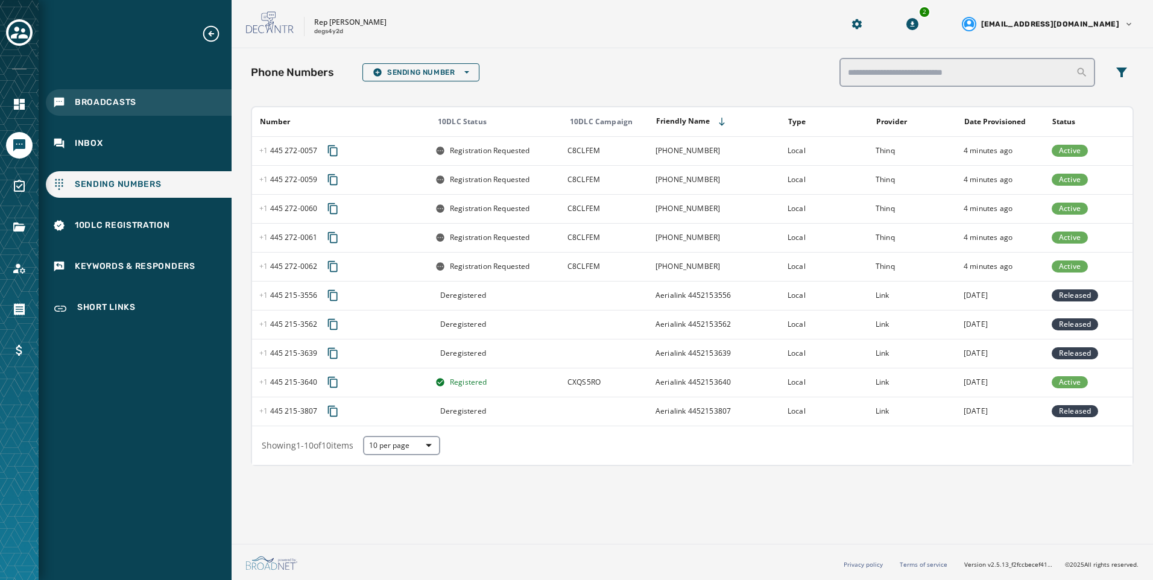
click at [128, 103] on span "Broadcasts" at bounding box center [105, 102] width 61 height 12
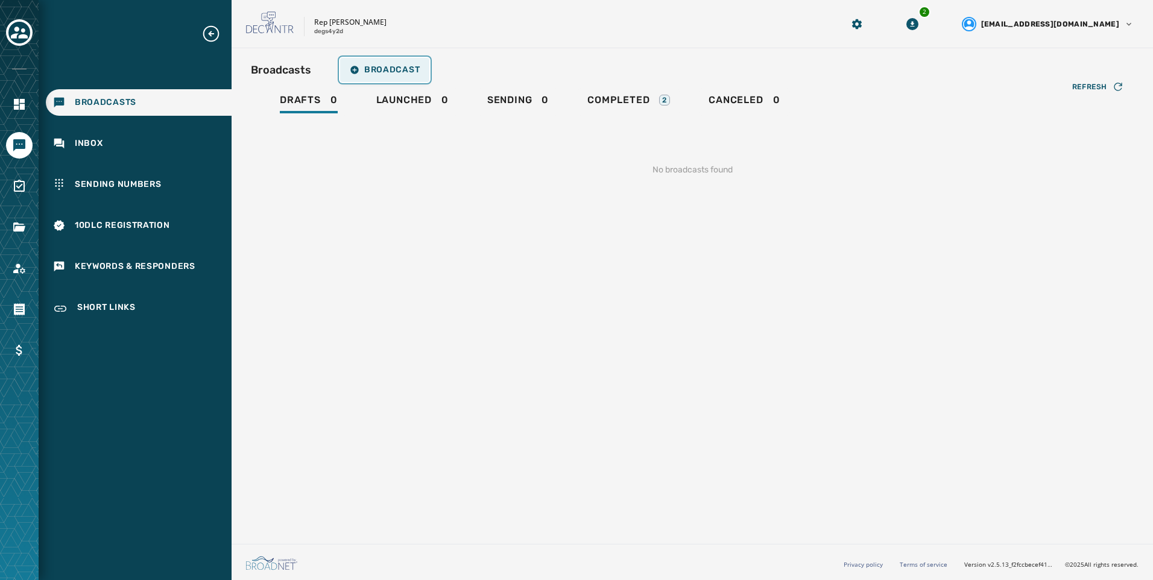
click at [392, 77] on button "Broadcast" at bounding box center [384, 70] width 89 height 24
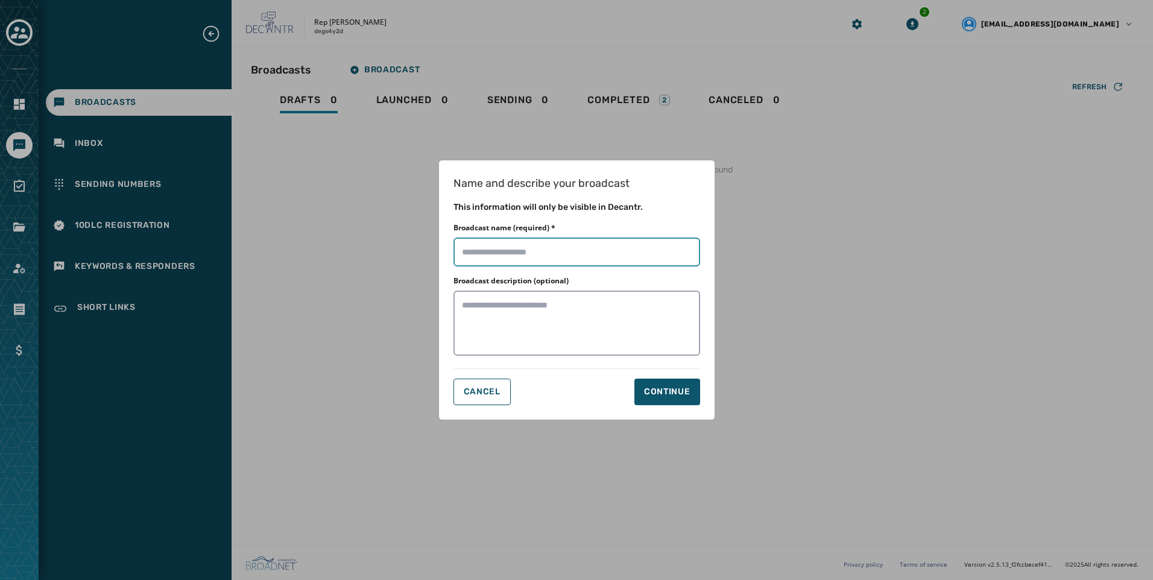
click at [599, 259] on input "Broadcast name (required) *" at bounding box center [576, 252] width 247 height 29
type input "*****"
click at [636, 395] on button "Continue" at bounding box center [667, 392] width 66 height 27
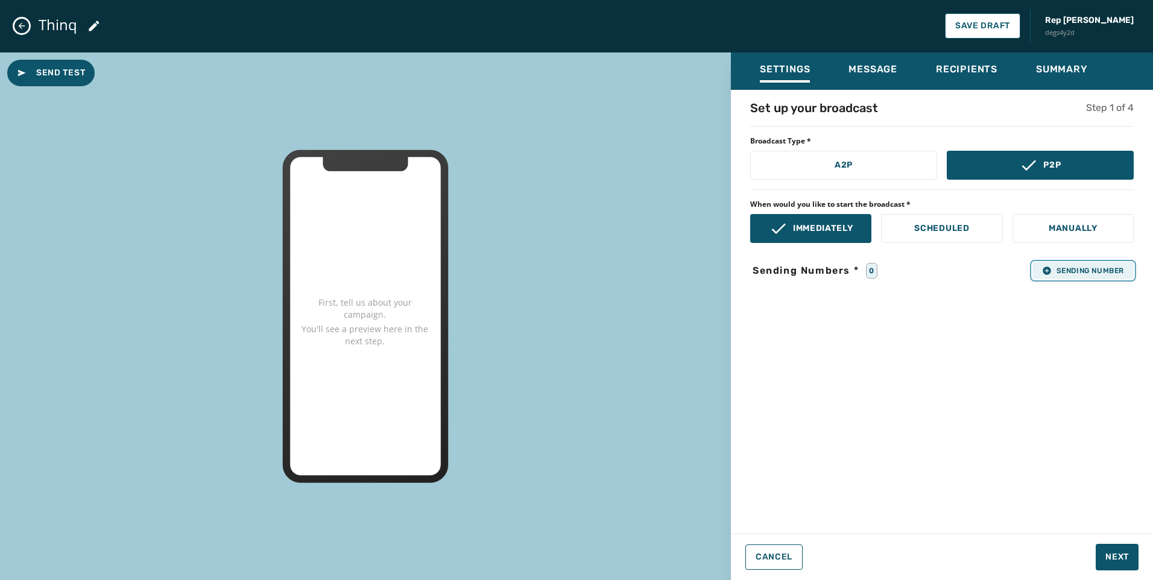
click at [1089, 262] on button "Sending Number" at bounding box center [1082, 270] width 101 height 17
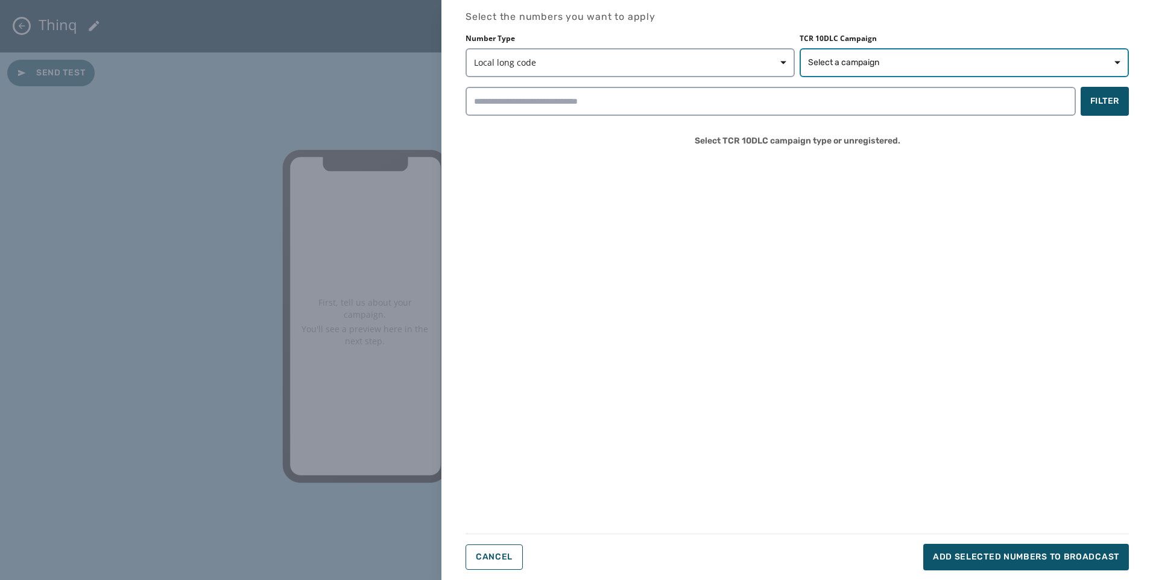
click at [955, 69] on button "Select a campaign" at bounding box center [963, 62] width 329 height 29
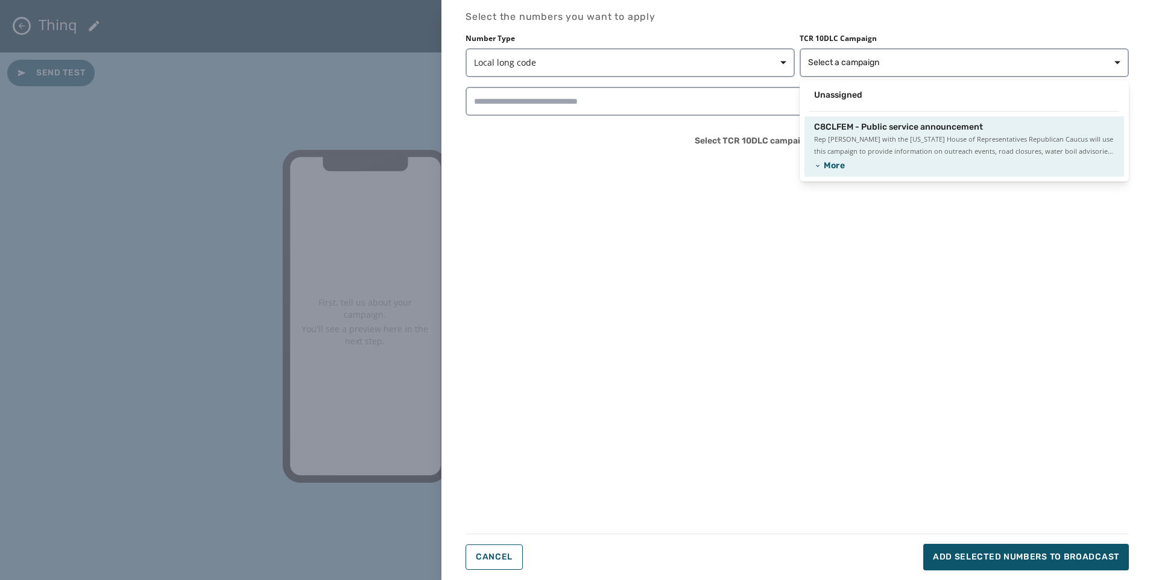
click at [931, 162] on button "More" at bounding box center [964, 166] width 300 height 12
click at [930, 148] on span "Rep [PERSON_NAME] with the [US_STATE] House of Representatives Republican Caucu…" at bounding box center [964, 151] width 300 height 36
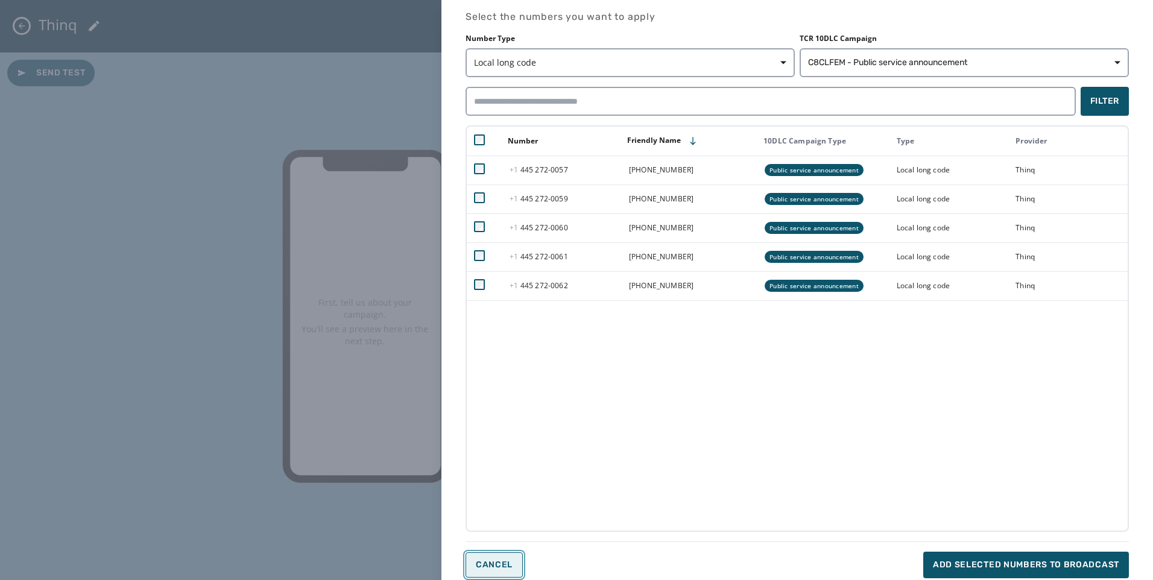
click at [490, 571] on button "Cancel" at bounding box center [493, 564] width 57 height 25
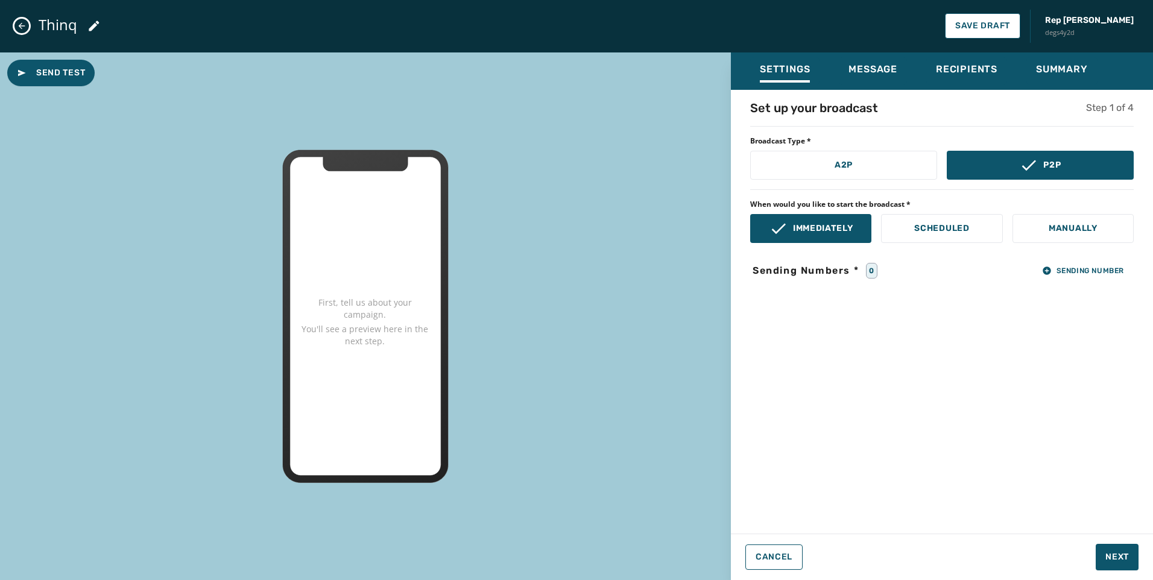
click at [20, 26] on icon "Close admin drawer" at bounding box center [22, 26] width 10 height 10
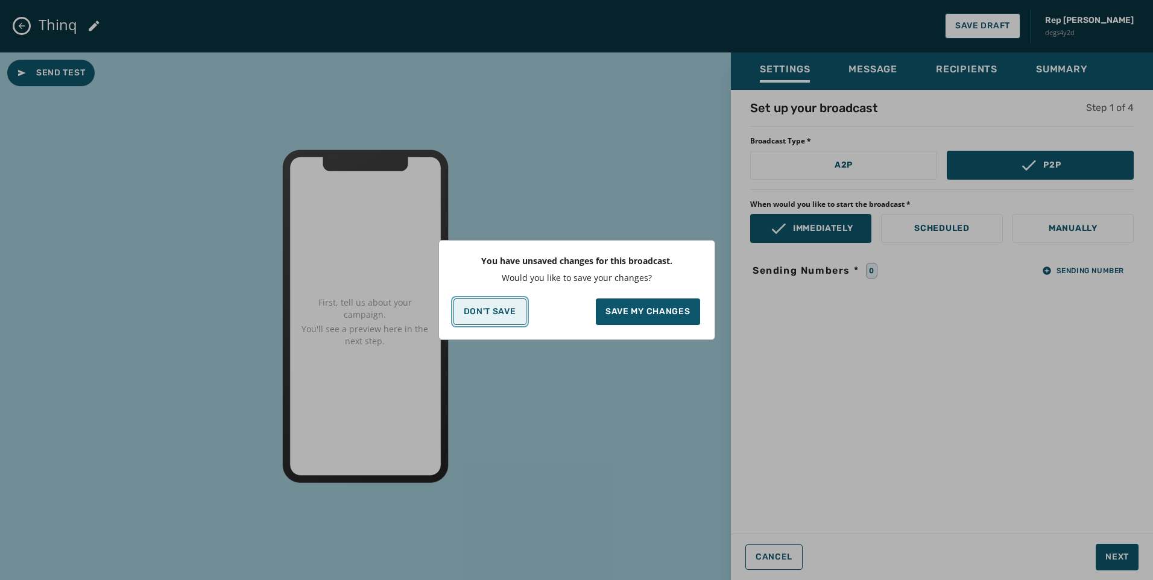
click at [497, 310] on p "Don't Save" at bounding box center [490, 312] width 52 height 10
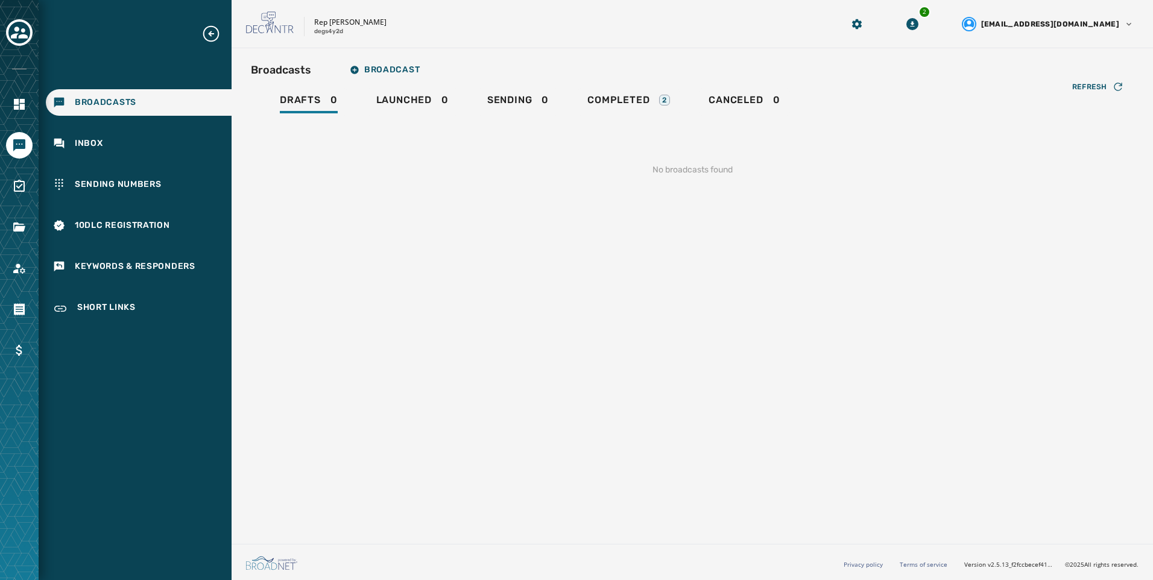
click at [161, 243] on div "Broadcasts Inbox Sending Numbers 10DLC Registration Keywords & Responders Short…" at bounding box center [135, 173] width 193 height 299
click at [160, 237] on div "10DLC Registration" at bounding box center [139, 225] width 186 height 27
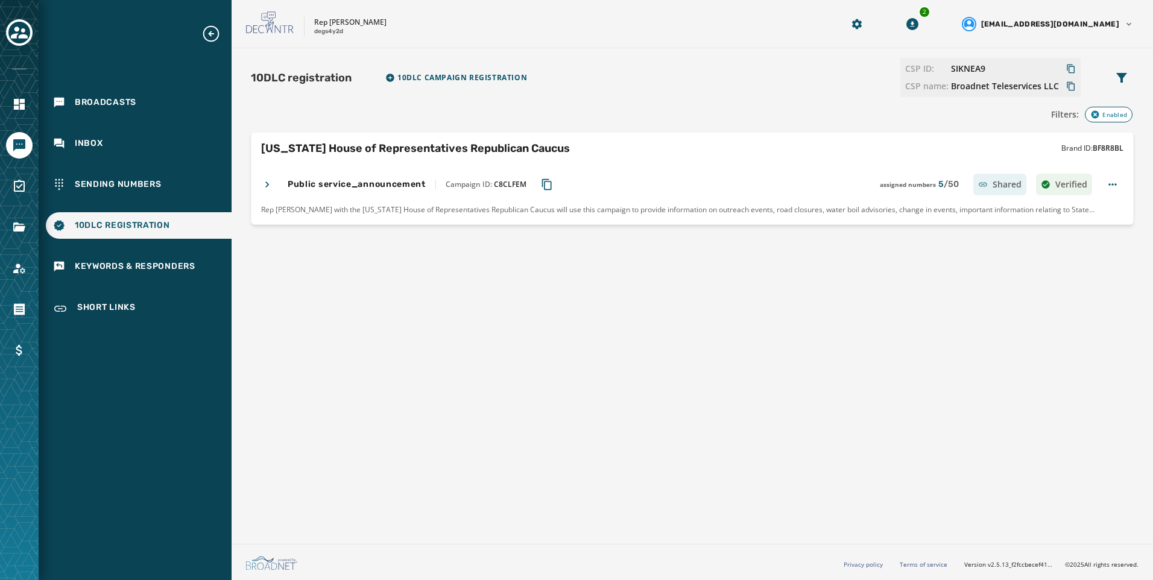
click at [116, 168] on div "Broadcasts Inbox Sending Numbers 10DLC Registration Keywords & Responders Short…" at bounding box center [135, 173] width 193 height 299
click at [116, 181] on span "Sending Numbers" at bounding box center [118, 184] width 87 height 12
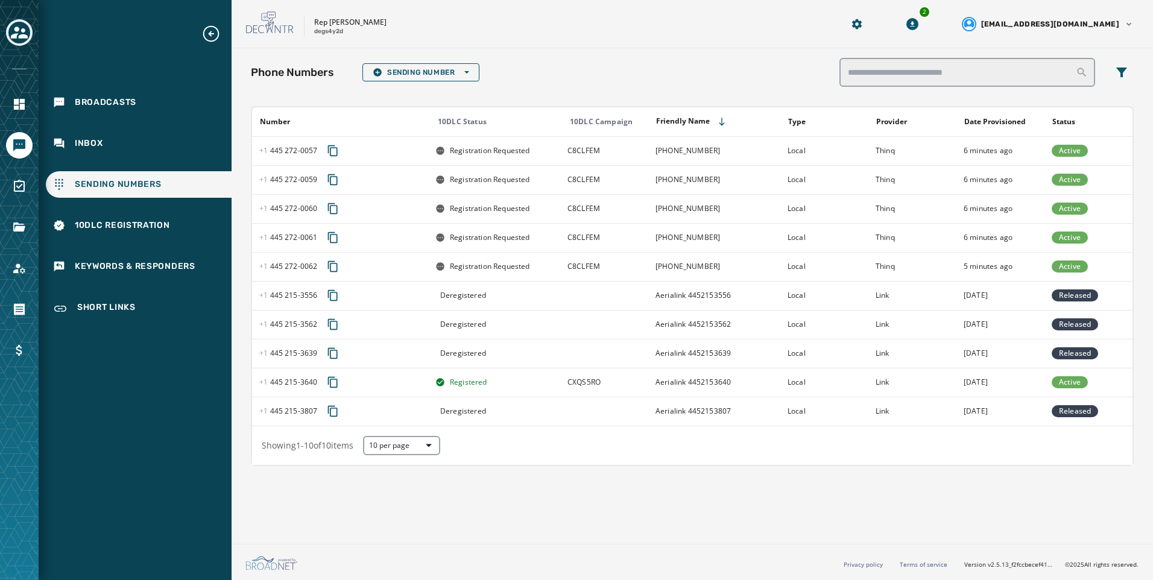
click at [24, 43] on button "Toggle account select drawer" at bounding box center [19, 32] width 27 height 27
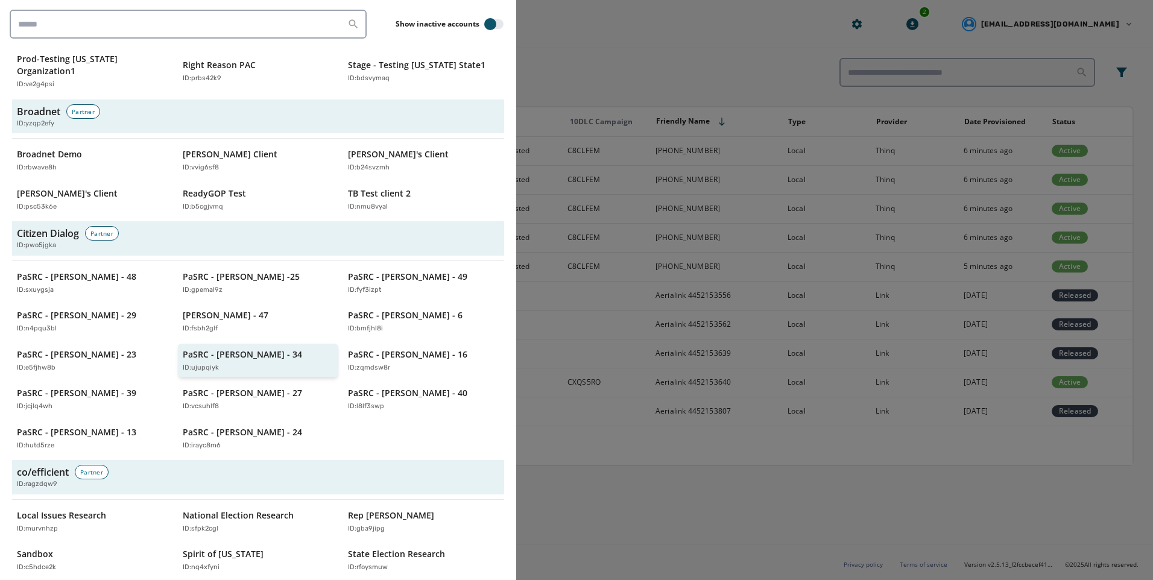
scroll to position [422, 0]
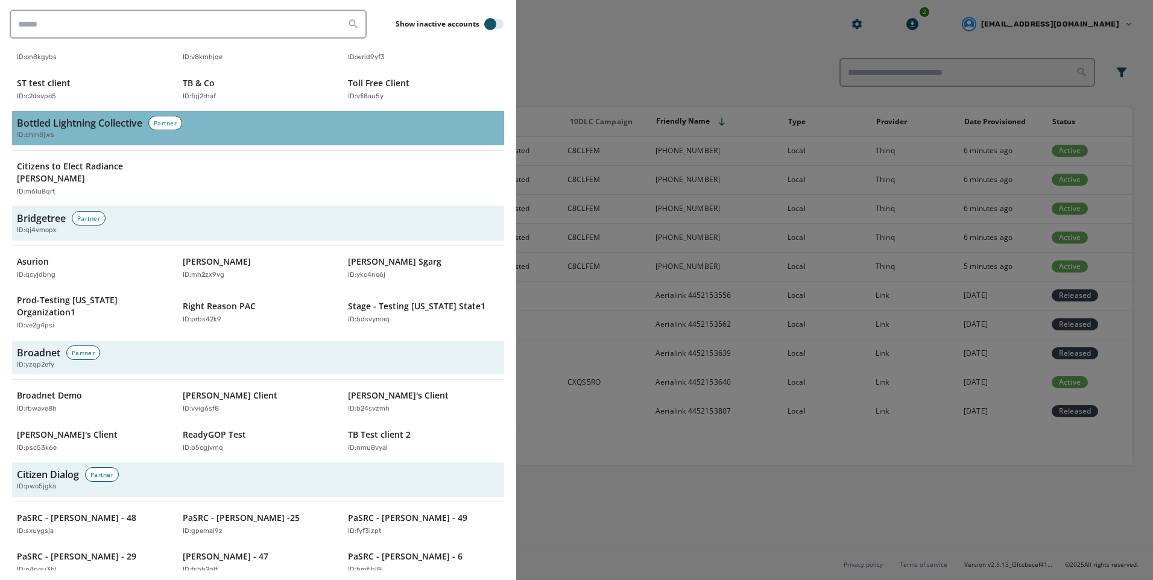
click at [49, 128] on h3 "Bottled Lightning Collective" at bounding box center [79, 123] width 125 height 14
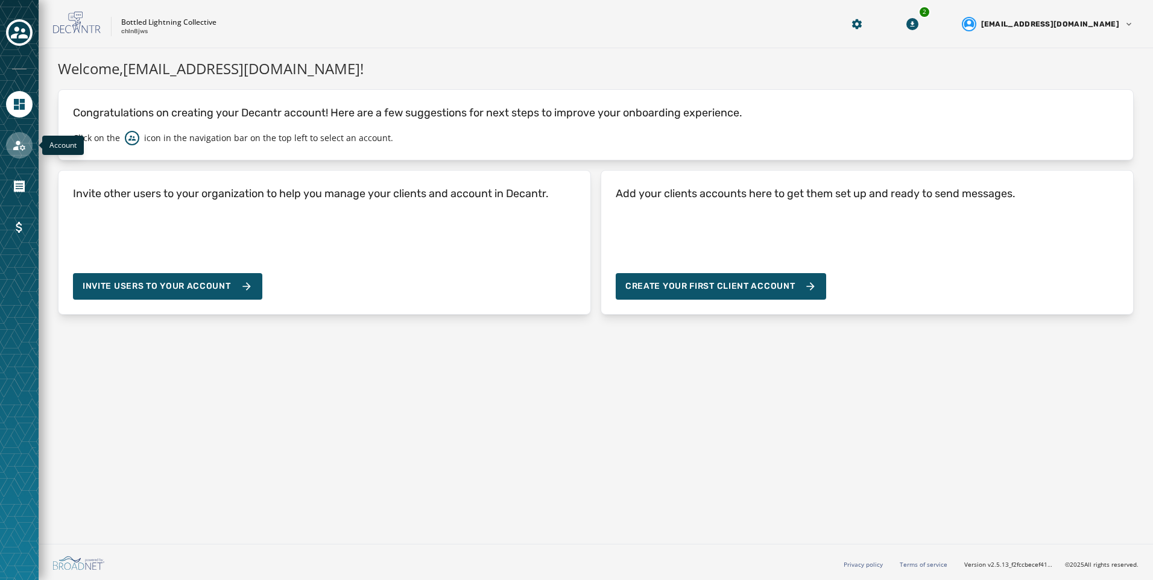
click at [13, 141] on icon "Navigate to Account" at bounding box center [19, 145] width 14 height 14
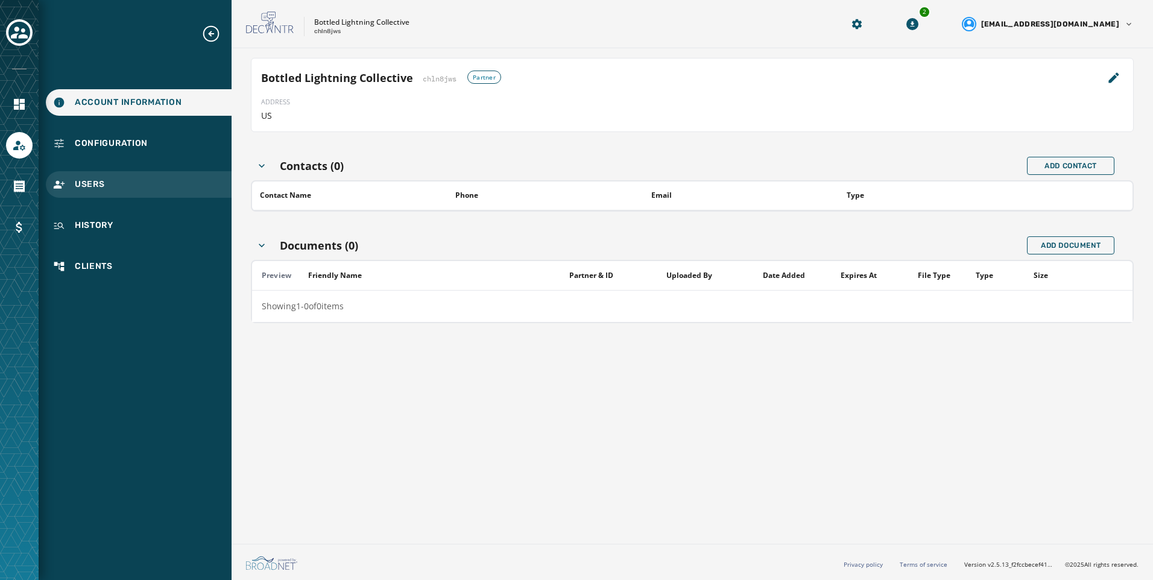
click at [119, 185] on div "Users" at bounding box center [139, 184] width 186 height 27
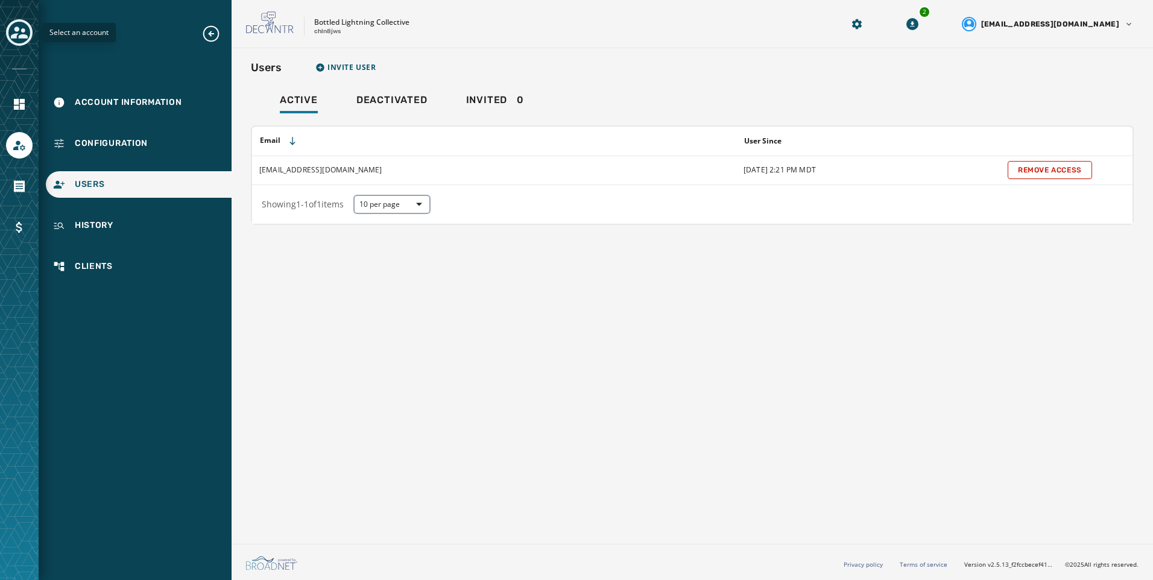
click at [15, 28] on icon "Toggle account select drawer" at bounding box center [19, 33] width 17 height 12
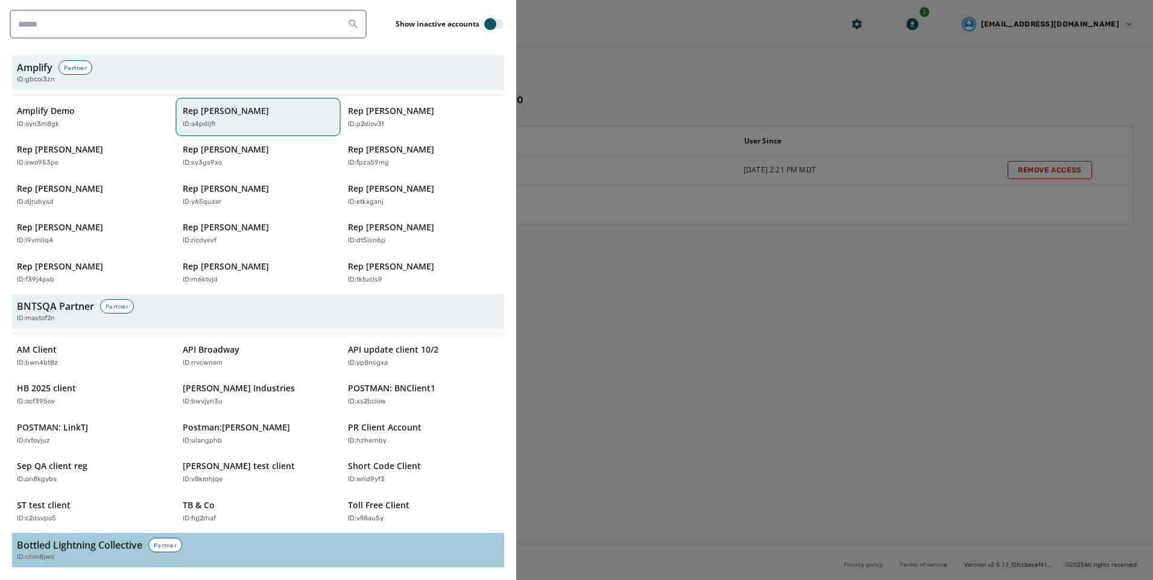
click at [255, 124] on div "ID: a4pdijfr" at bounding box center [252, 124] width 139 height 10
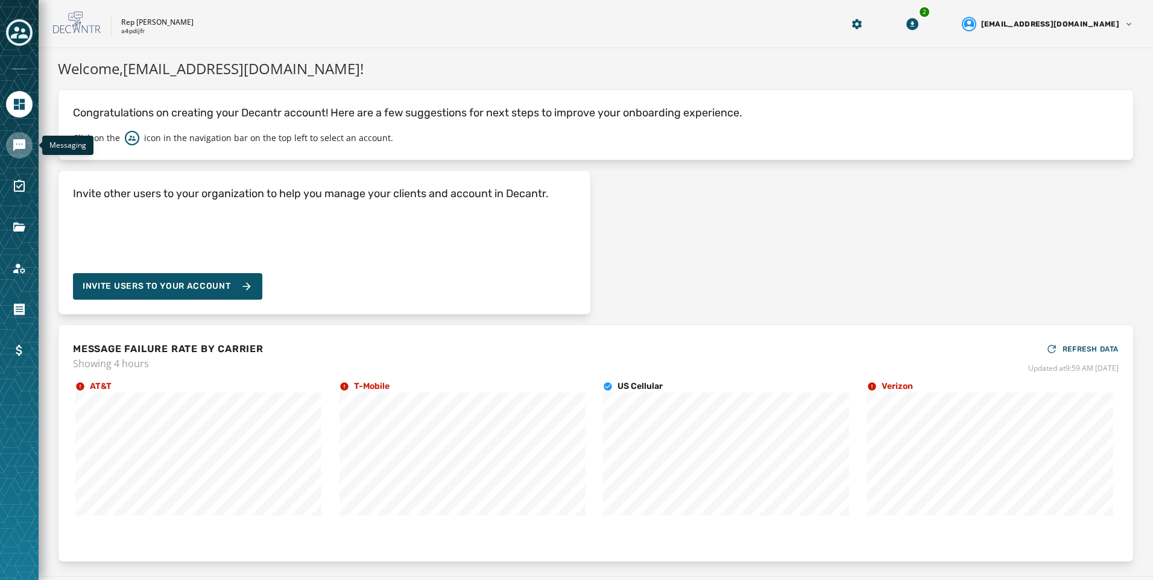
click at [21, 148] on icon "Navigate to Messaging" at bounding box center [19, 145] width 12 height 12
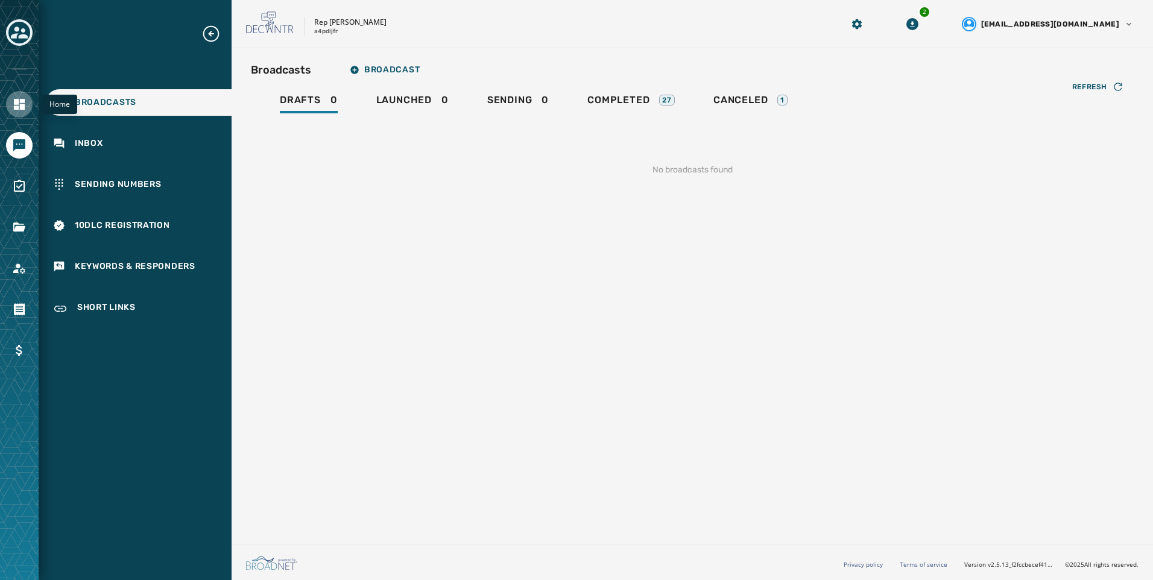
click at [14, 107] on icon "Navigate to Home" at bounding box center [19, 104] width 11 height 11
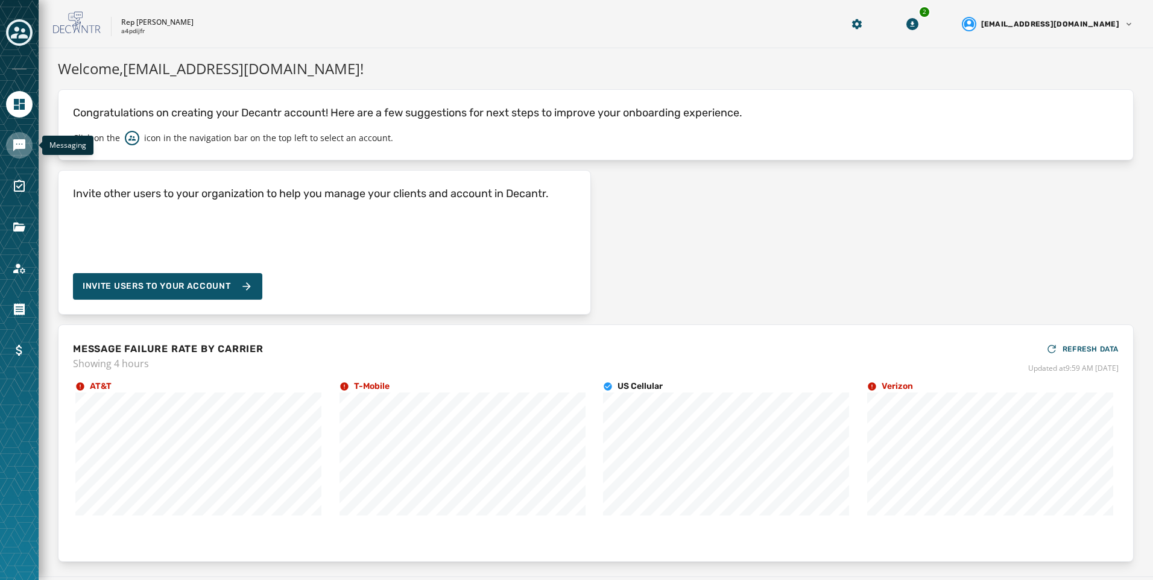
click at [14, 140] on icon "Navigate to Messaging" at bounding box center [19, 145] width 12 height 12
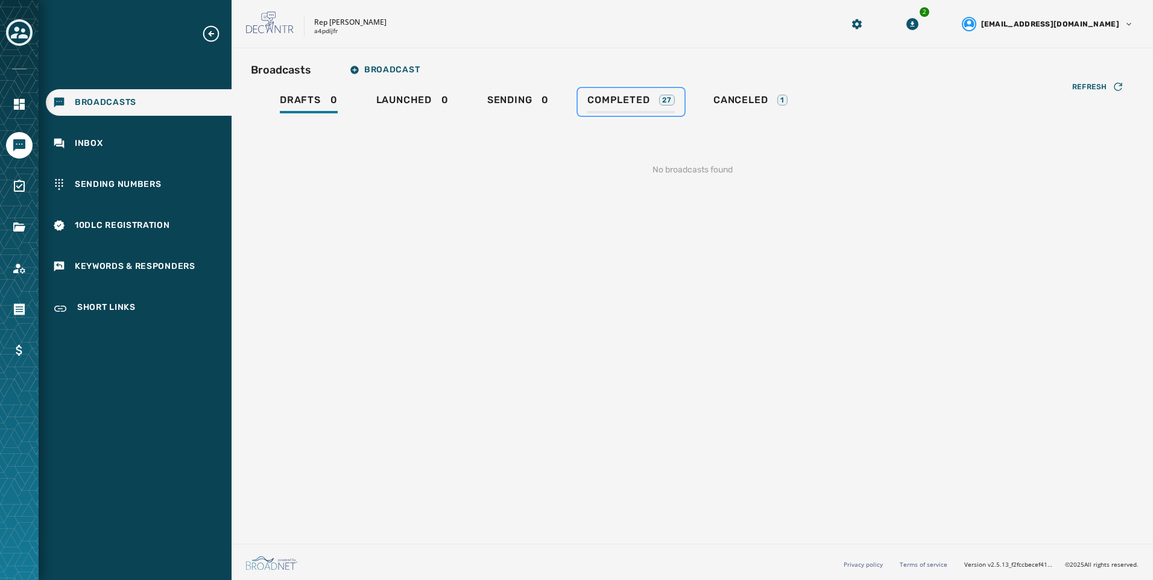
click at [643, 91] on link "Completed 27" at bounding box center [631, 102] width 107 height 28
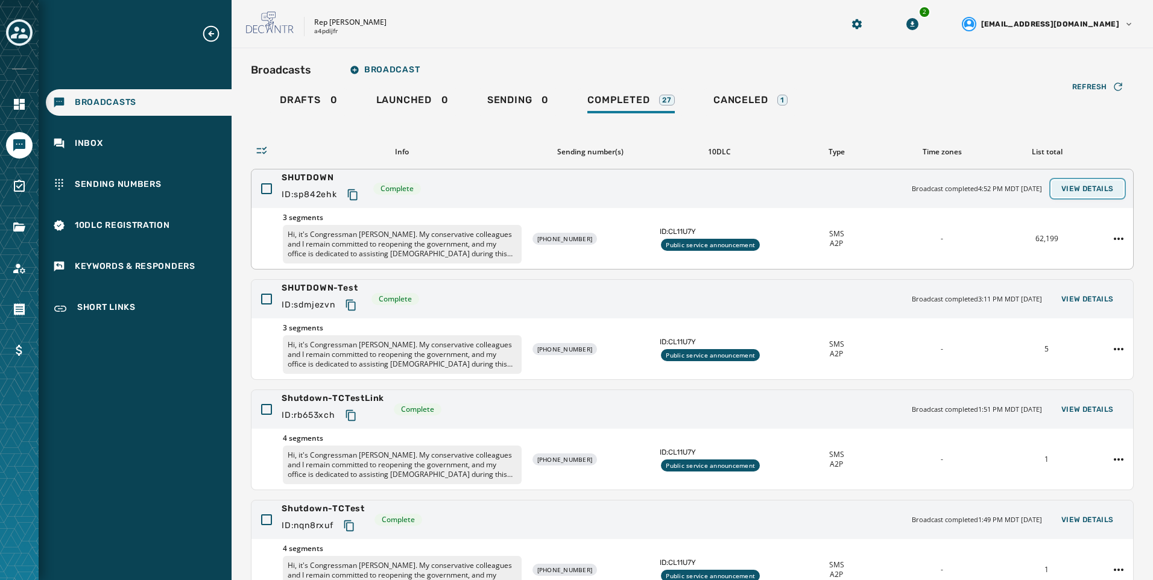
click at [1091, 194] on button "View Details" at bounding box center [1087, 188] width 72 height 17
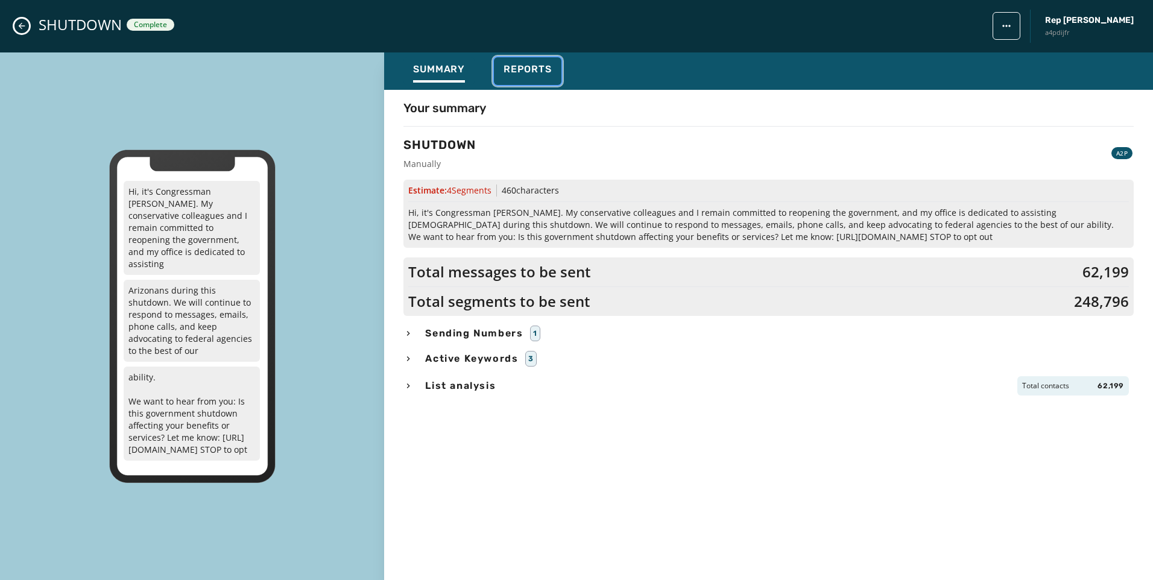
click at [539, 65] on span "Reports" at bounding box center [527, 69] width 48 height 12
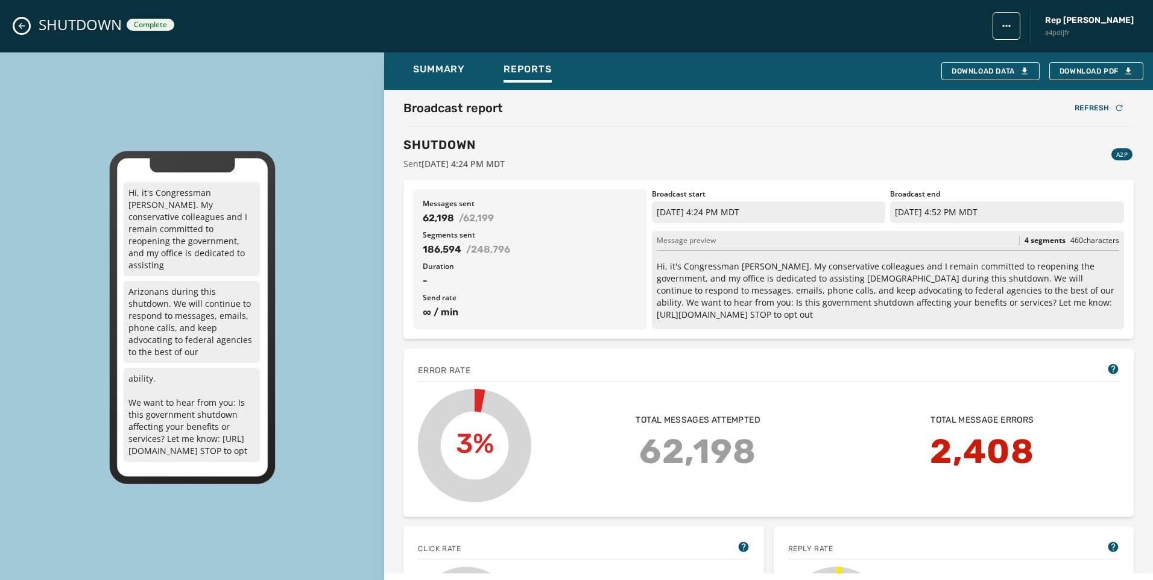
click at [17, 31] on button "Close admin drawer" at bounding box center [21, 26] width 14 height 14
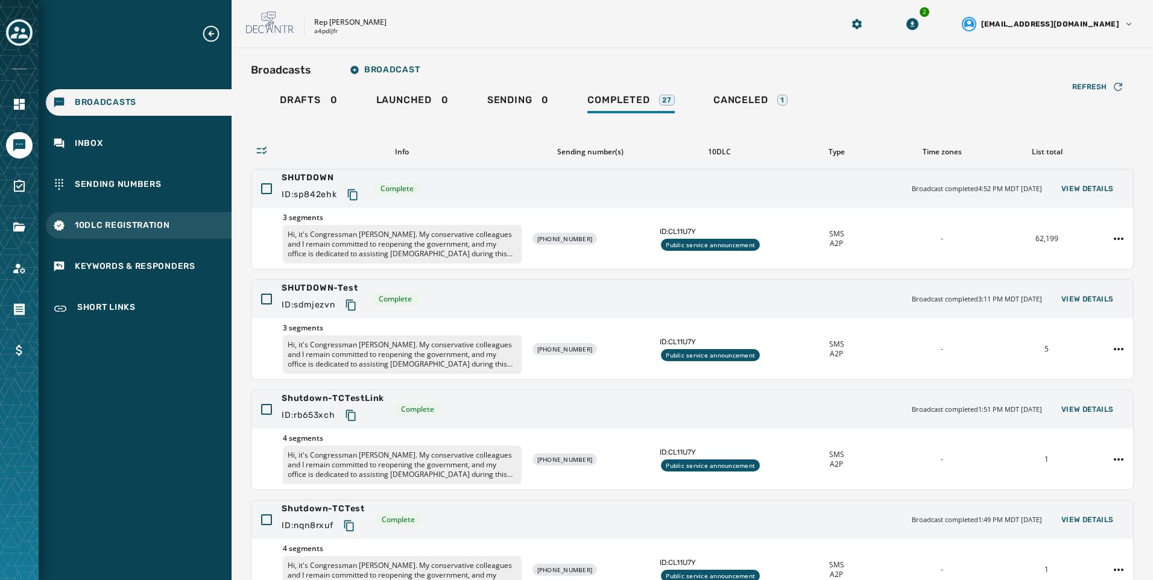
click at [164, 235] on div "10DLC Registration" at bounding box center [139, 225] width 186 height 27
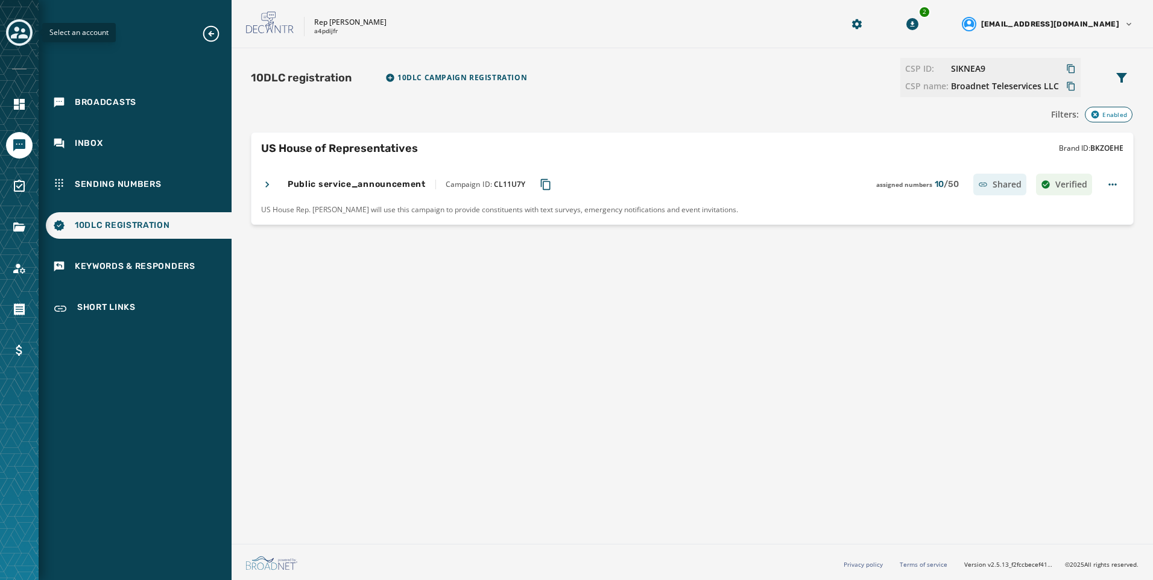
click at [17, 44] on button "Toggle account select drawer" at bounding box center [19, 32] width 27 height 27
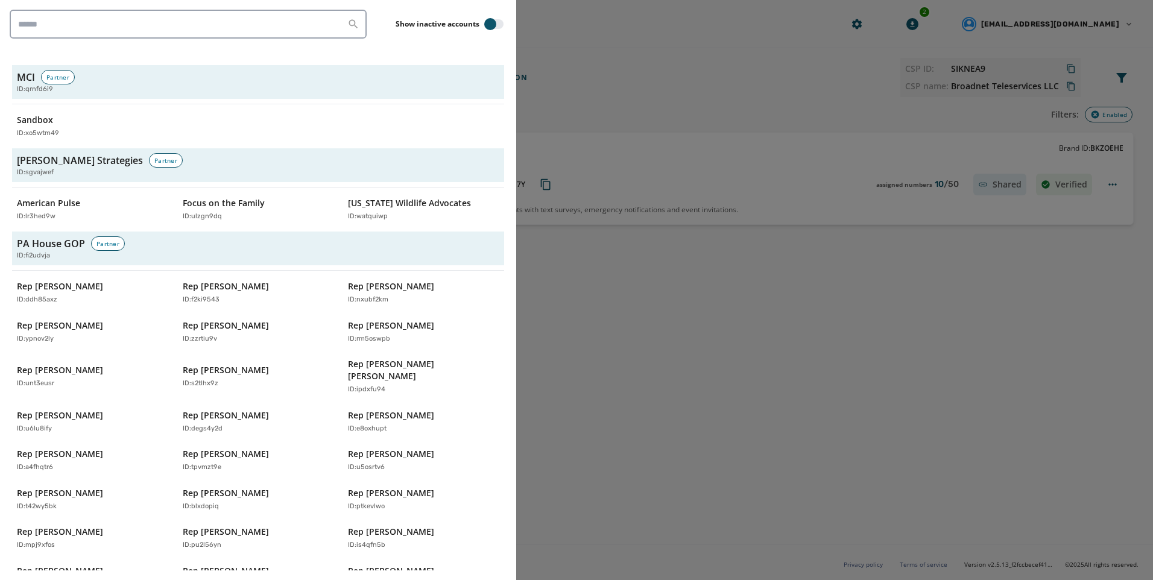
scroll to position [2833, 0]
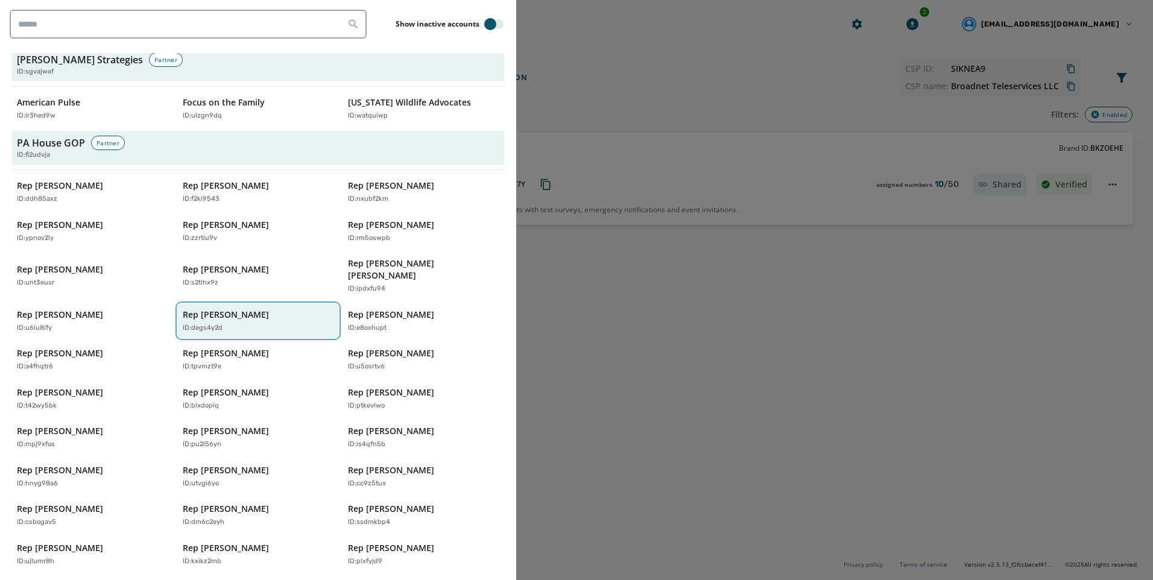
click at [272, 309] on div "Rep [PERSON_NAME] ID: degs4y2d" at bounding box center [252, 321] width 139 height 25
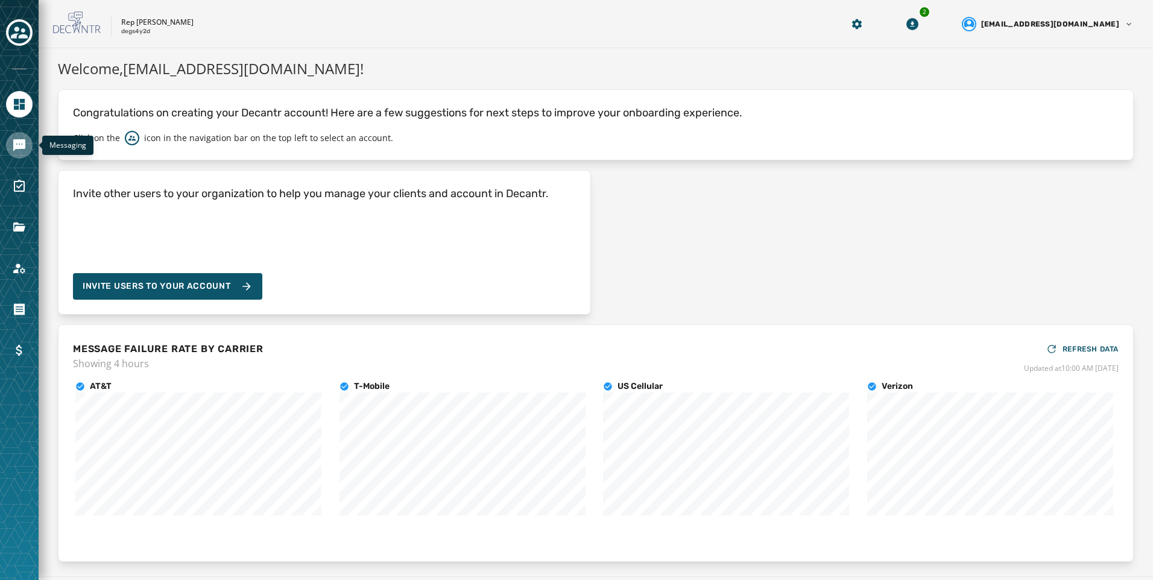
click at [23, 158] on link "Navigate to Messaging" at bounding box center [19, 145] width 27 height 27
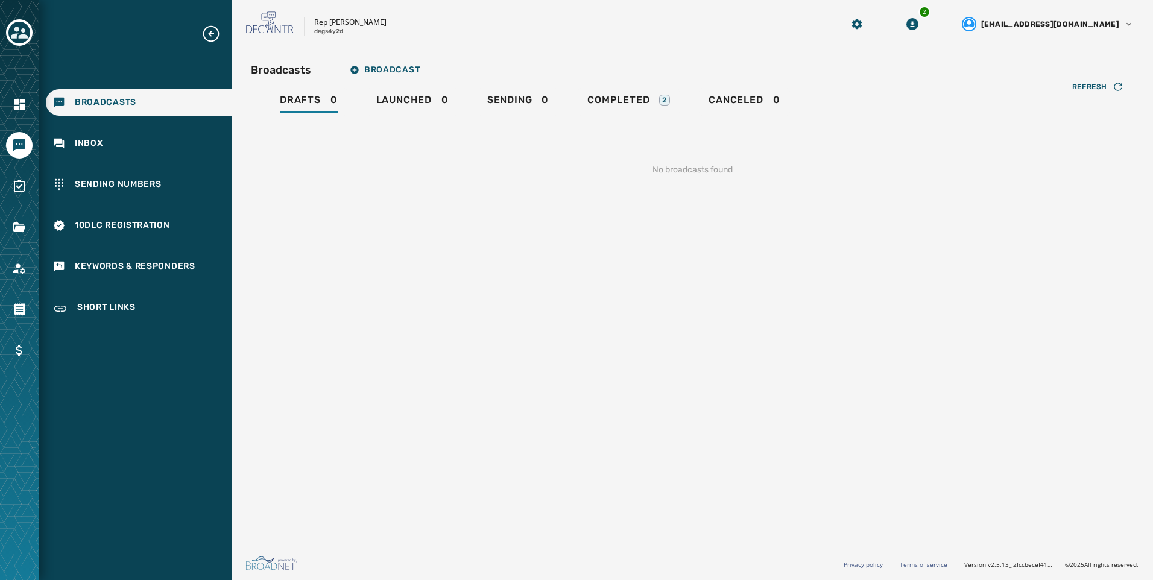
click at [628, 84] on div "Broadcasts Broadcast Drafts 0 Launched 0 Sending 0 Completed 2 Canceled 0 Refre…" at bounding box center [692, 126] width 883 height 137
click at [629, 105] on span "Completed" at bounding box center [618, 100] width 62 height 12
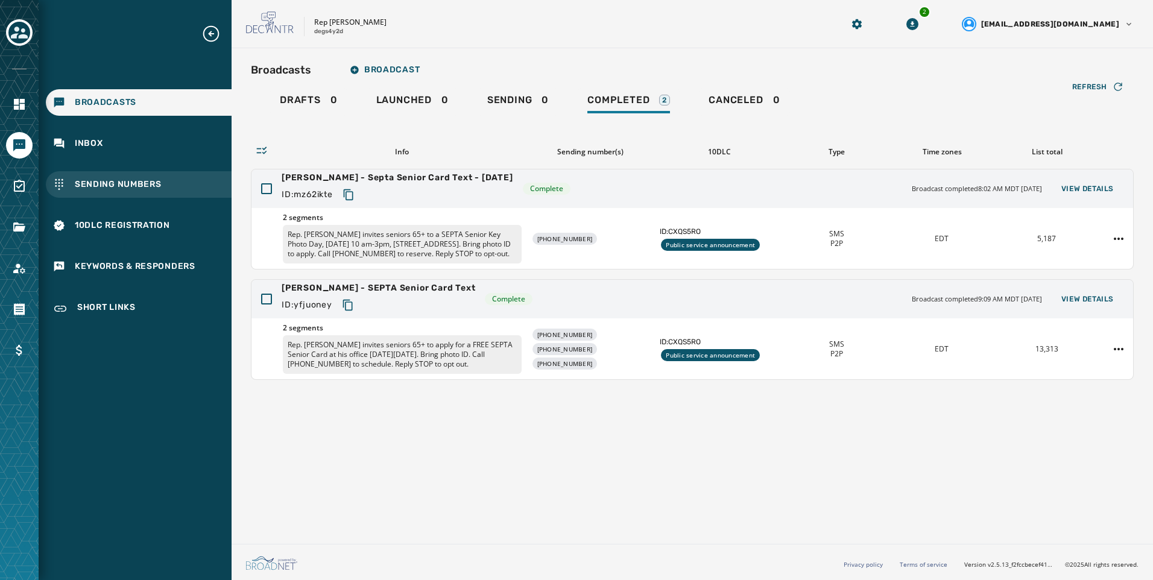
click at [197, 197] on div "Sending Numbers" at bounding box center [139, 184] width 186 height 27
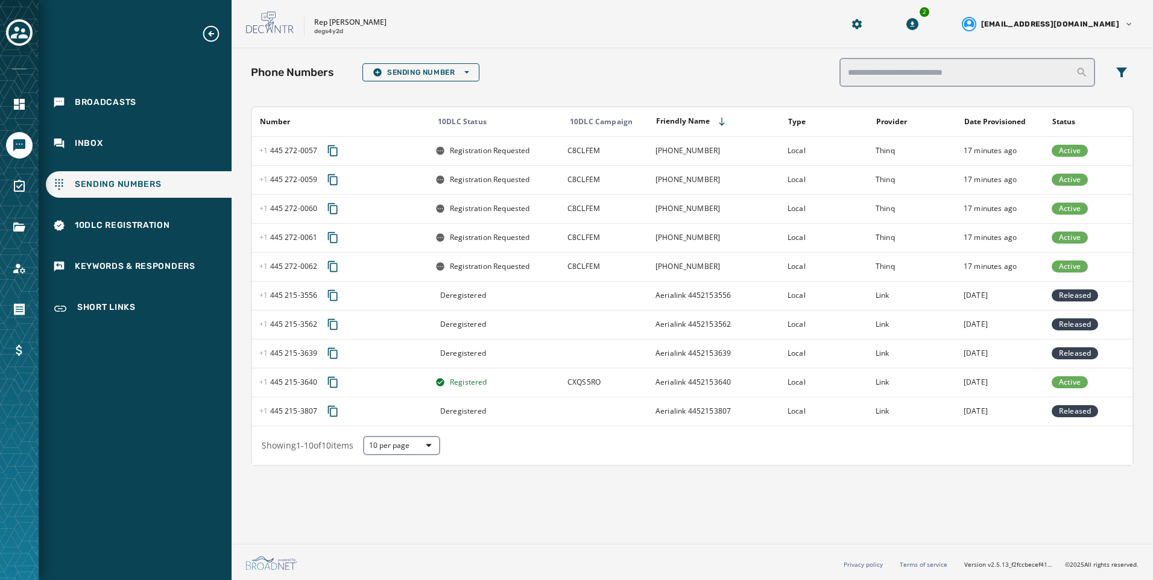
click at [784, 71] on div "Phone Numbers Sending Number Open options" at bounding box center [692, 72] width 883 height 29
